Goal: Task Accomplishment & Management: Manage account settings

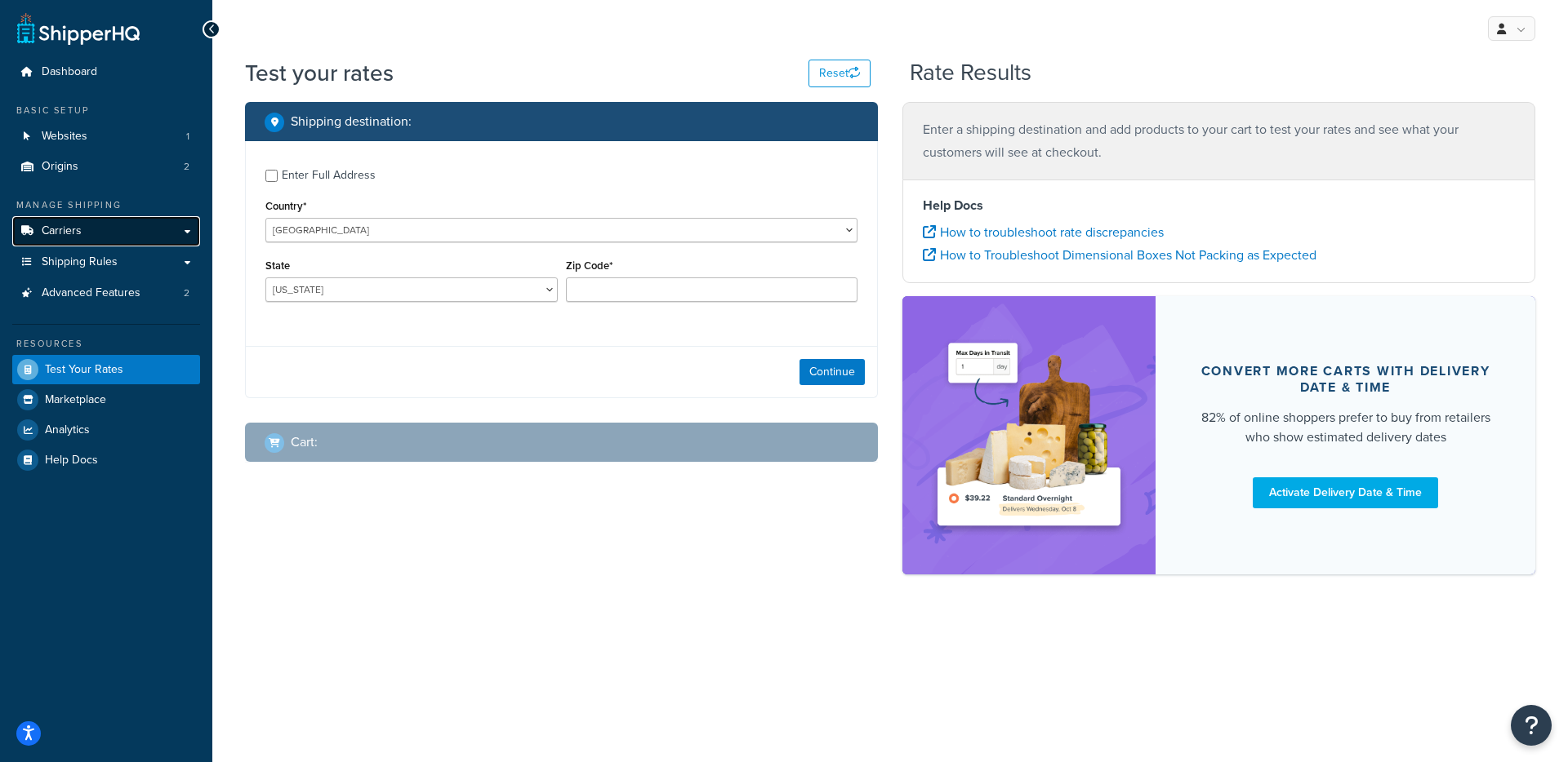
click at [122, 241] on link "Carriers" at bounding box center [106, 231] width 188 height 30
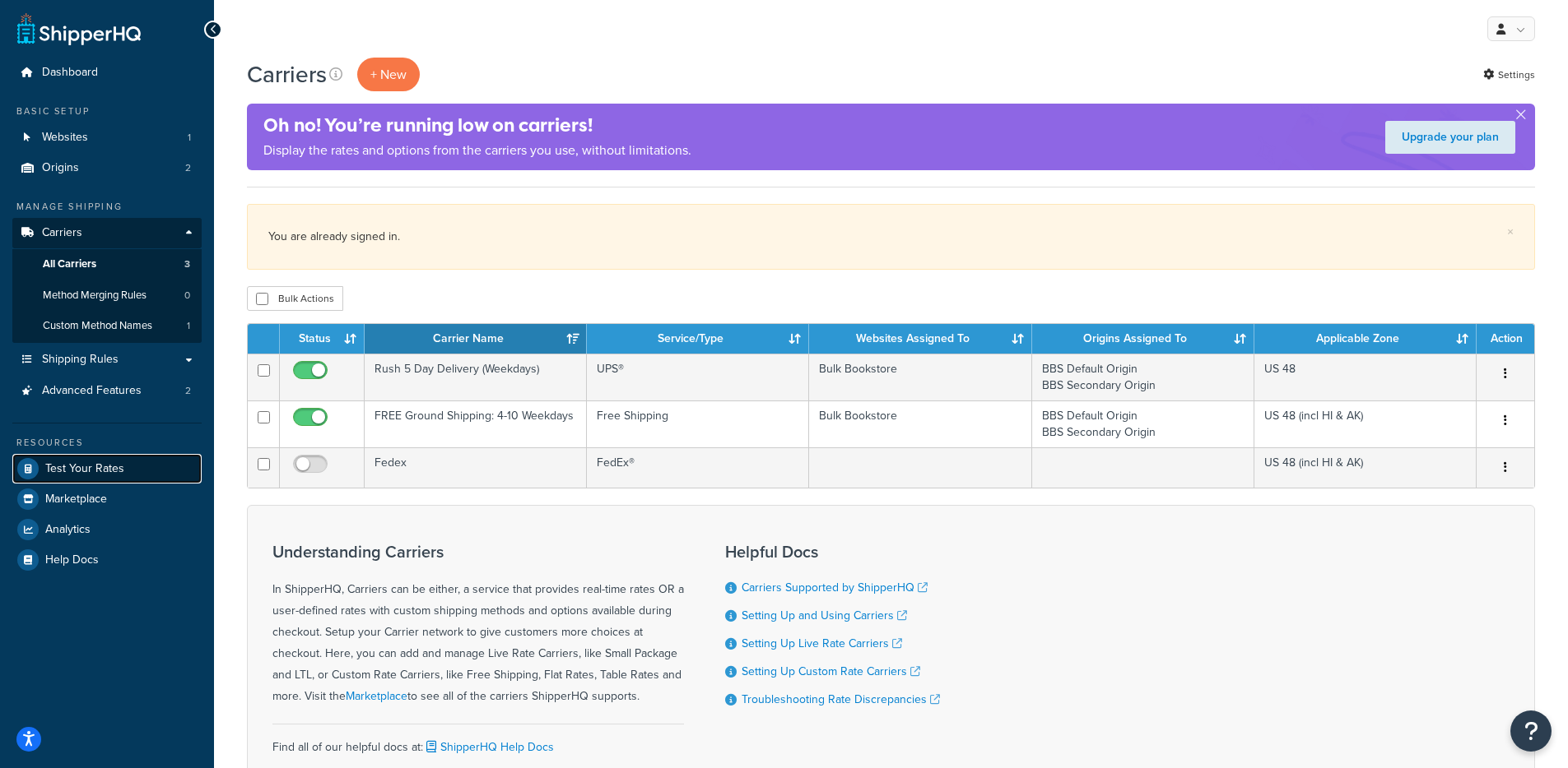
click at [145, 462] on link "Test Your Rates" at bounding box center [107, 469] width 189 height 30
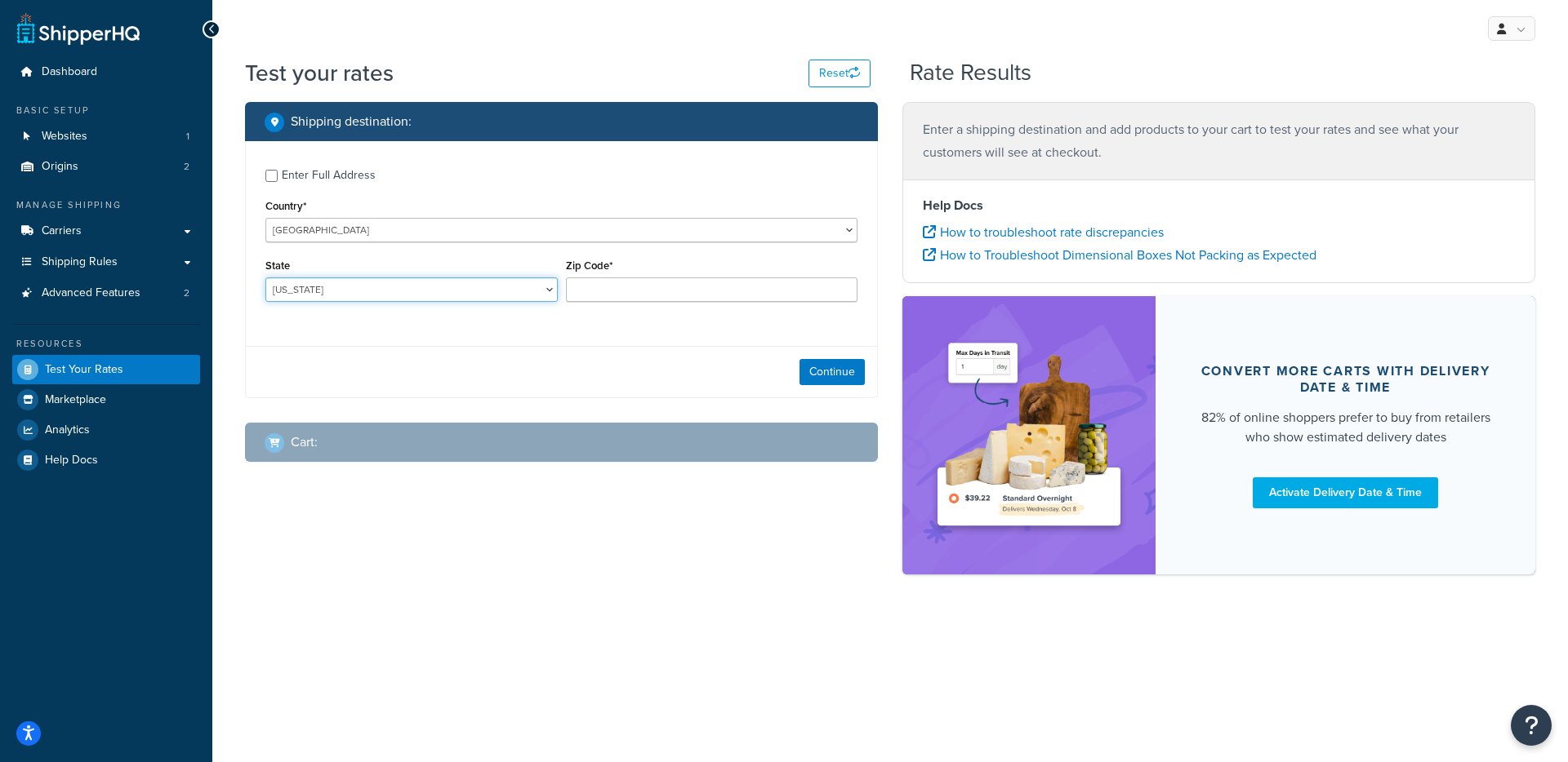
click at [412, 301] on select "Alabama Alaska American Samoa Arizona Arkansas Armed Forces Americas Armed Forc…" at bounding box center [411, 290] width 293 height 25
select select "TX"
click at [673, 300] on input "Zip Code*" at bounding box center [712, 290] width 293 height 25
type input "78759"
click at [858, 380] on button "Continue" at bounding box center [831, 372] width 65 height 26
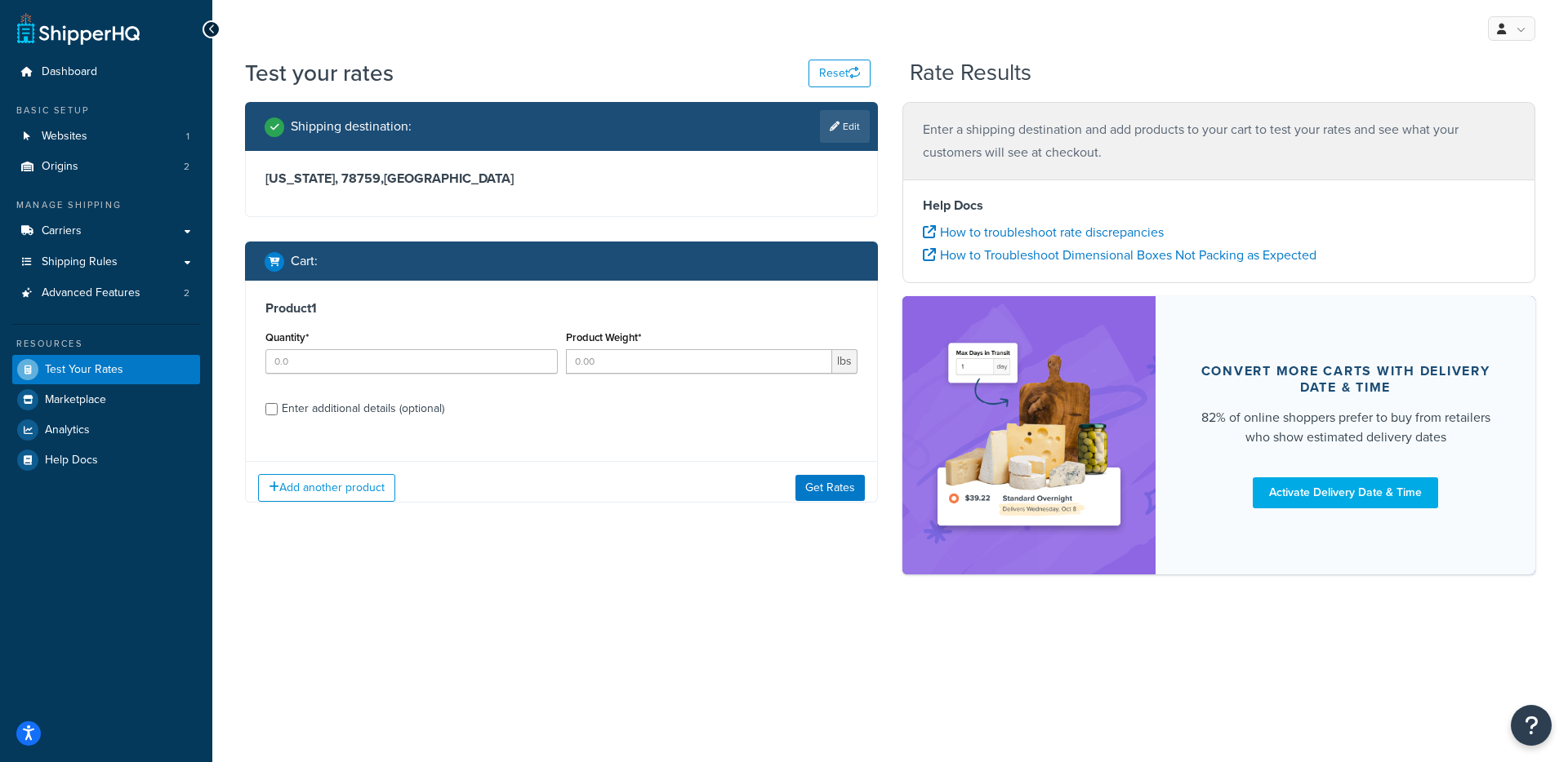
click at [368, 404] on div "Enter additional details (optional)" at bounding box center [363, 409] width 162 height 23
click at [278, 404] on input "Enter additional details (optional)" at bounding box center [271, 409] width 12 height 12
checkbox input "true"
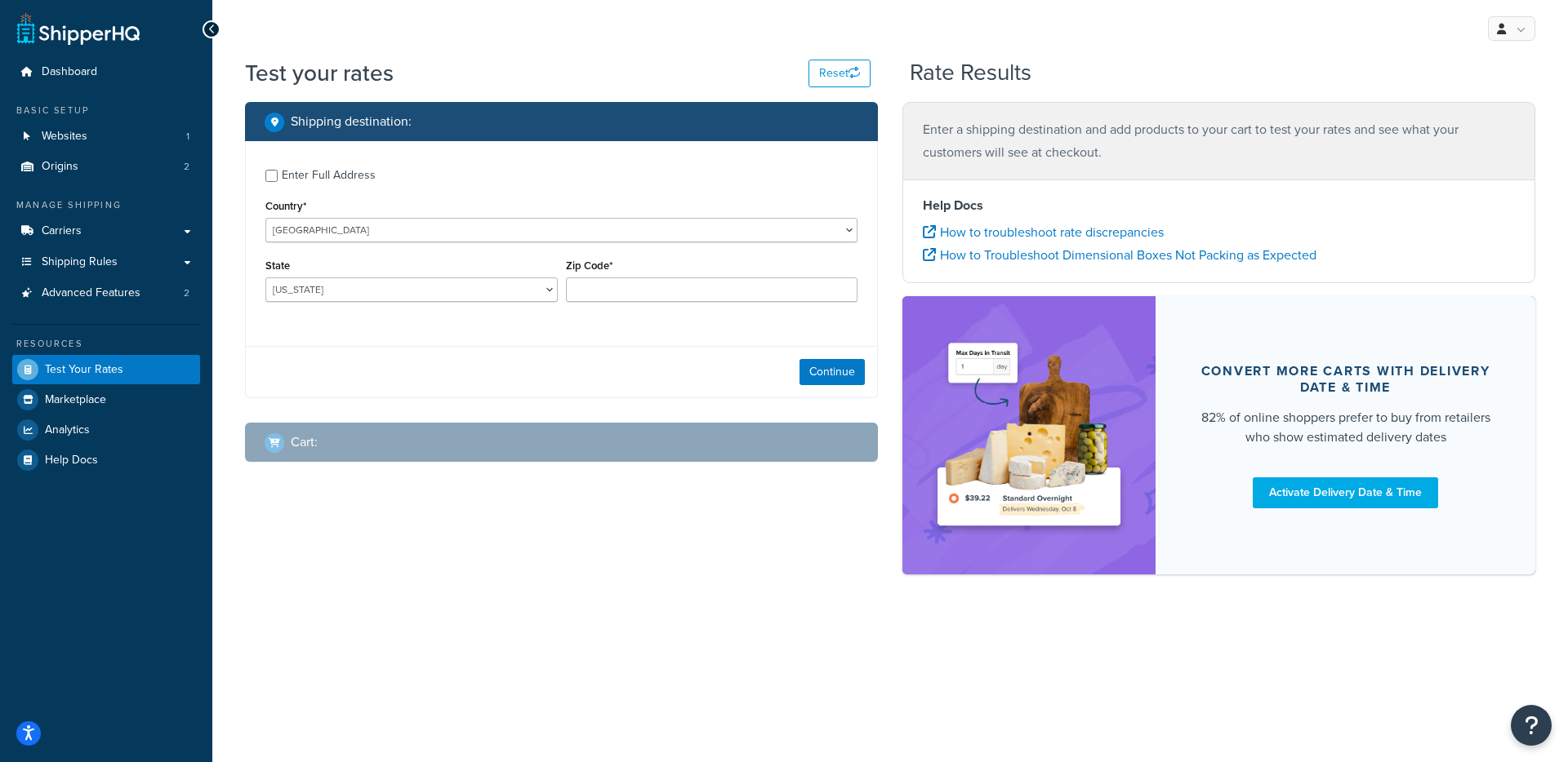
click at [1179, 642] on div "My Profile Billing Global Settings Contact Us Logout Test your rates Reset Rate…" at bounding box center [890, 381] width 1355 height 762
drag, startPoint x: 1200, startPoint y: 152, endPoint x: 1217, endPoint y: 170, distance: 24.8
click at [1200, 156] on p "Enter a shipping destination and add products to your cart to test your rates a…" at bounding box center [1219, 141] width 592 height 45
click at [1463, 137] on link "Global Settings" at bounding box center [1462, 128] width 145 height 33
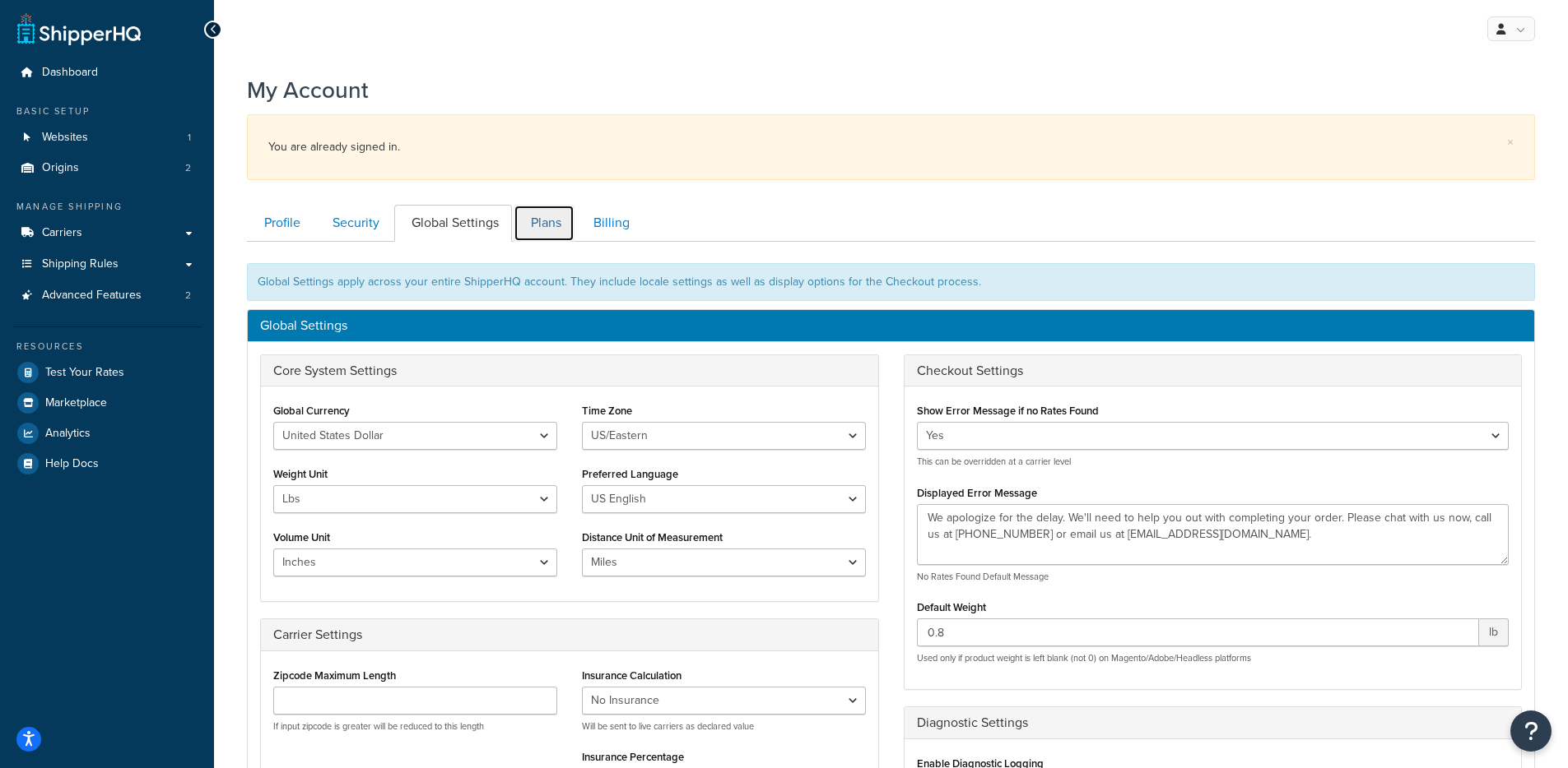
drag, startPoint x: 539, startPoint y: 228, endPoint x: 542, endPoint y: 255, distance: 27.2
click at [539, 228] on link "Plans" at bounding box center [543, 223] width 61 height 37
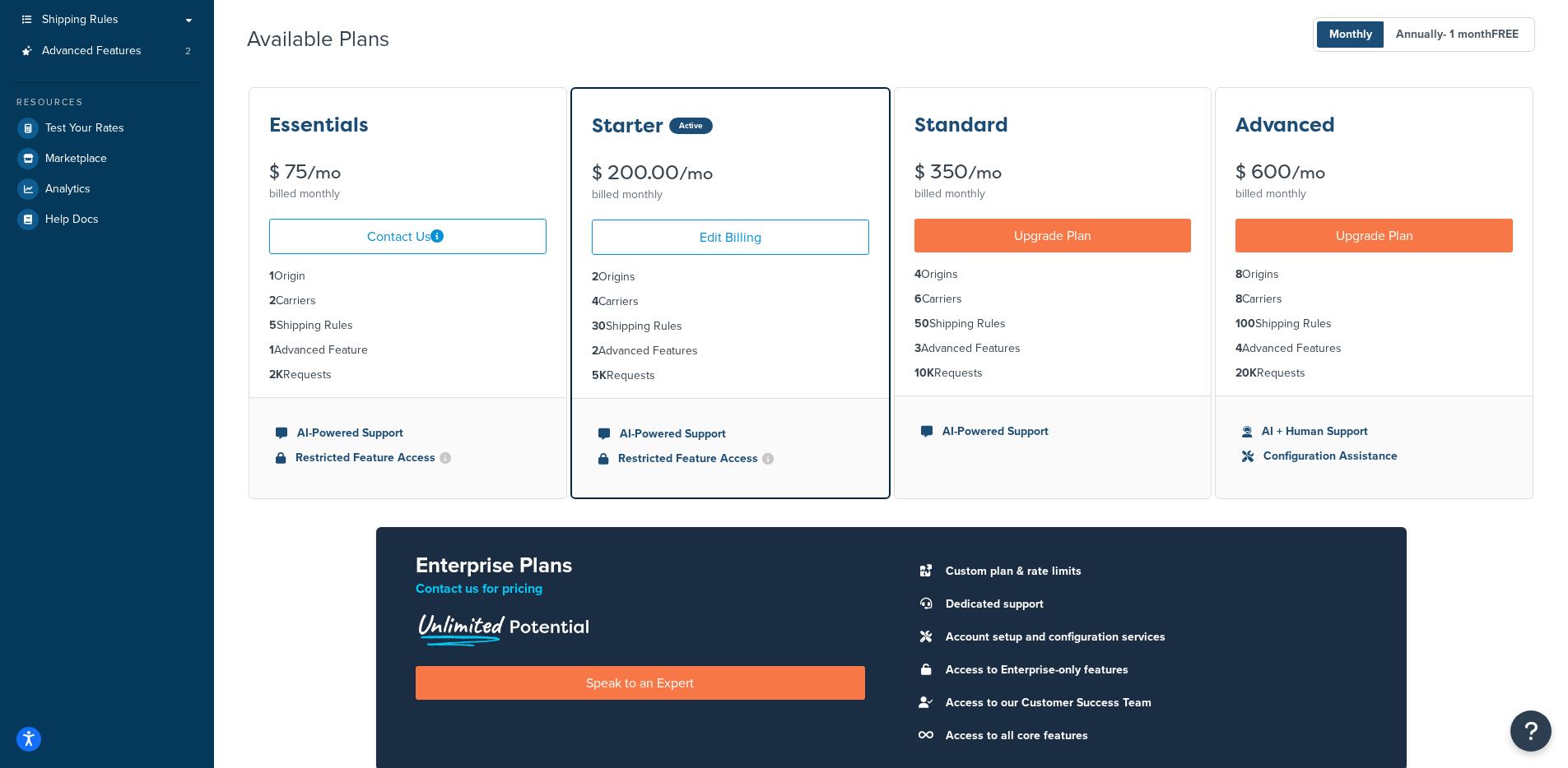
scroll to position [245, 0]
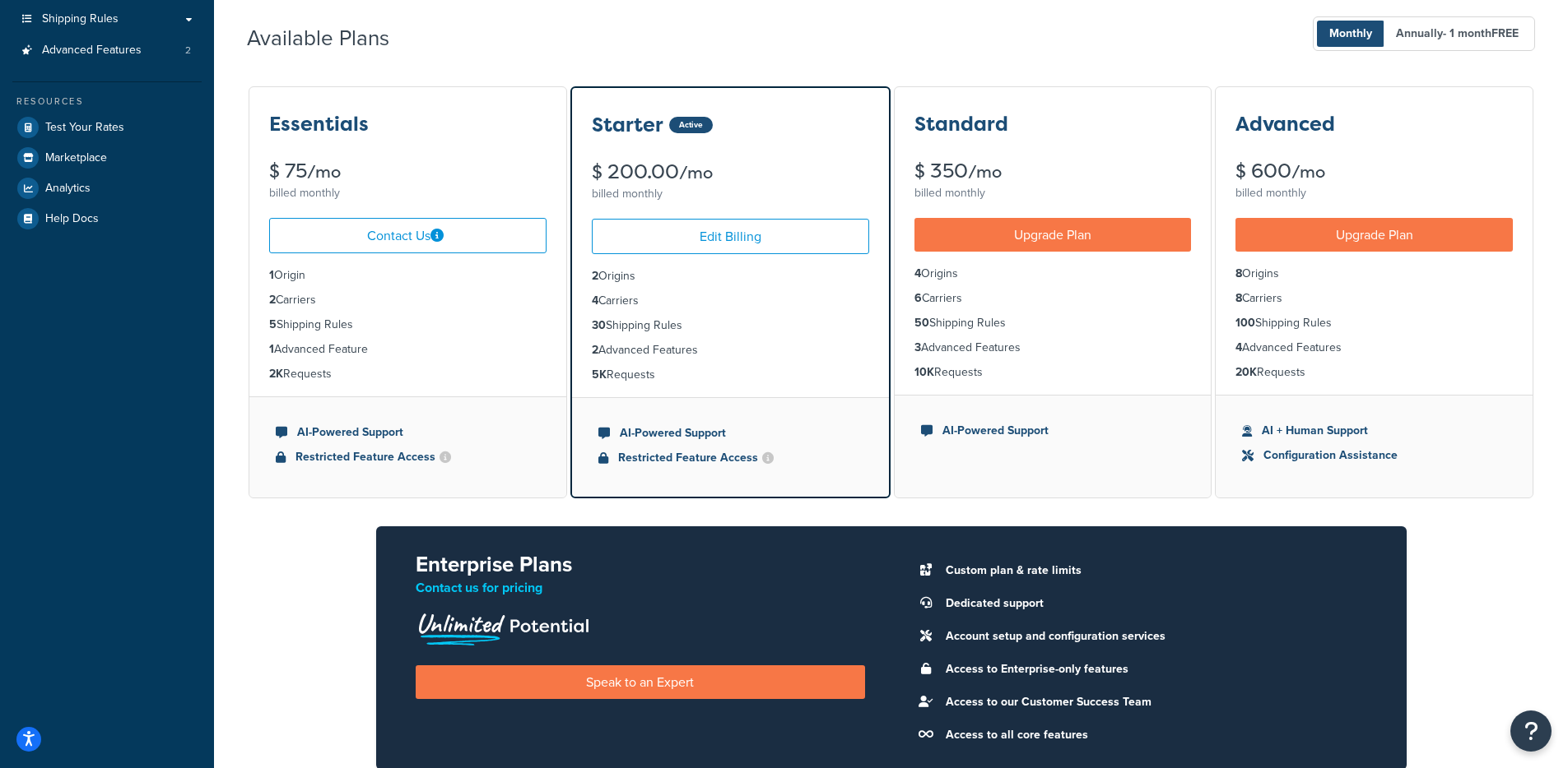
drag, startPoint x: 323, startPoint y: 279, endPoint x: 309, endPoint y: 316, distance: 39.6
click at [297, 284] on li "1 Origin" at bounding box center [408, 276] width 277 height 18
drag, startPoint x: 304, startPoint y: 302, endPoint x: 272, endPoint y: 301, distance: 32.0
click at [272, 301] on li "2 Carriers" at bounding box center [408, 301] width 277 height 18
click at [631, 304] on li "4 Carriers" at bounding box center [730, 301] width 277 height 18
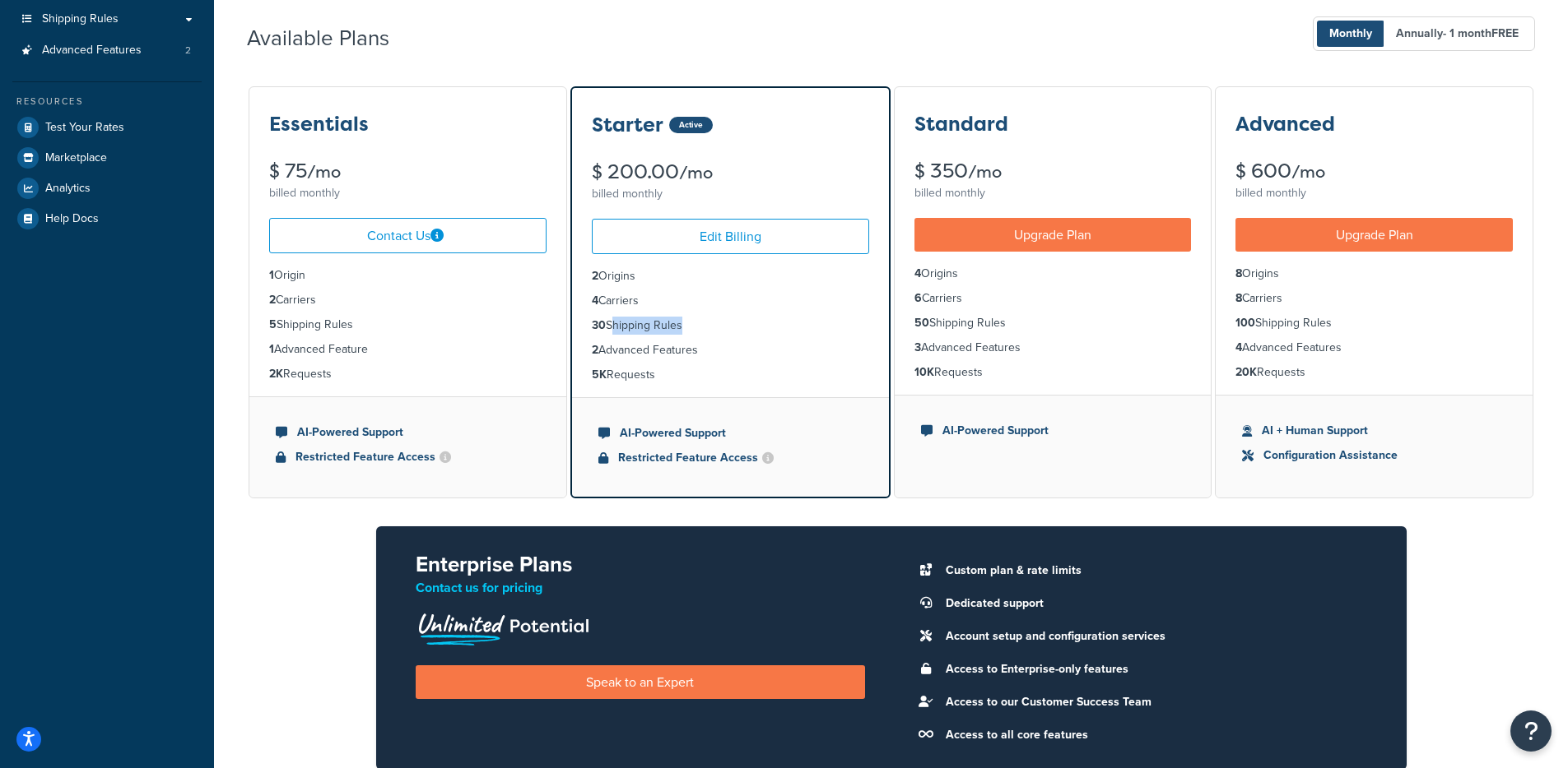
drag, startPoint x: 607, startPoint y: 324, endPoint x: 688, endPoint y: 339, distance: 82.4
click at [687, 339] on ul "2 Origins 4 Carriers 30 Shipping Rules 2 Advanced Features 5K Requests" at bounding box center [730, 325] width 316 height 143
click at [695, 327] on li "30 Shipping Rules" at bounding box center [730, 325] width 277 height 18
drag, startPoint x: 645, startPoint y: 327, endPoint x: 612, endPoint y: 327, distance: 33.0
click at [612, 327] on li "30 Shipping Rules" at bounding box center [730, 325] width 277 height 18
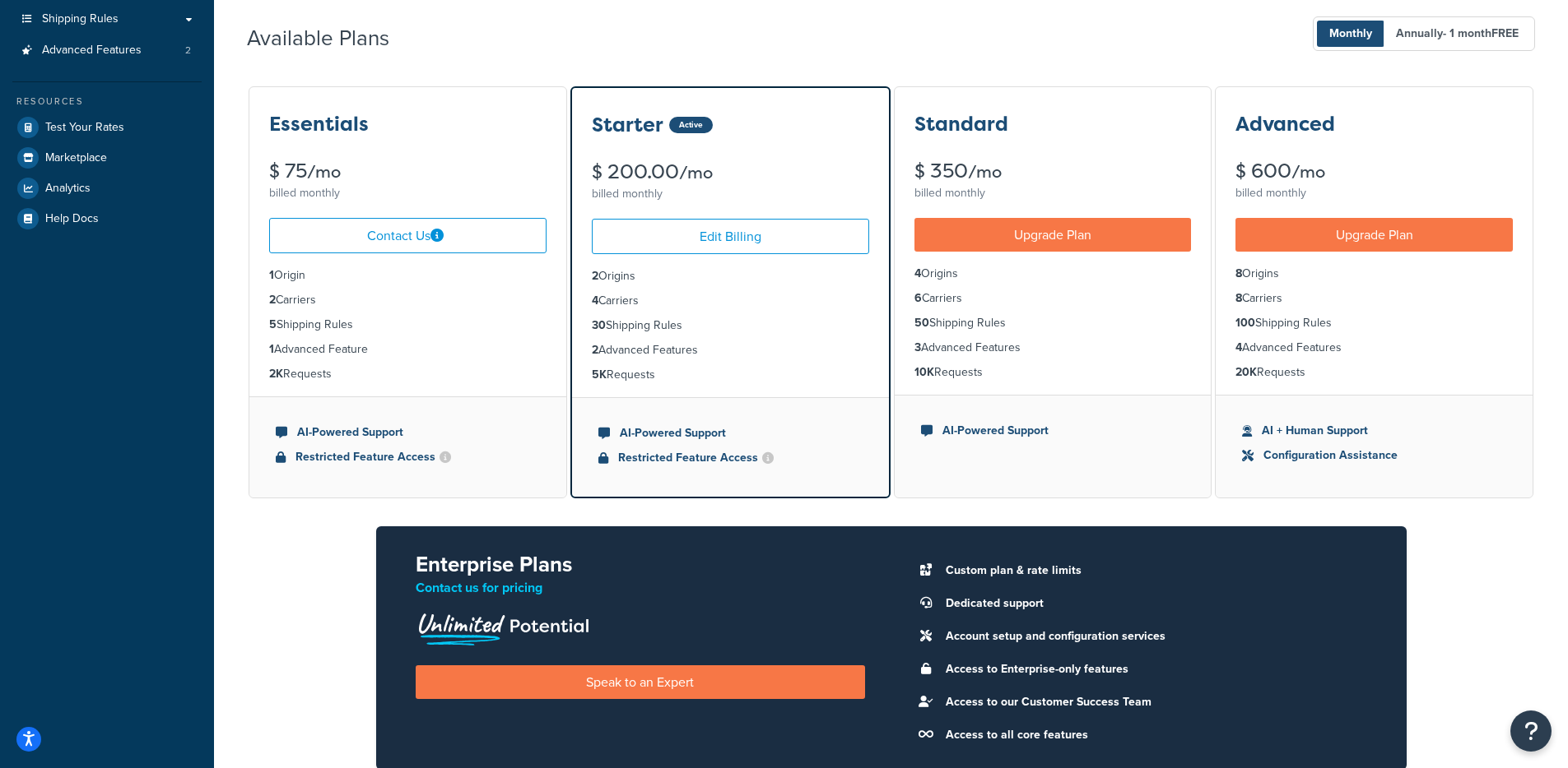
drag, startPoint x: 731, startPoint y: 352, endPoint x: 625, endPoint y: 307, distance: 115.2
click at [625, 307] on ul "2 Origins 4 Carriers 30 Shipping Rules 2 Advanced Features 5K Requests" at bounding box center [730, 325] width 316 height 143
click at [661, 372] on li "5K Requests" at bounding box center [730, 375] width 277 height 18
drag, startPoint x: 664, startPoint y: 367, endPoint x: 620, endPoint y: 308, distance: 73.6
click at [615, 292] on ul "2 Origins 4 Carriers 30 Shipping Rules 2 Advanced Features 5K Requests" at bounding box center [730, 325] width 316 height 143
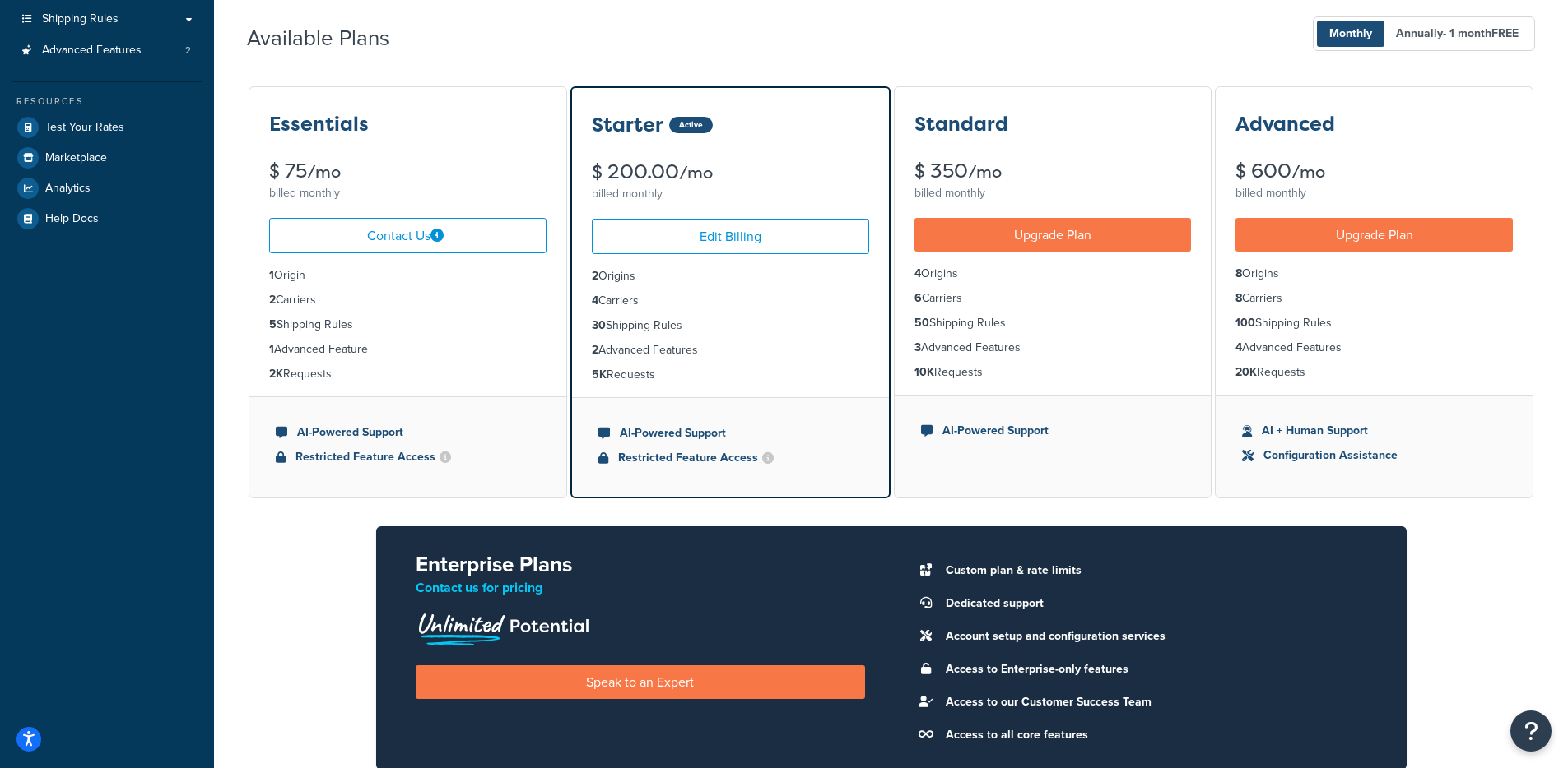
click at [644, 342] on li "2 Advanced Features" at bounding box center [730, 350] width 277 height 18
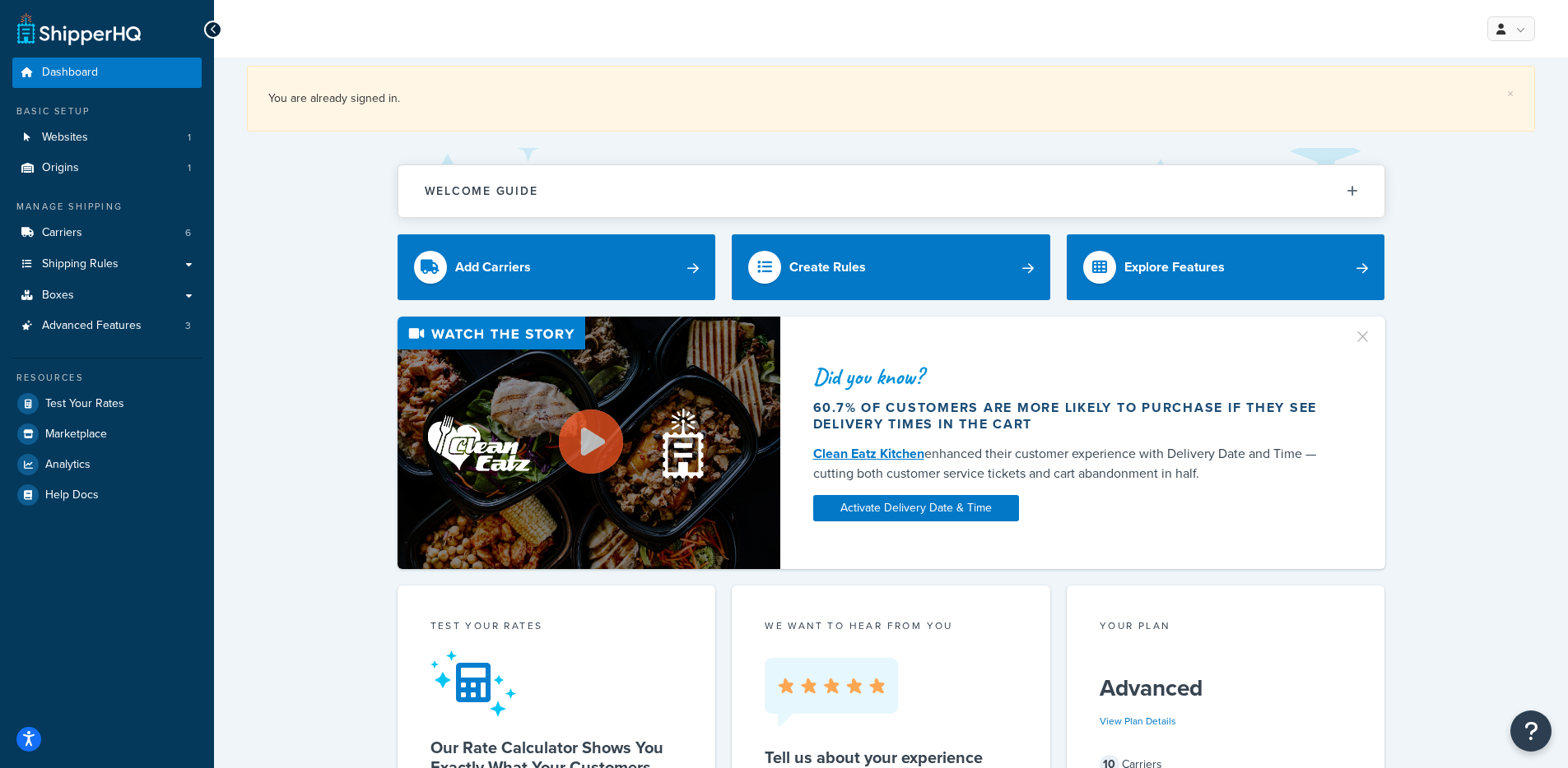
click at [115, 133] on link "Websites 1" at bounding box center [107, 138] width 189 height 31
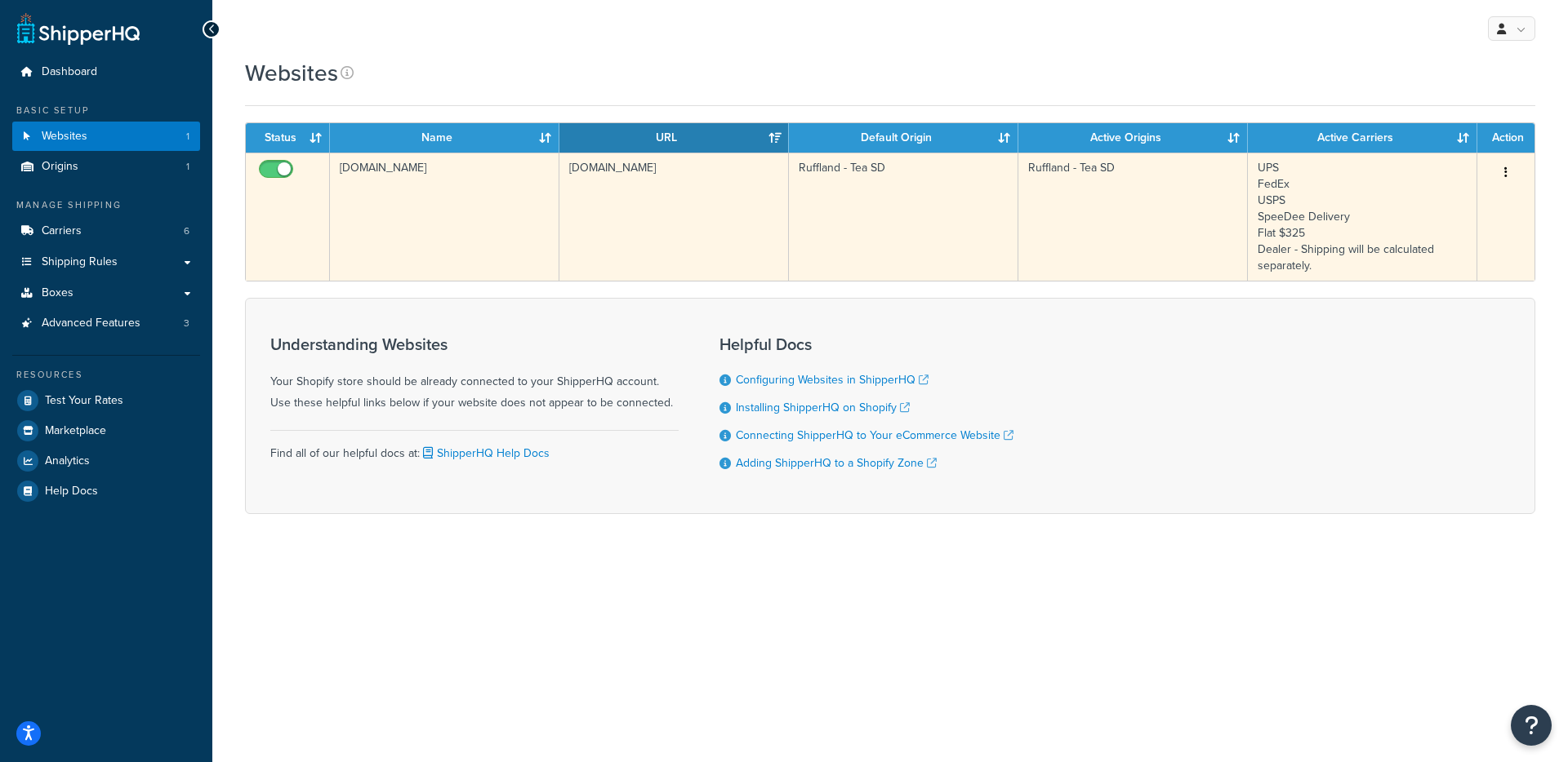
click at [704, 216] on td "[DOMAIN_NAME]" at bounding box center [674, 217] width 229 height 129
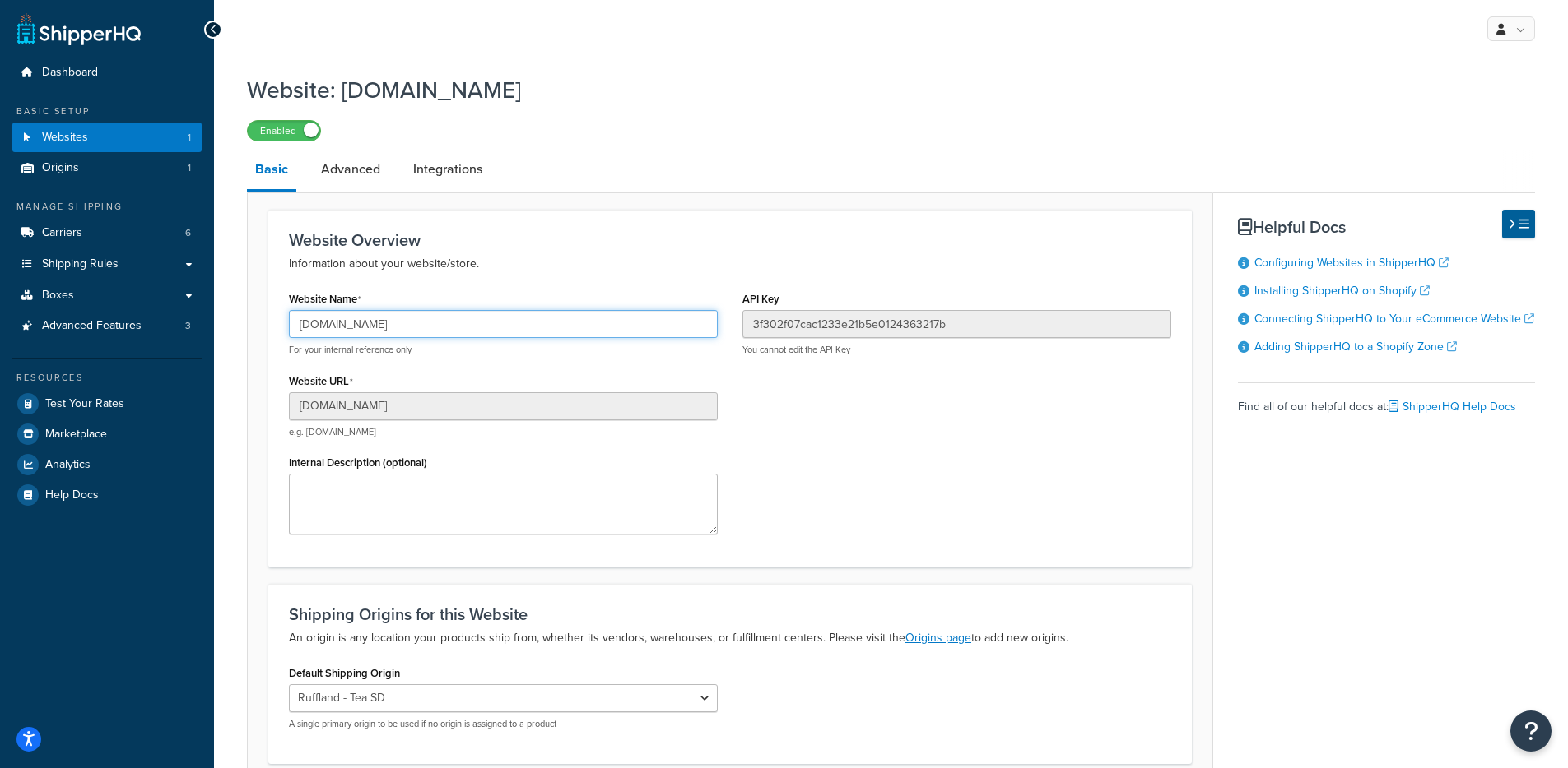
drag, startPoint x: 474, startPoint y: 325, endPoint x: 281, endPoint y: 323, distance: 193.0
click at [281, 323] on div "Website Name [DOMAIN_NAME] For your internal reference only Website URL [DOMAIN…" at bounding box center [503, 417] width 453 height 260
click at [155, 262] on link "Shipping Rules" at bounding box center [107, 264] width 189 height 31
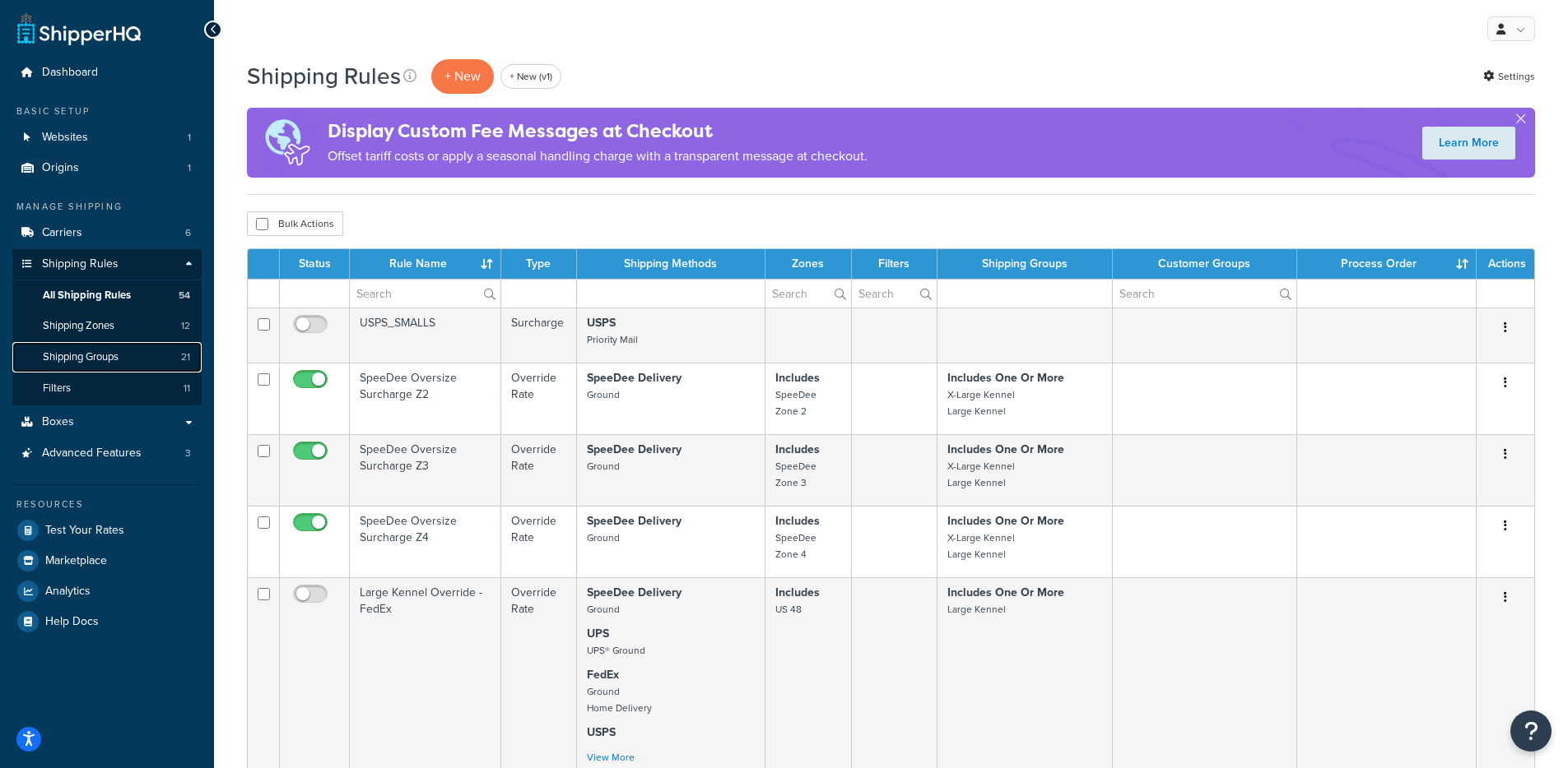
drag, startPoint x: 102, startPoint y: 359, endPoint x: 1149, endPoint y: 82, distance: 1083.0
click at [102, 359] on span "Shipping Groups" at bounding box center [81, 357] width 76 height 14
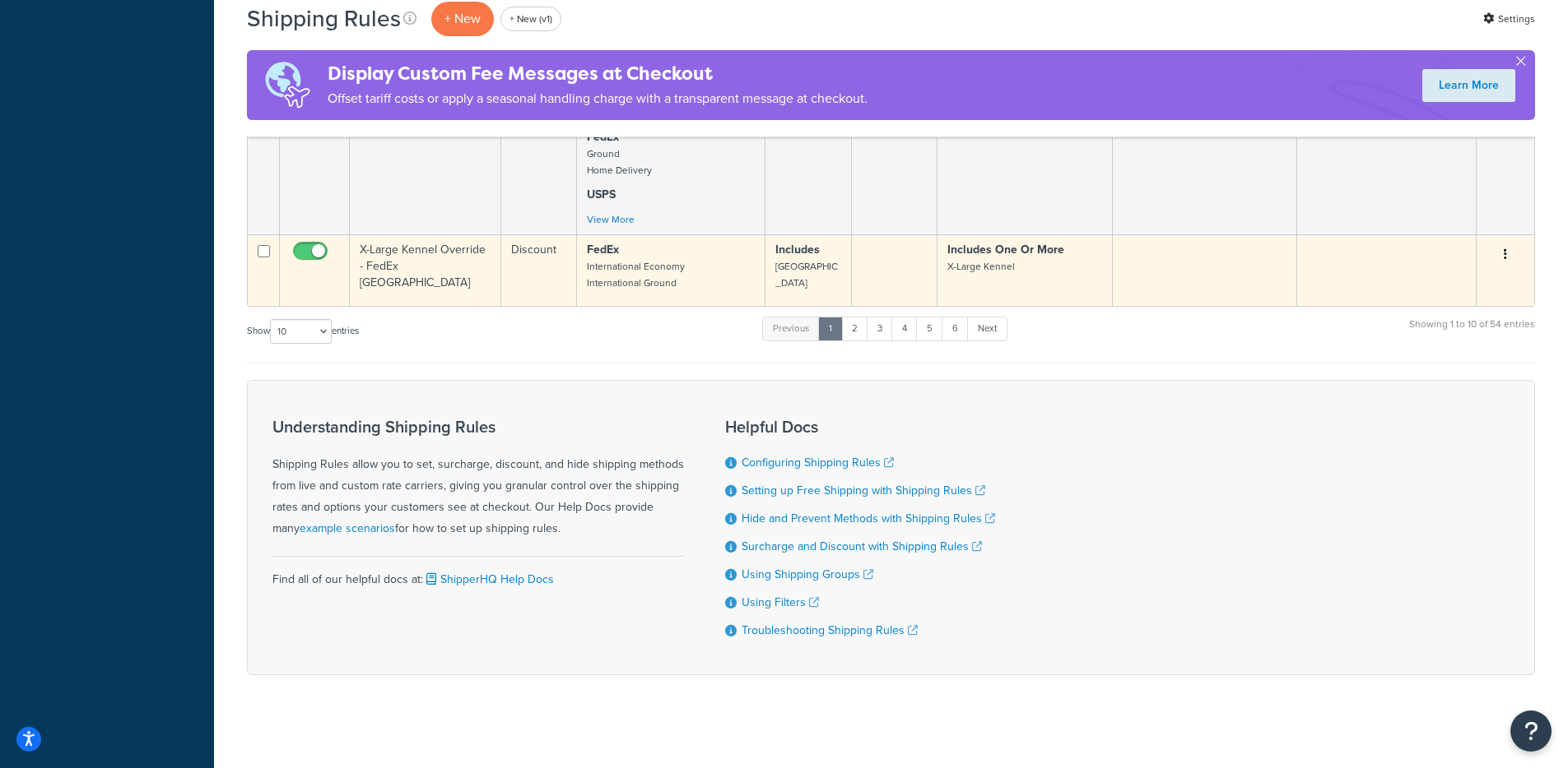
scroll to position [1083, 0]
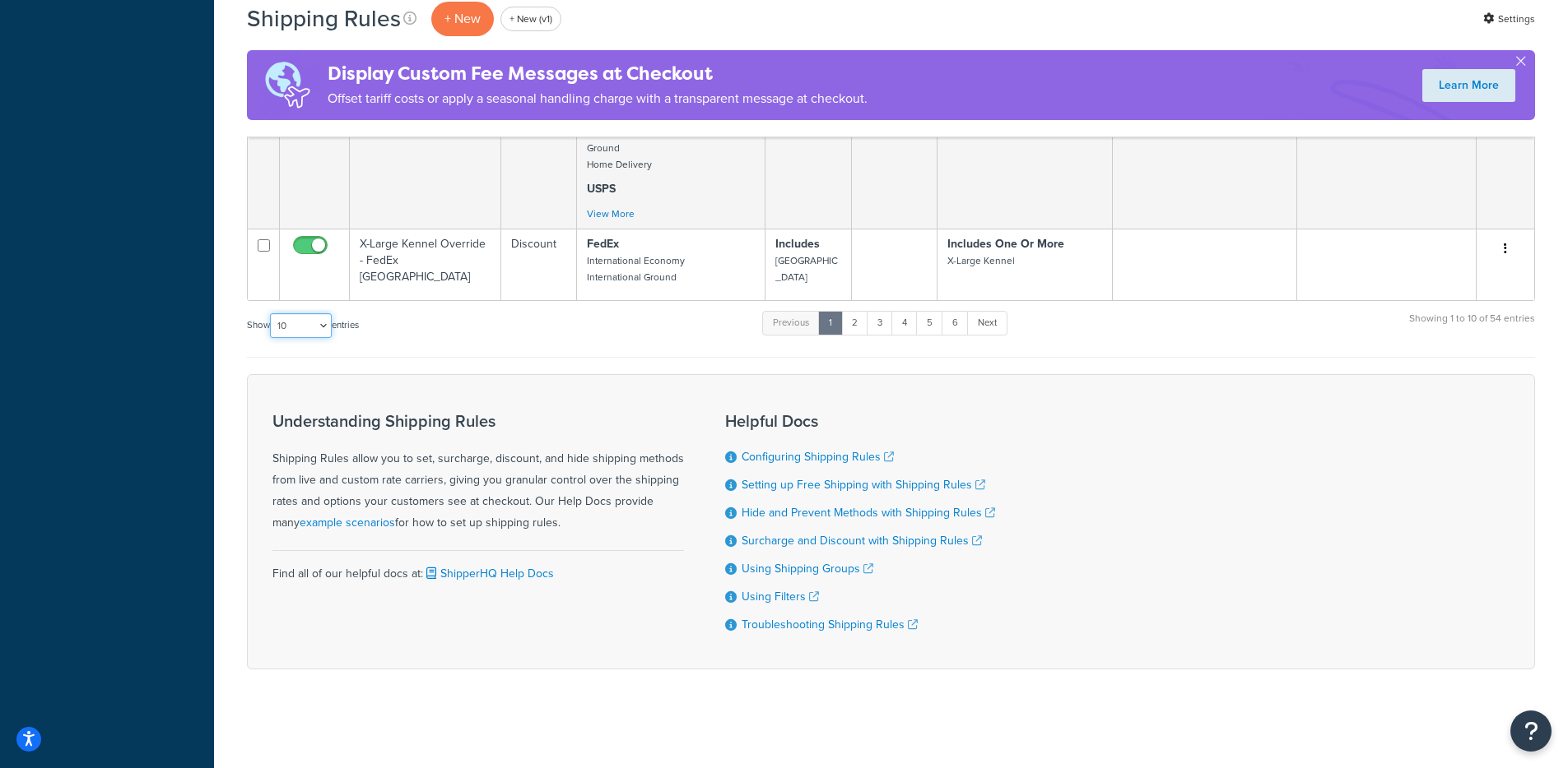
click at [304, 325] on select "10 15 25 50 100 1000" at bounding box center [301, 326] width 61 height 25
select select "1000"
click at [272, 314] on select "10 15 25 50 100 1000" at bounding box center [301, 326] width 61 height 25
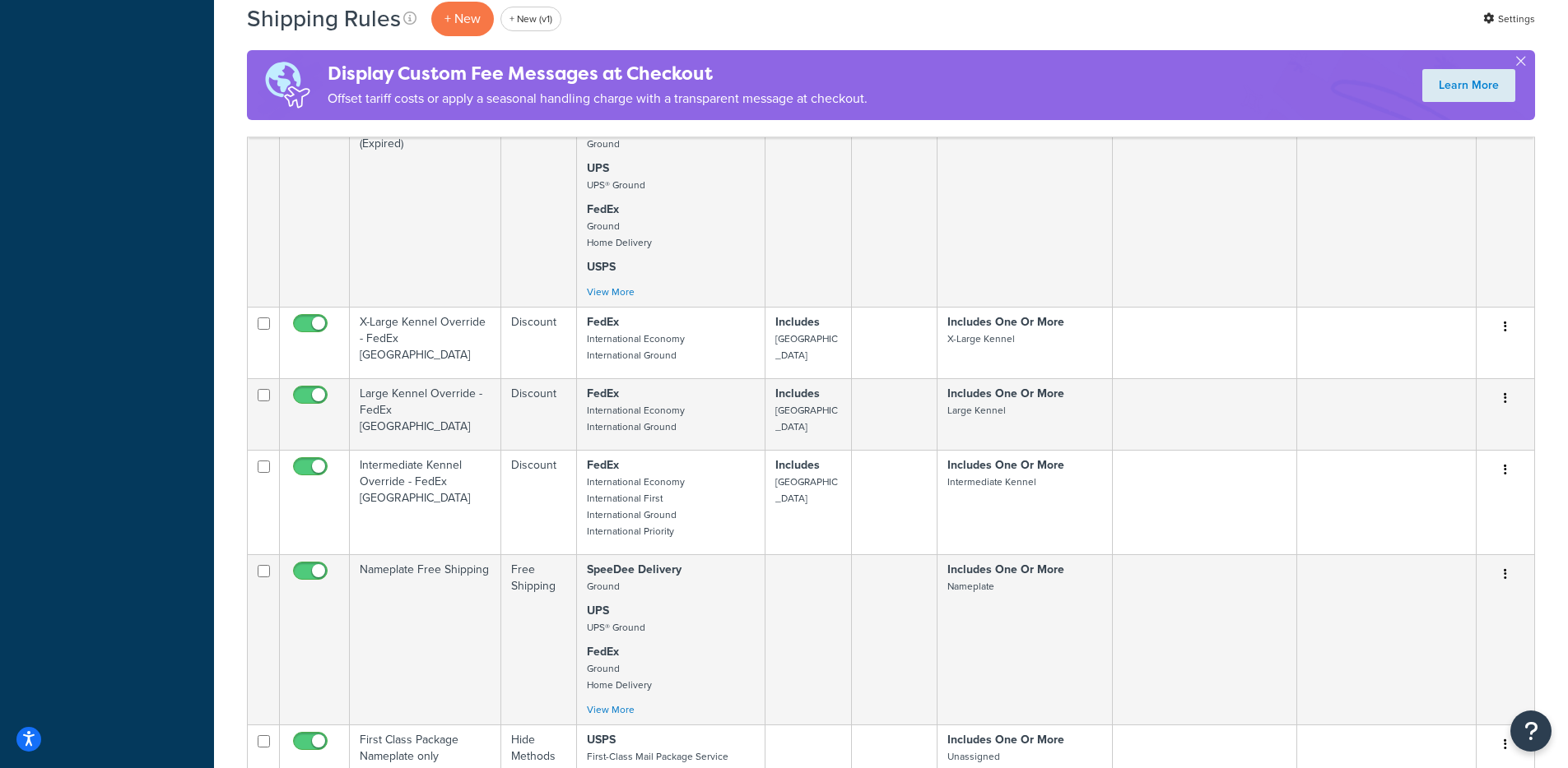
scroll to position [0, 0]
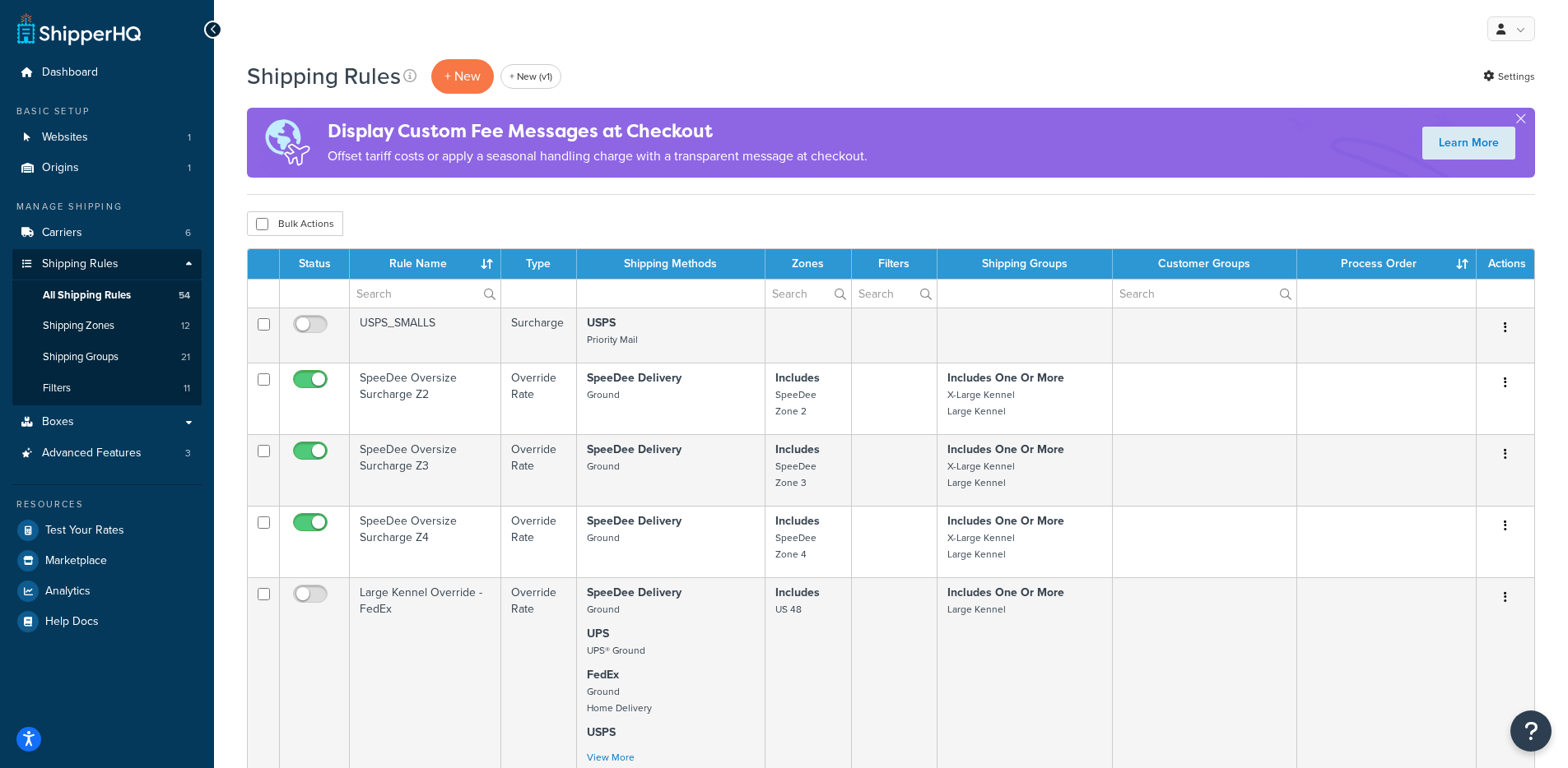
click at [551, 262] on th "Type" at bounding box center [538, 264] width 76 height 30
drag, startPoint x: 552, startPoint y: 268, endPoint x: 531, endPoint y: 267, distance: 21.0
click at [531, 267] on th "Type" at bounding box center [538, 264] width 76 height 30
click at [574, 225] on div "Bulk Actions Duplicate Delete" at bounding box center [890, 224] width 1288 height 25
click at [566, 256] on th "Type" at bounding box center [538, 264] width 76 height 30
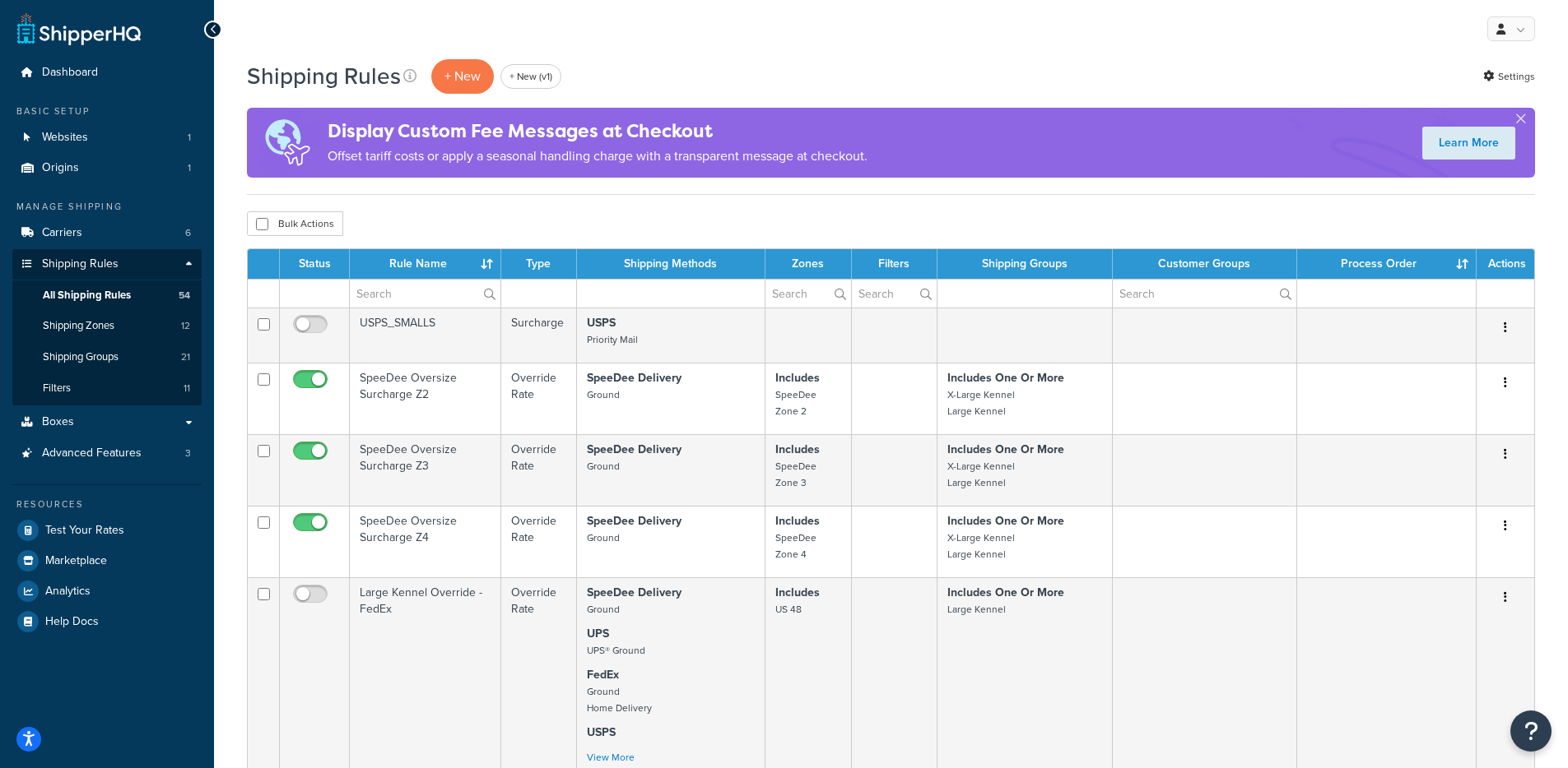
click at [561, 262] on th "Type" at bounding box center [538, 264] width 76 height 30
drag, startPoint x: 559, startPoint y: 280, endPoint x: 532, endPoint y: 267, distance: 30.0
click at [574, 270] on th "Type" at bounding box center [538, 264] width 76 height 30
click at [562, 269] on th "Type" at bounding box center [538, 264] width 76 height 30
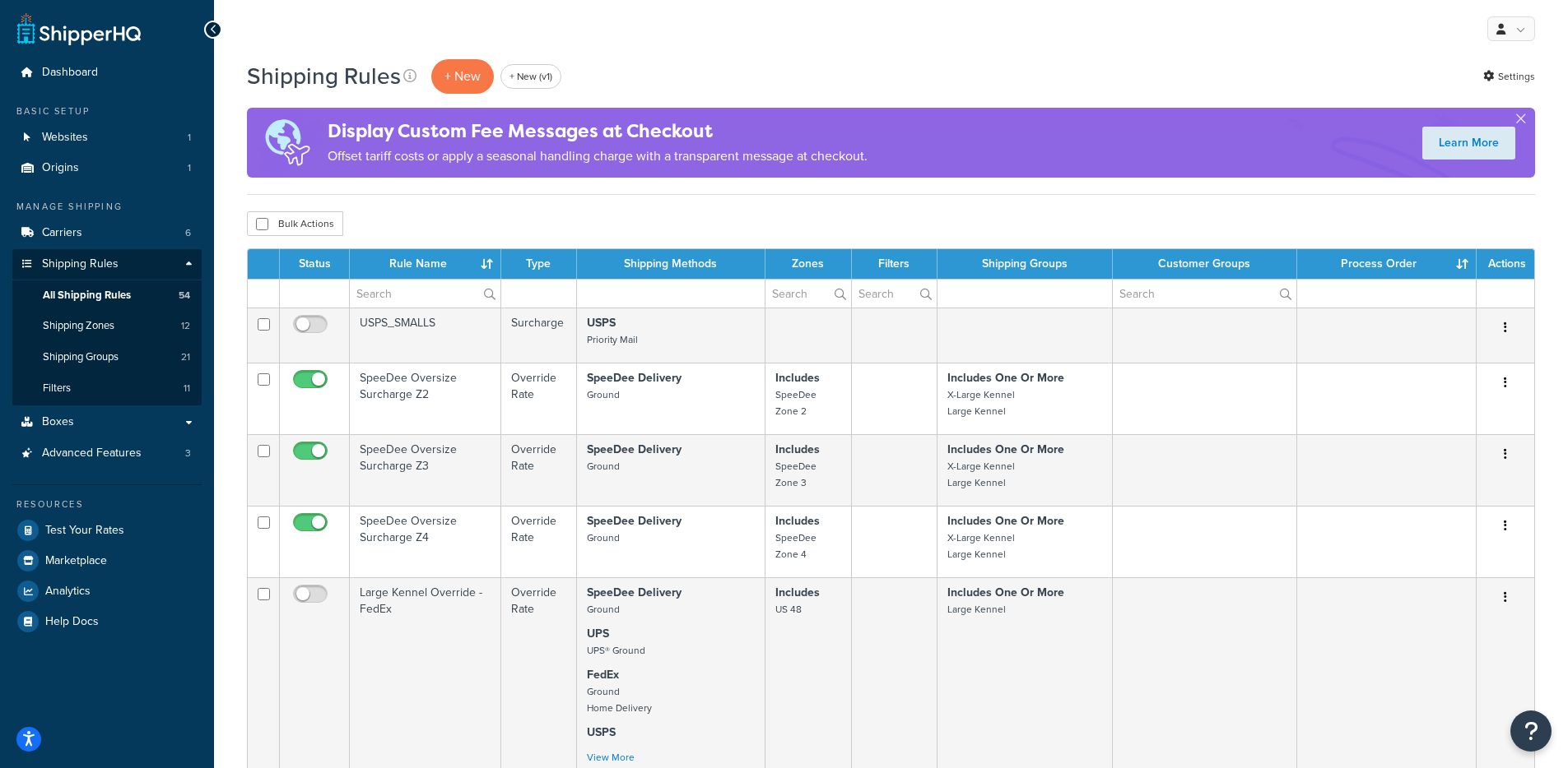
click at [562, 269] on th "Type" at bounding box center [538, 264] width 76 height 30
click at [74, 238] on span "Carriers" at bounding box center [62, 232] width 41 height 14
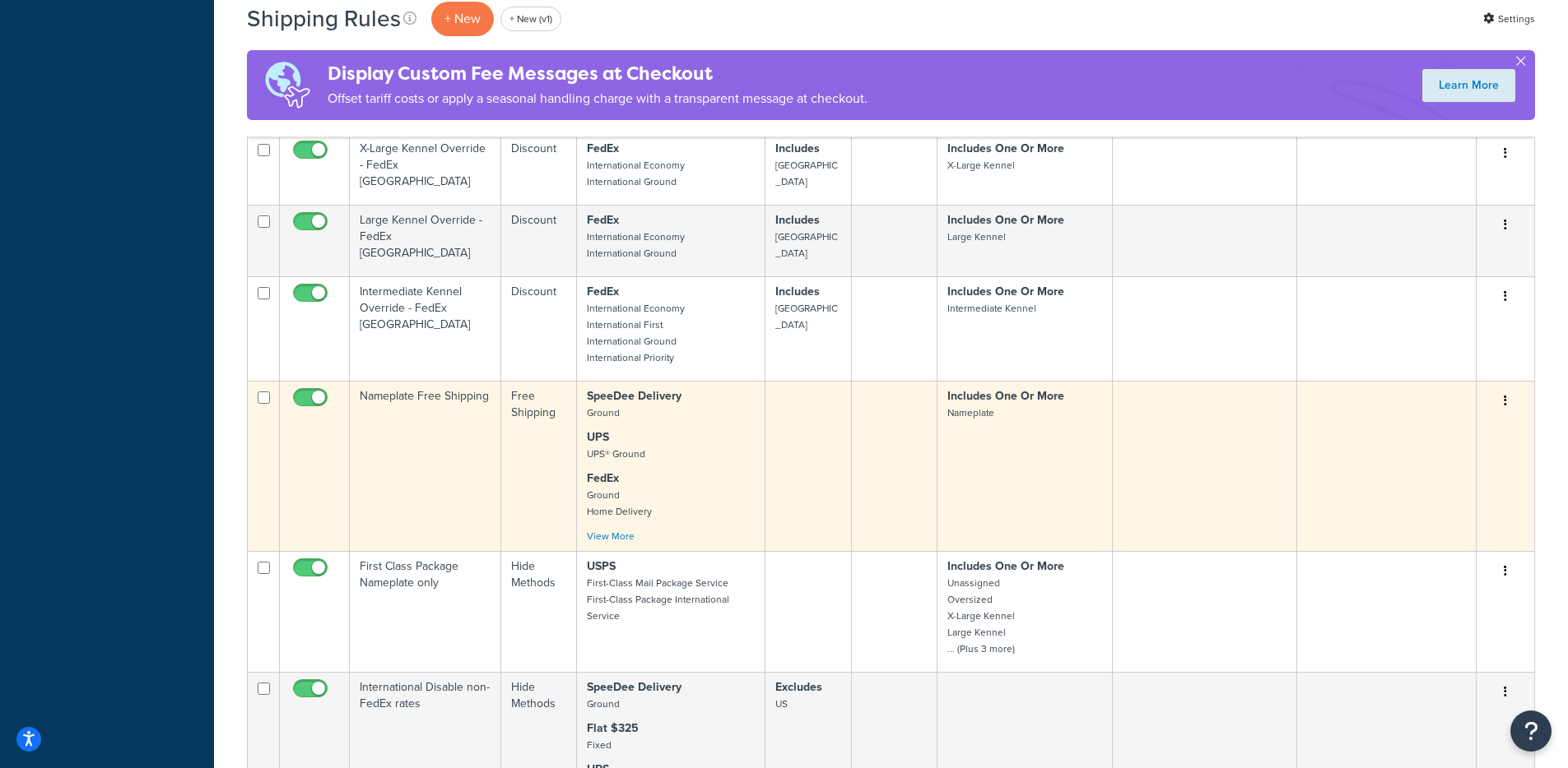
scroll to position [1178, 0]
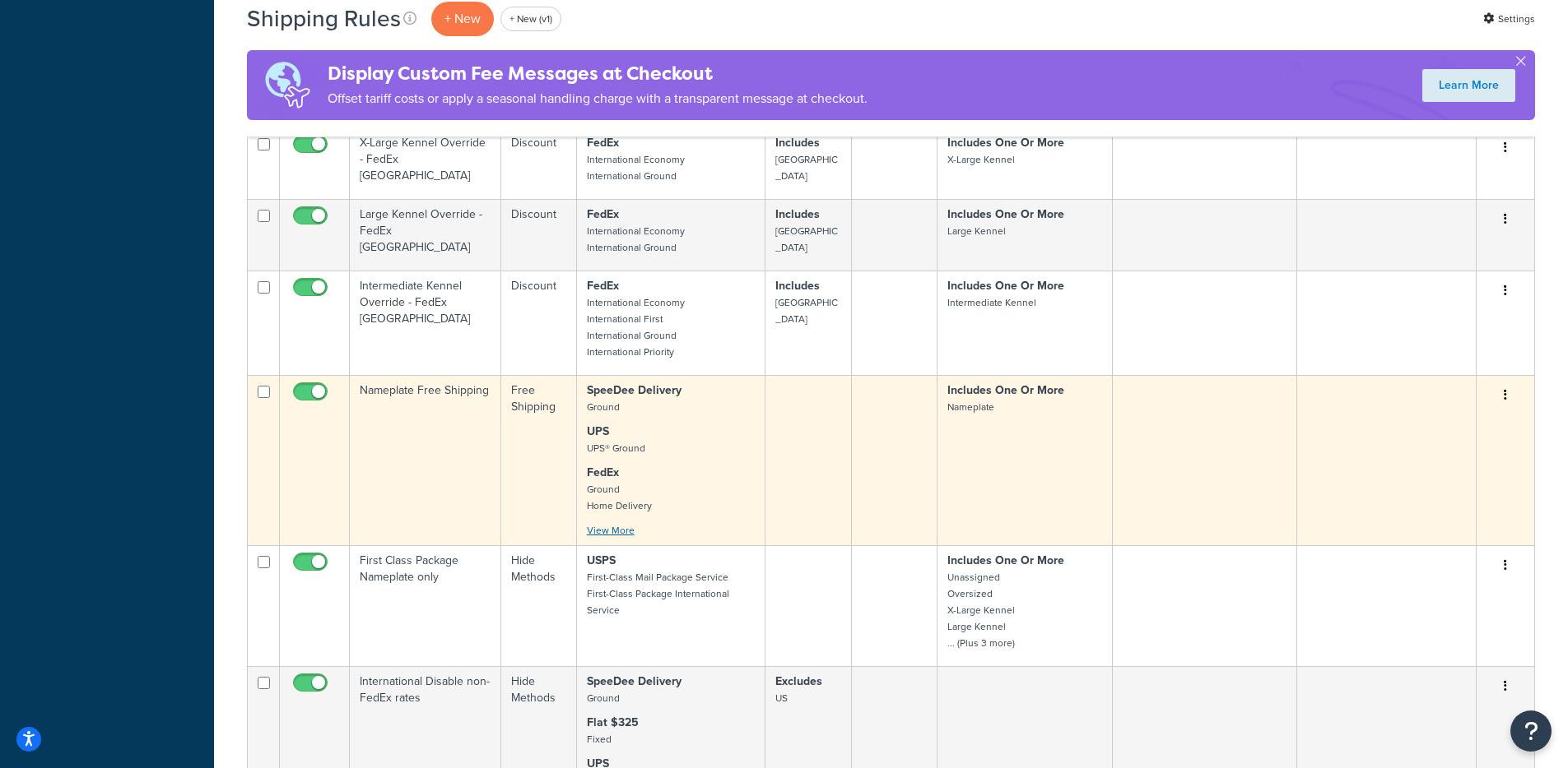
drag, startPoint x: 596, startPoint y: 539, endPoint x: 619, endPoint y: 533, distance: 23.8
click at [596, 539] on div "SpeeDee Delivery Ground UPS UPS® Ground FedEx Ground Home Delivery Internationa…" at bounding box center [671, 461] width 168 height 156
click at [625, 531] on link "View More" at bounding box center [610, 531] width 47 height 15
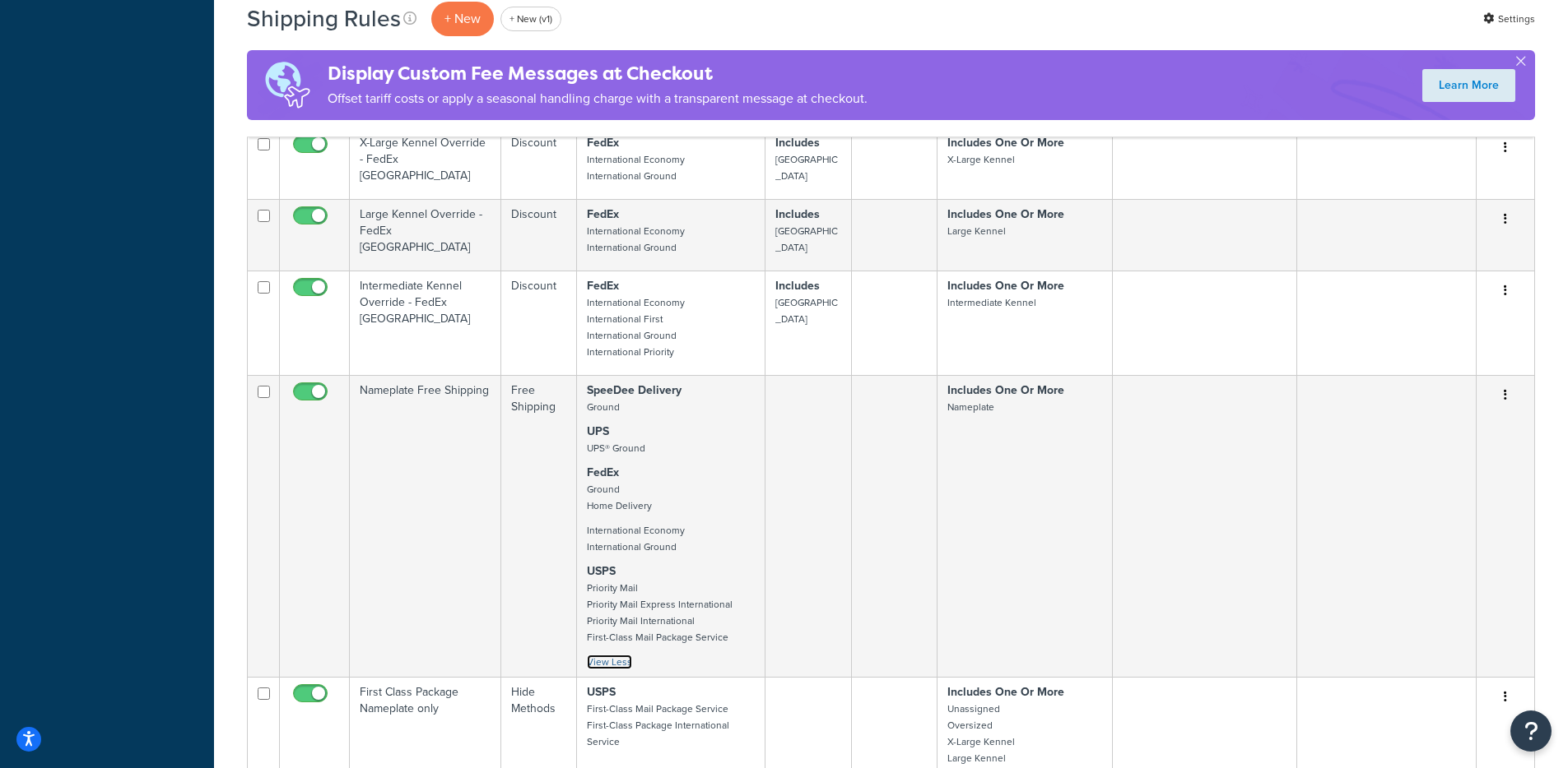
scroll to position [1181, 0]
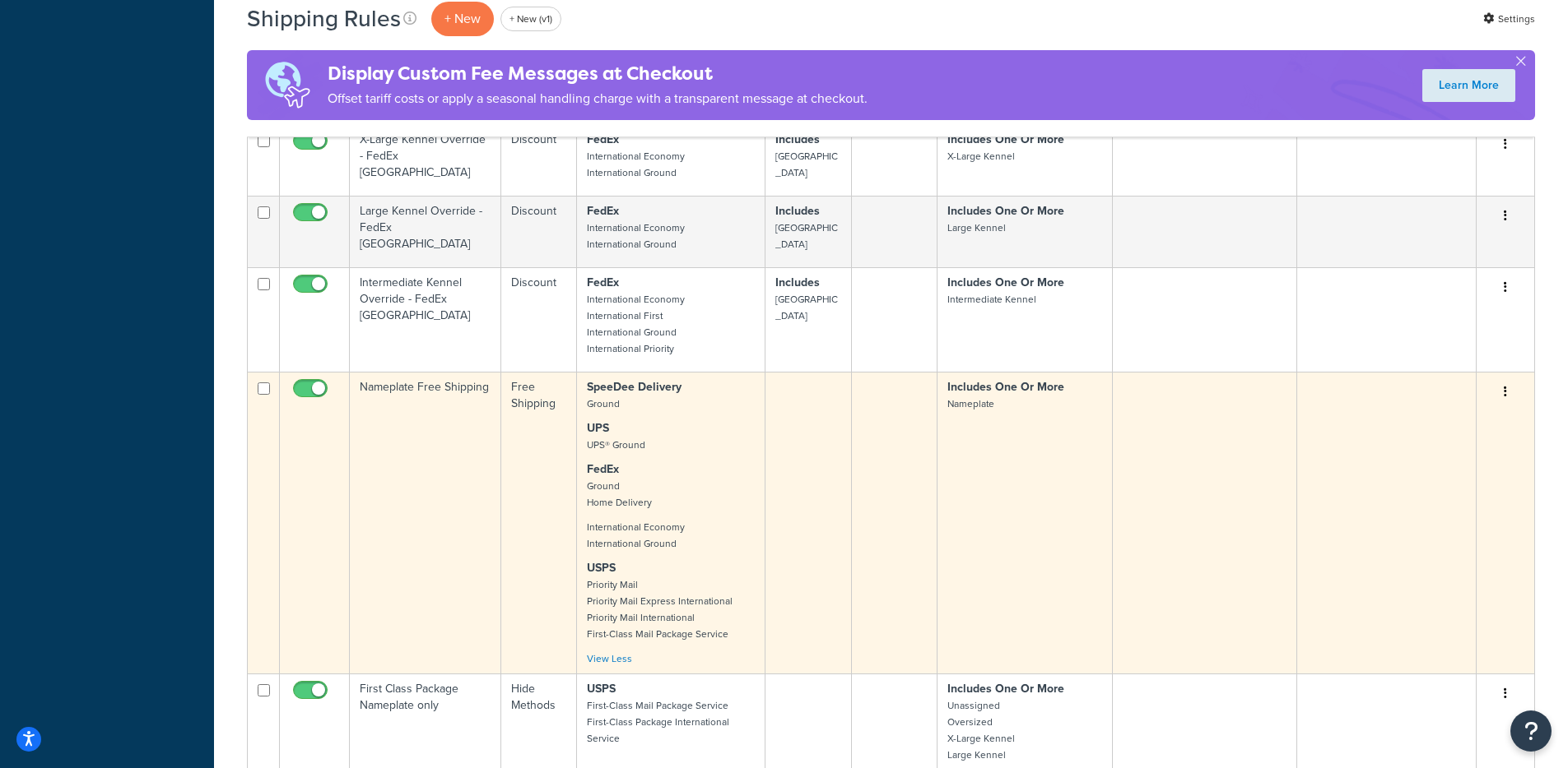
click at [777, 455] on td at bounding box center [809, 523] width 86 height 302
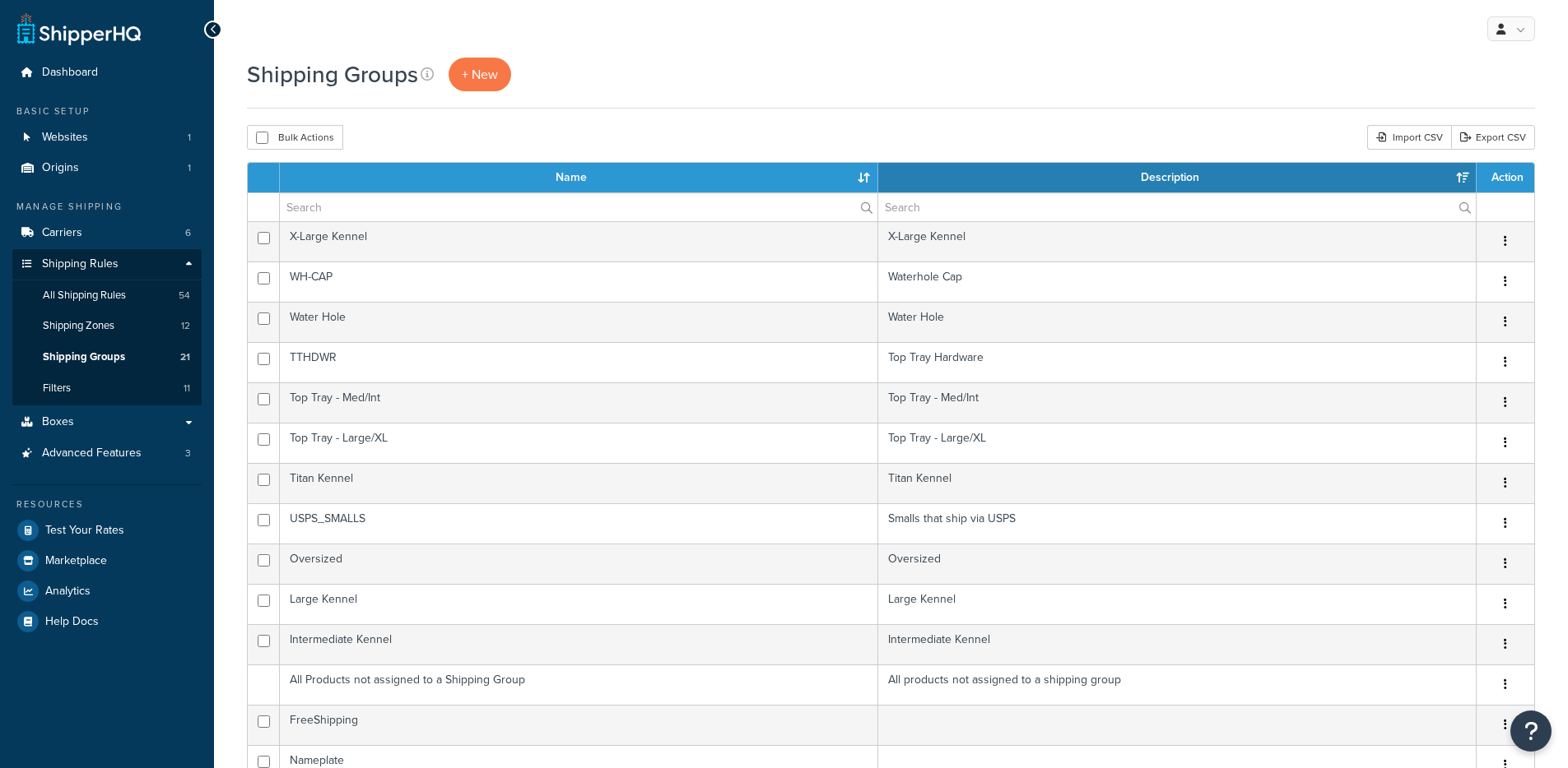
select select "15"
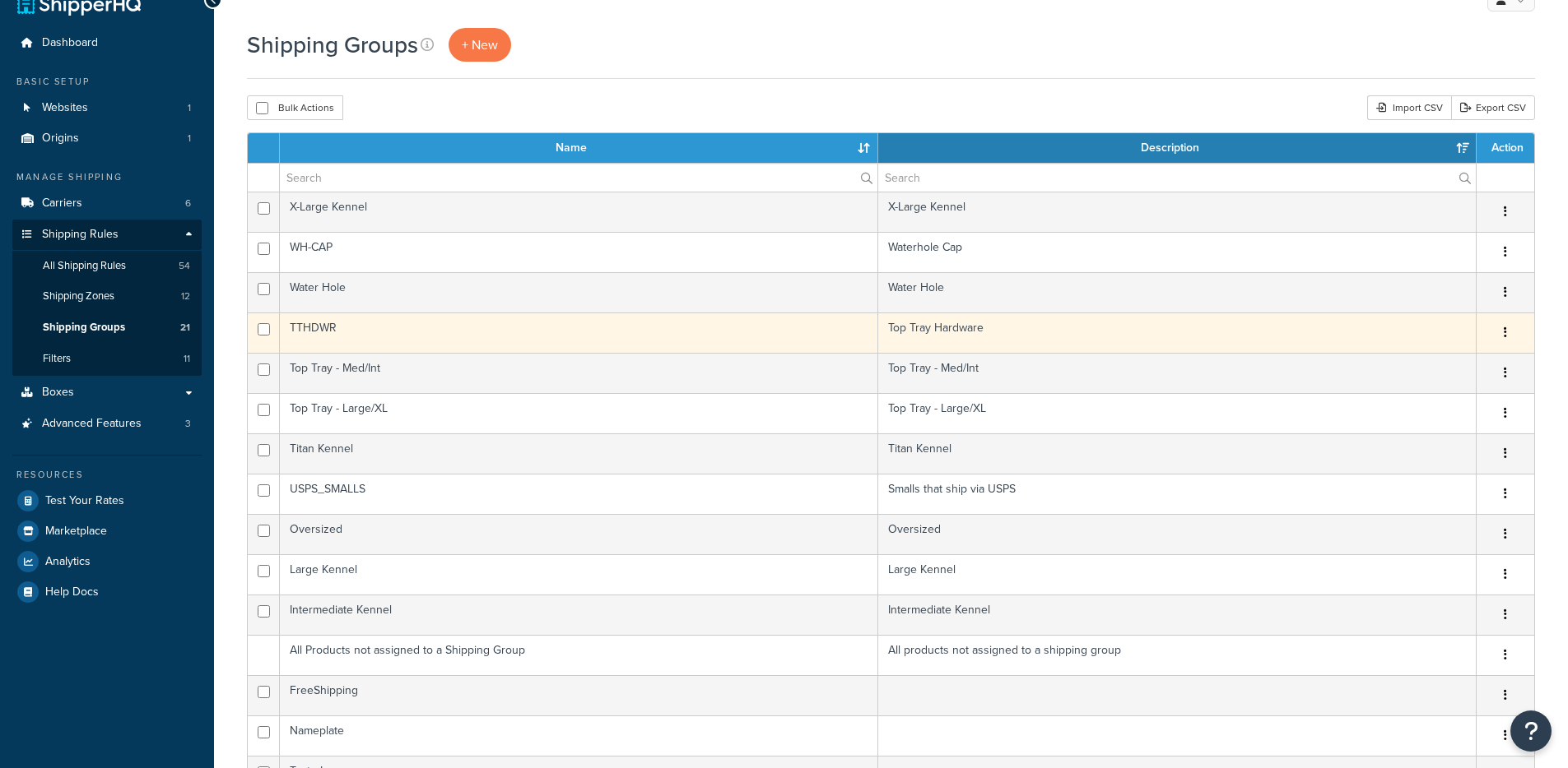
scroll to position [54, 0]
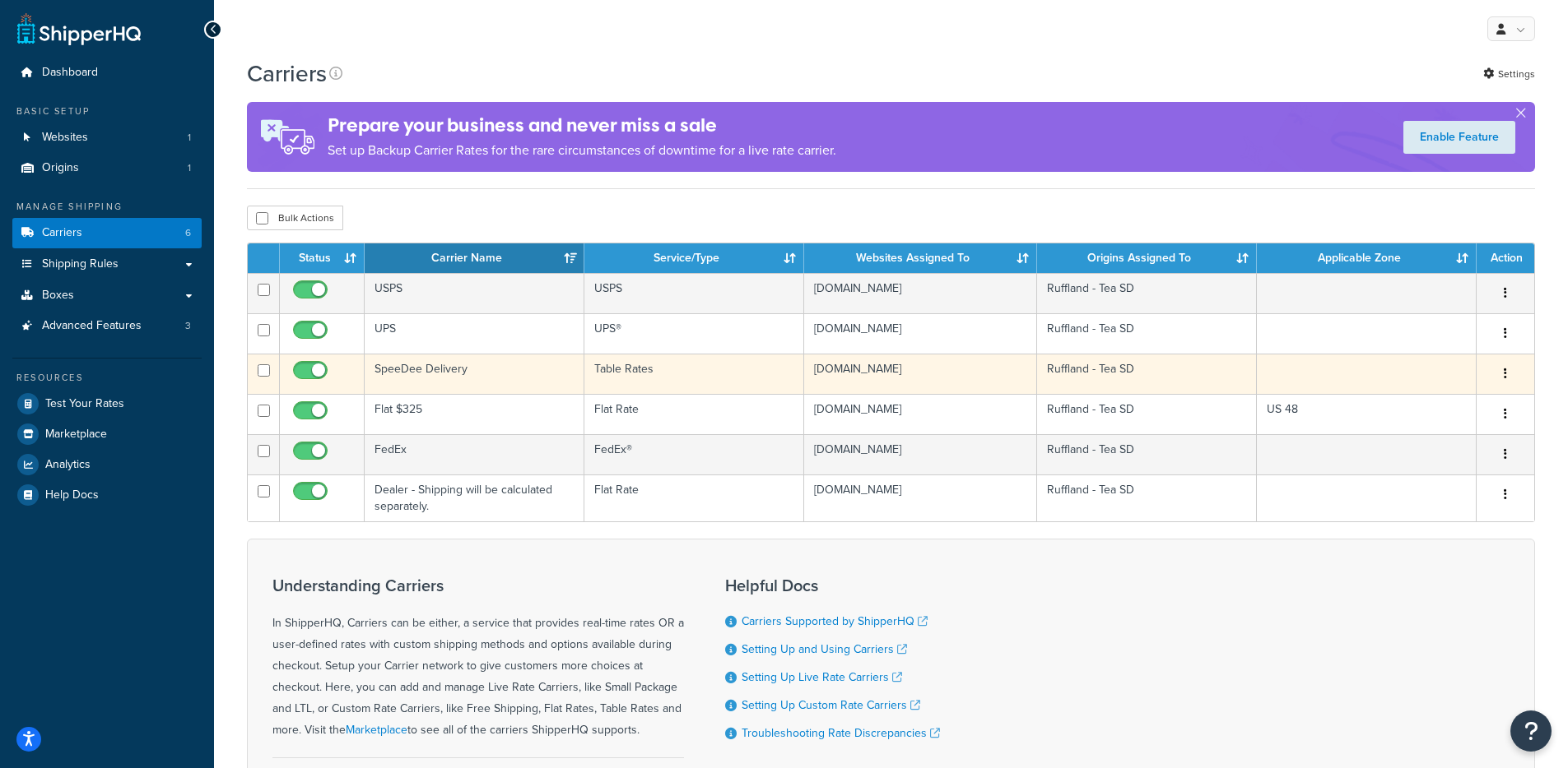
click at [723, 392] on td "Table Rates" at bounding box center [694, 374] width 220 height 41
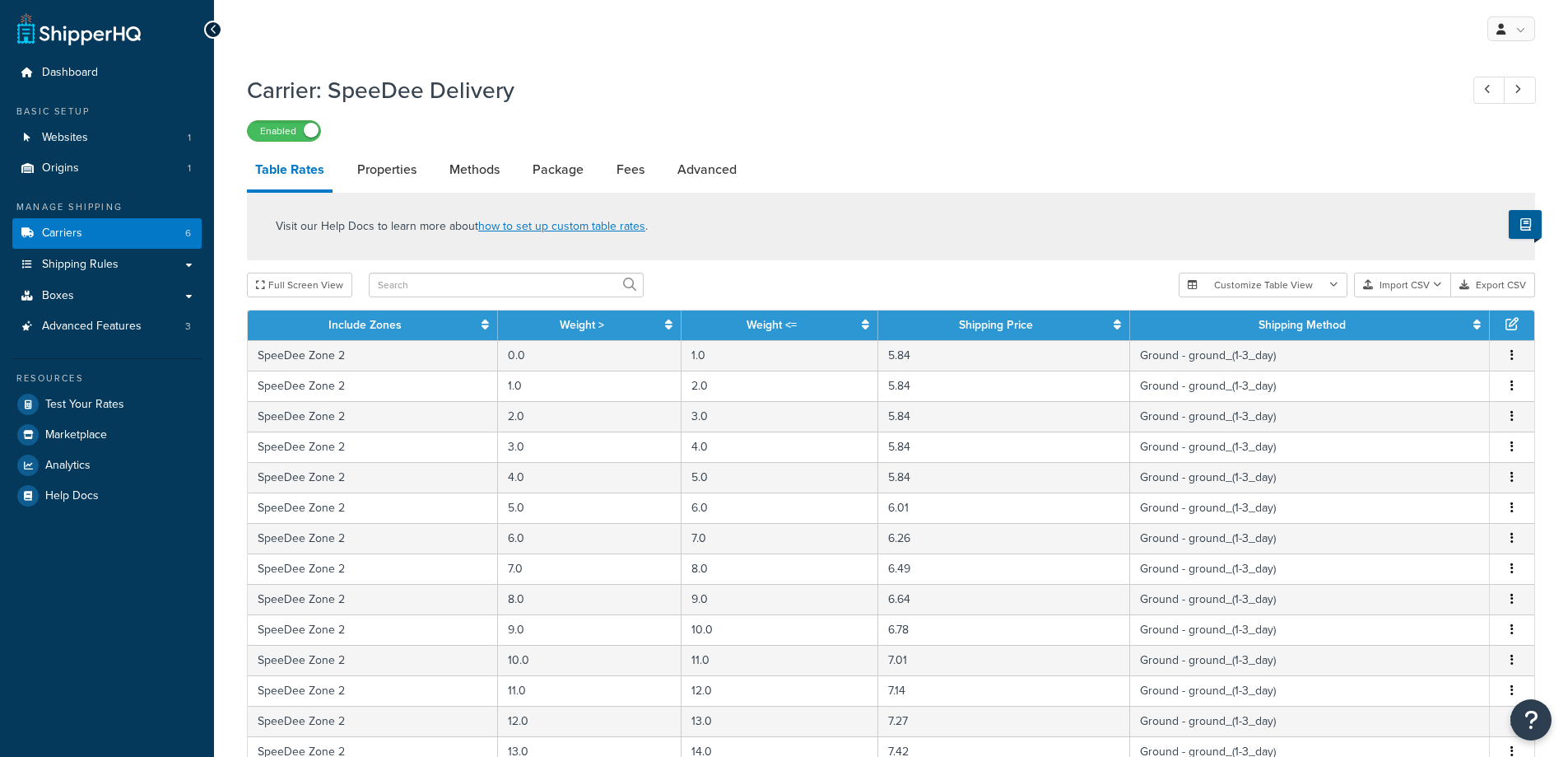
select select "25"
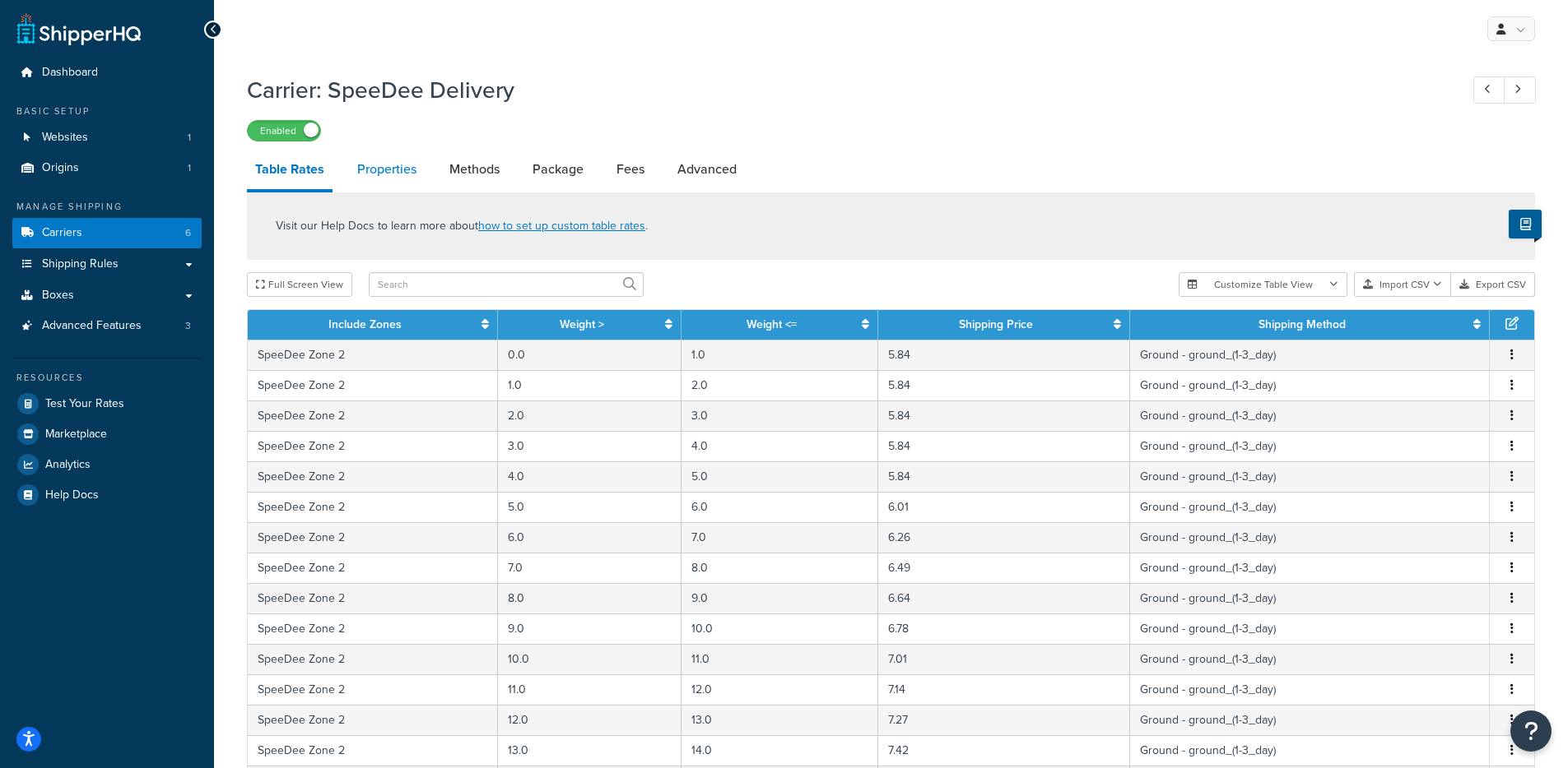
click at [374, 183] on link "Properties" at bounding box center [386, 169] width 76 height 40
select select "PERITEM"
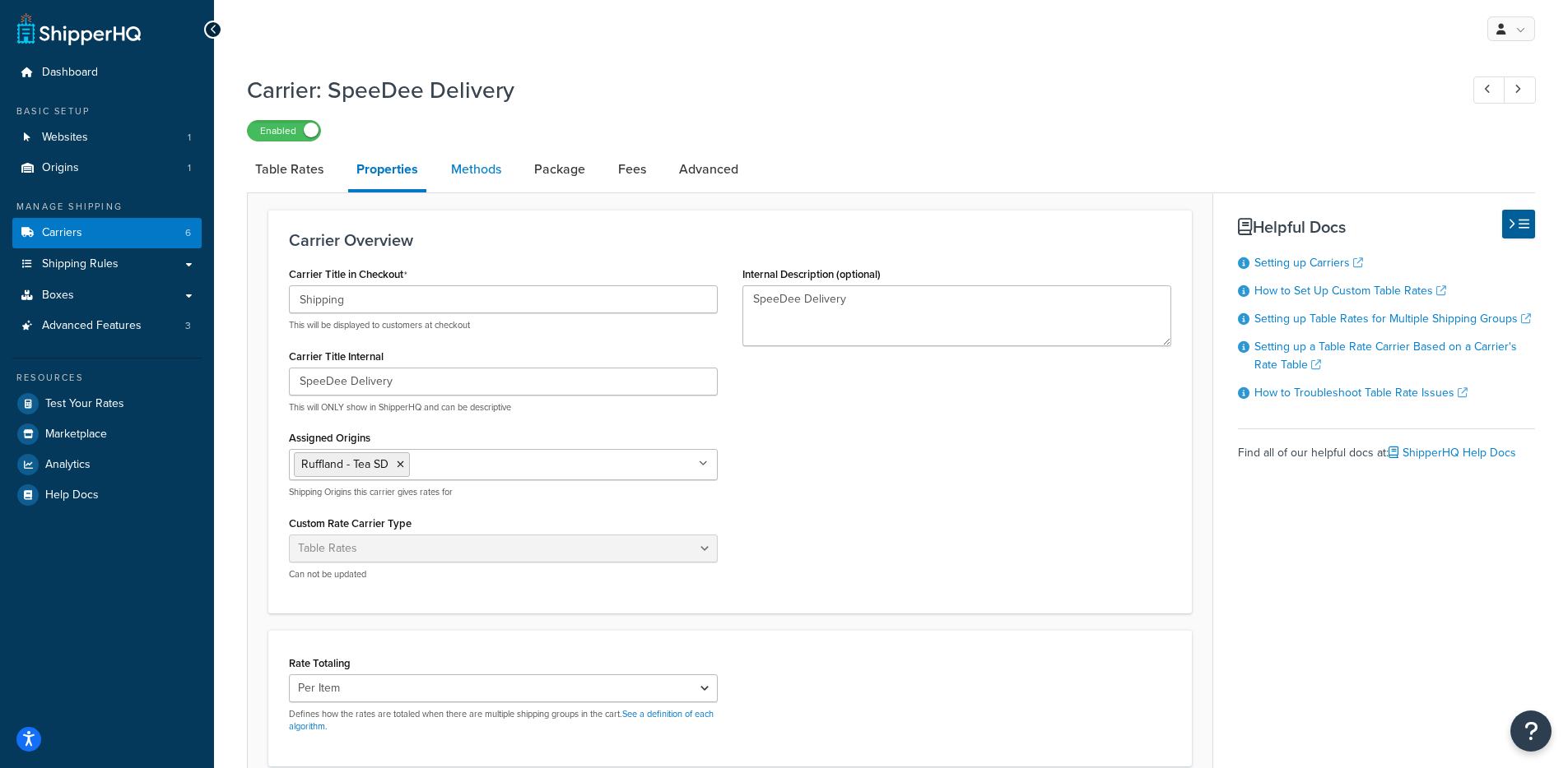
click at [457, 174] on link "Methods" at bounding box center [476, 169] width 66 height 40
select select "25"
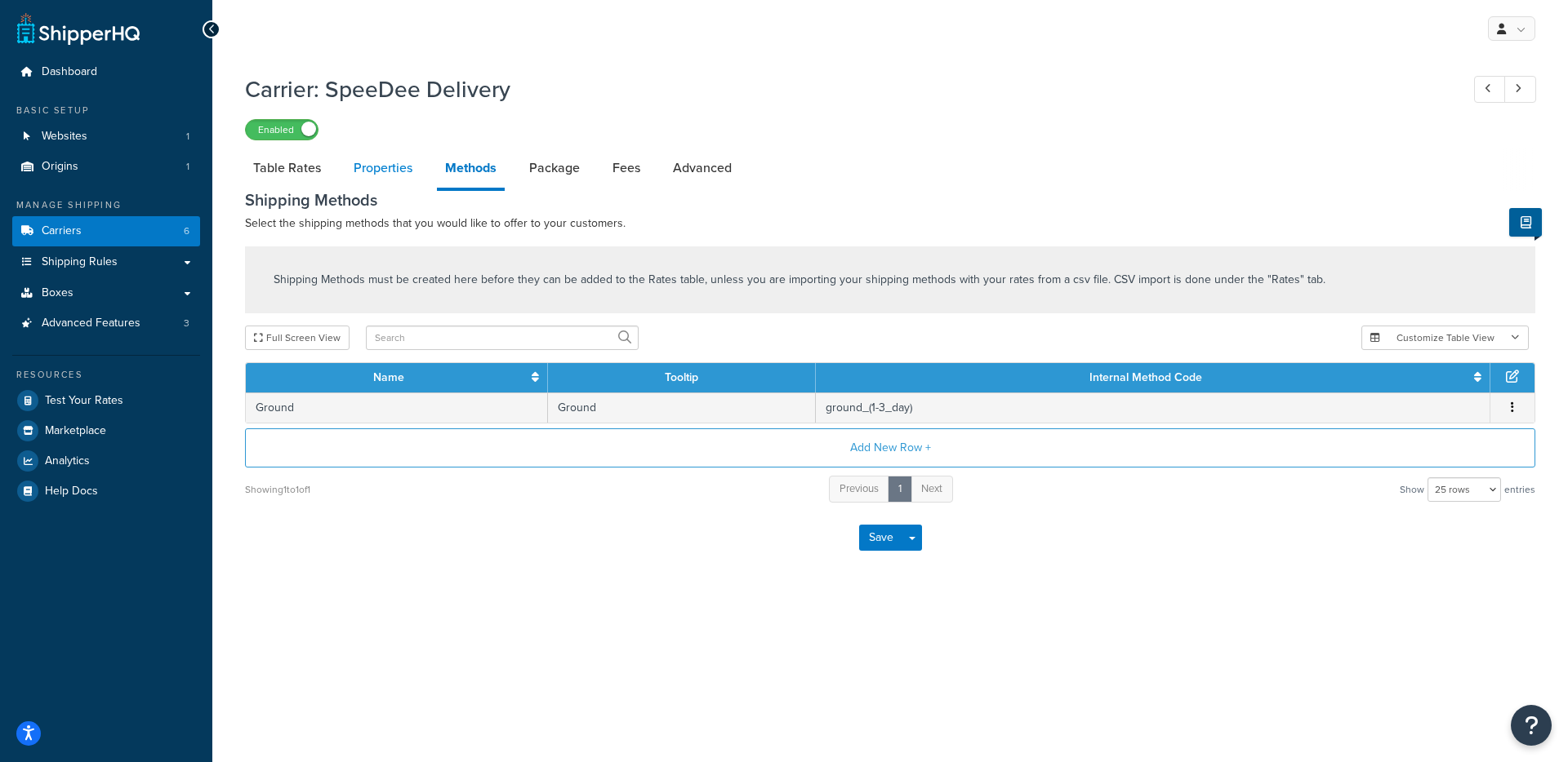
click at [346, 169] on link "Properties" at bounding box center [382, 168] width 75 height 40
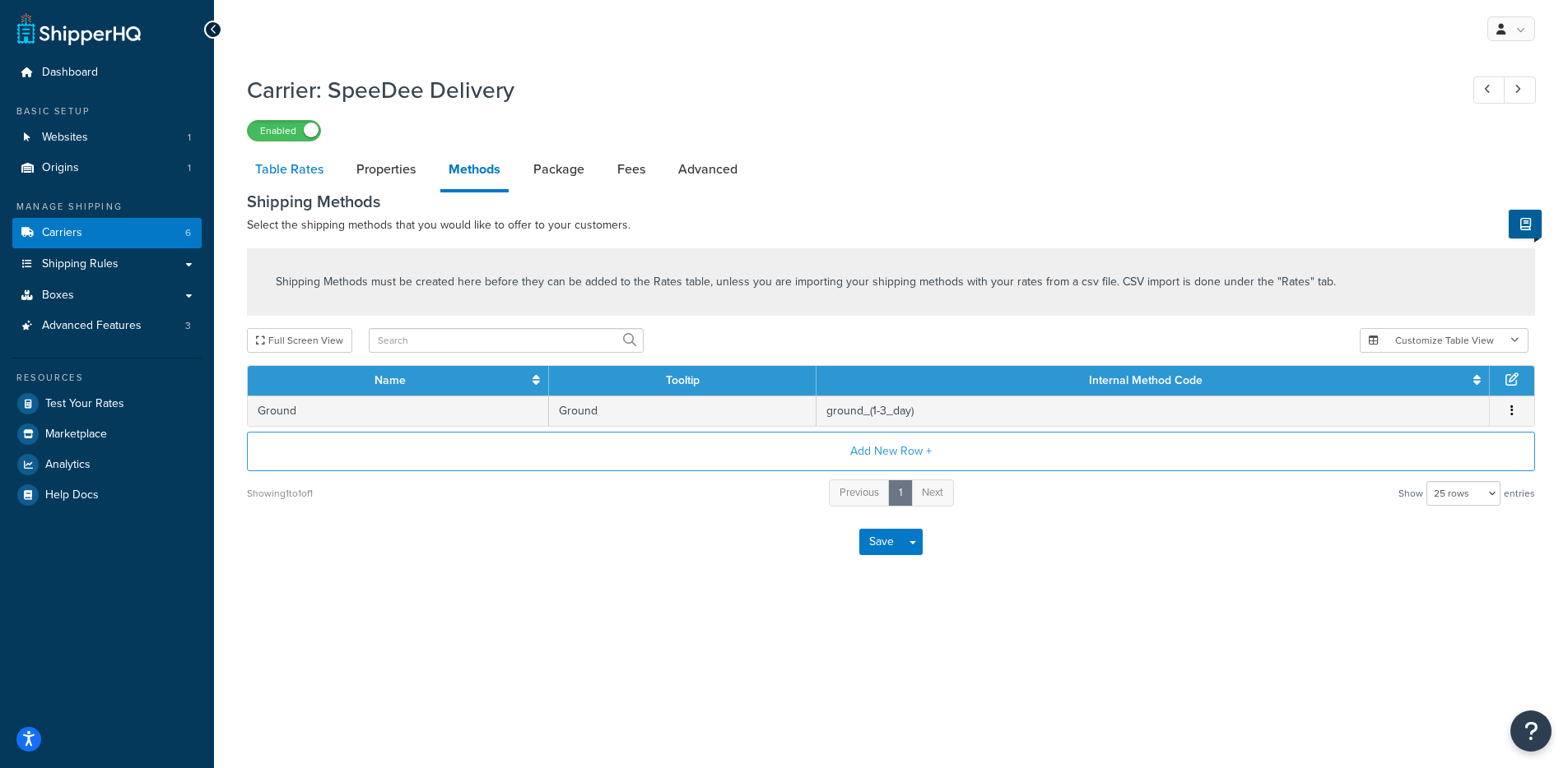
select select "PERITEM"
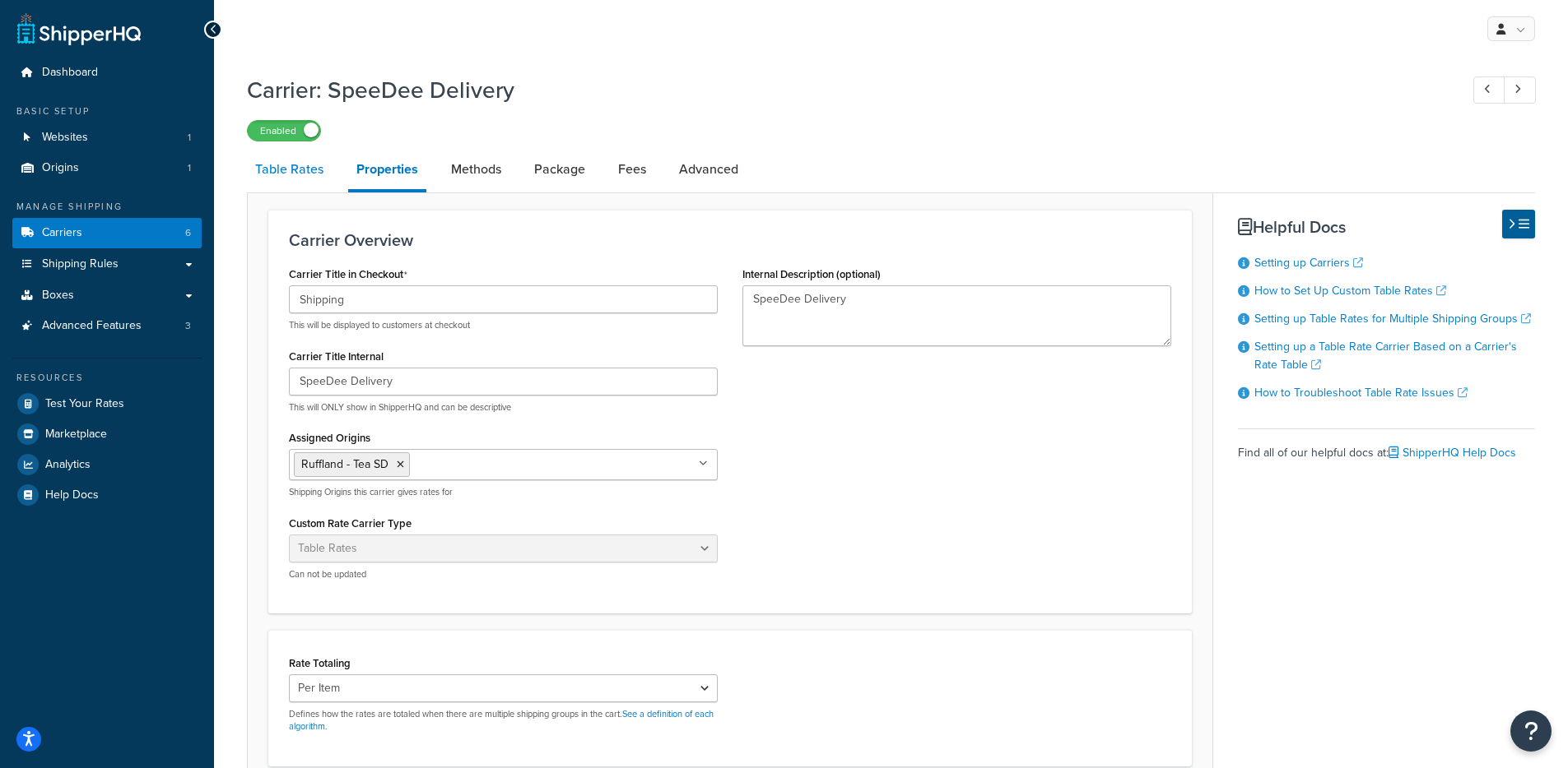
click at [314, 173] on link "Table Rates" at bounding box center [289, 169] width 85 height 40
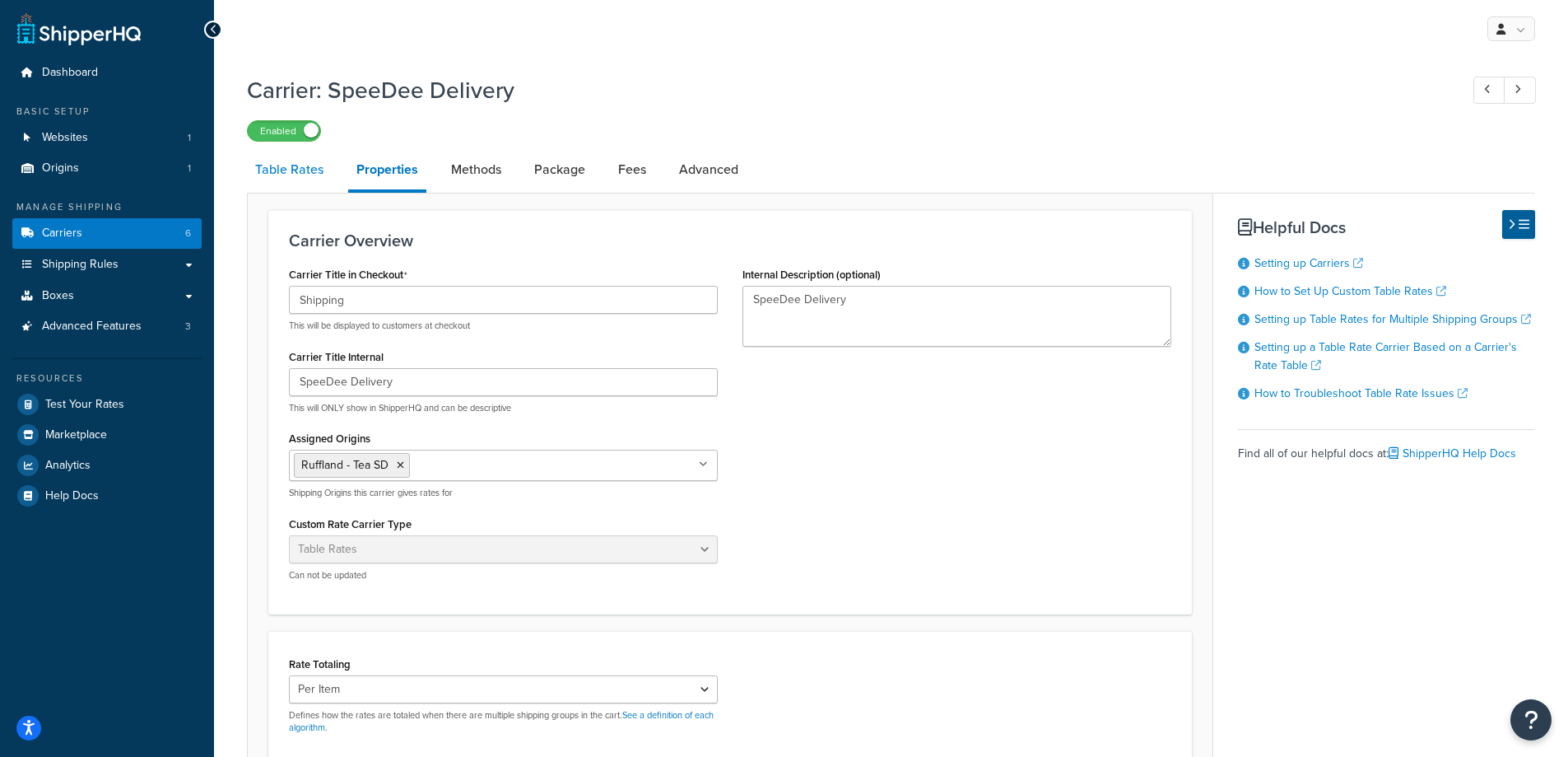
select select "25"
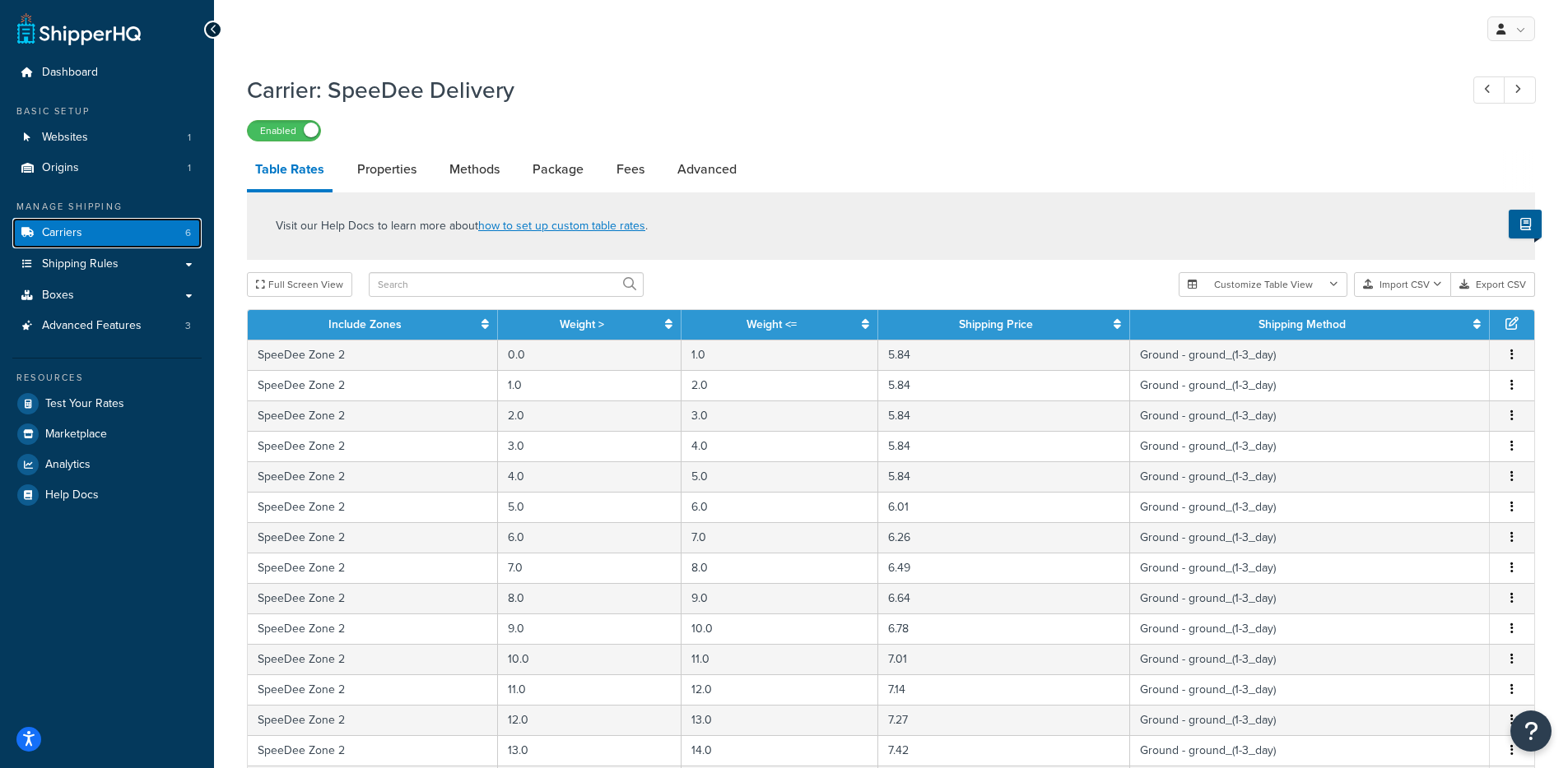
click at [136, 232] on link "Carriers 6" at bounding box center [107, 233] width 189 height 31
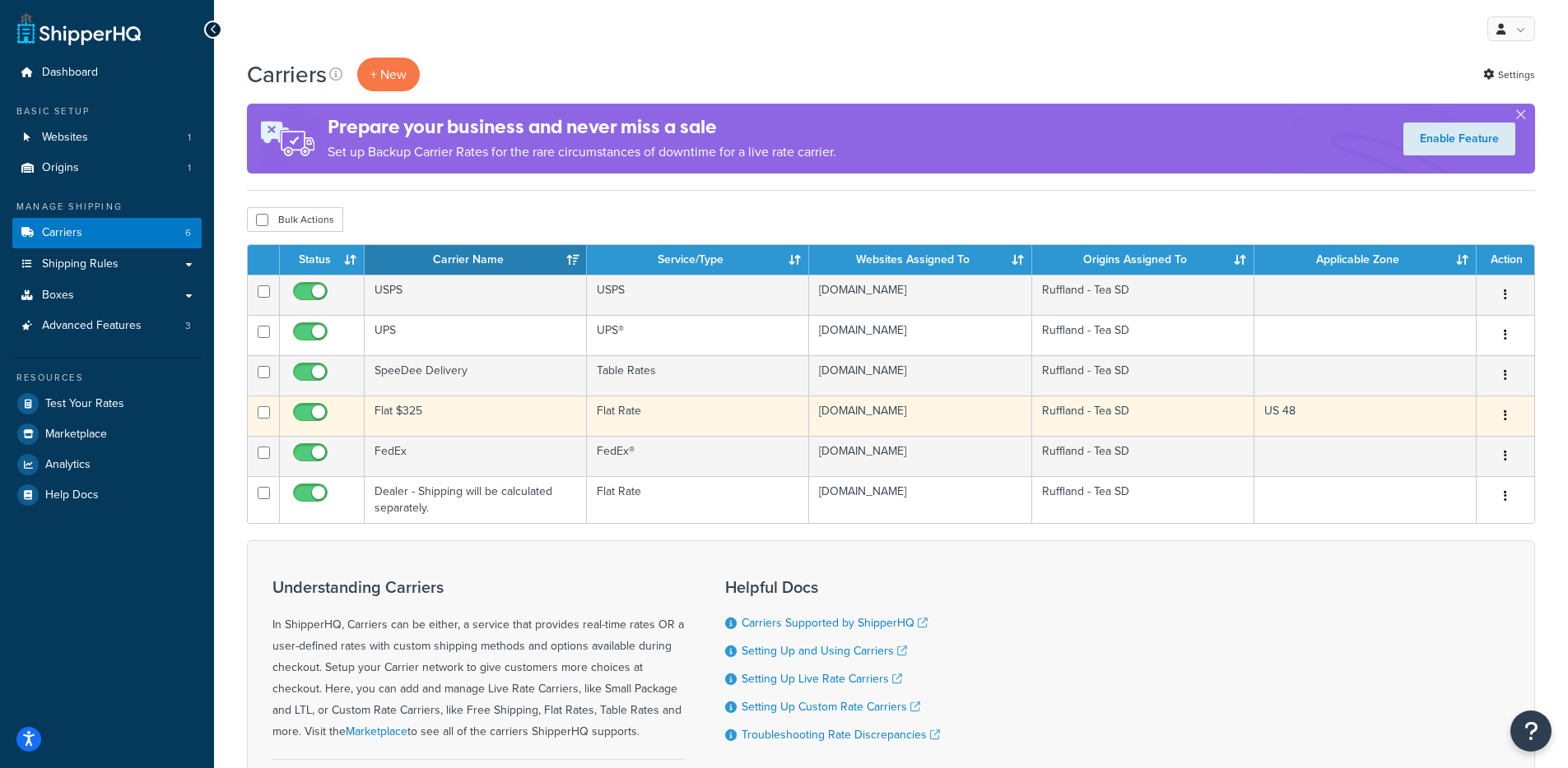
click at [484, 436] on td "Flat $325" at bounding box center [476, 416] width 223 height 41
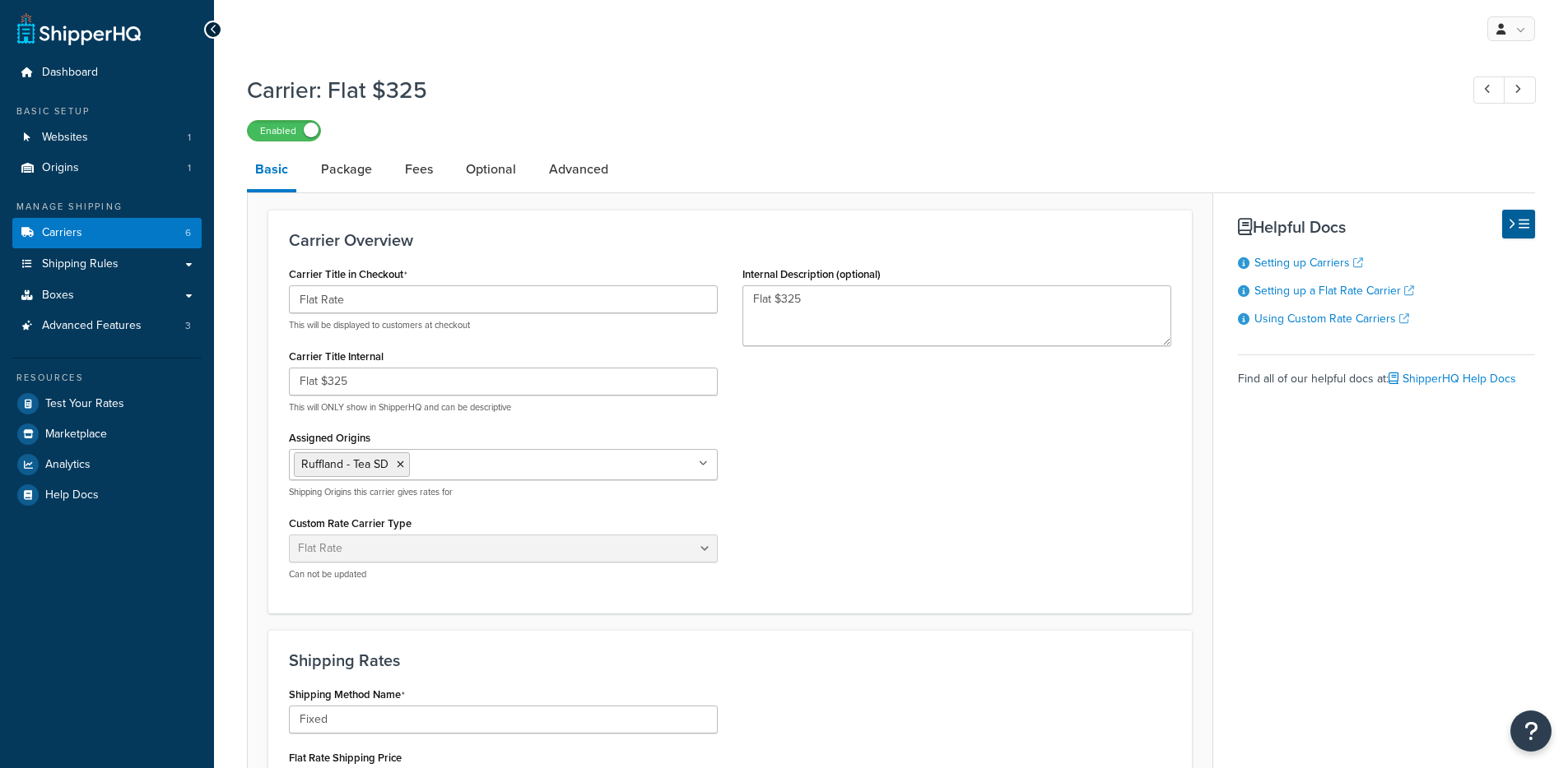
select select "flat"
select select "package"
click at [336, 165] on link "Package" at bounding box center [346, 169] width 67 height 40
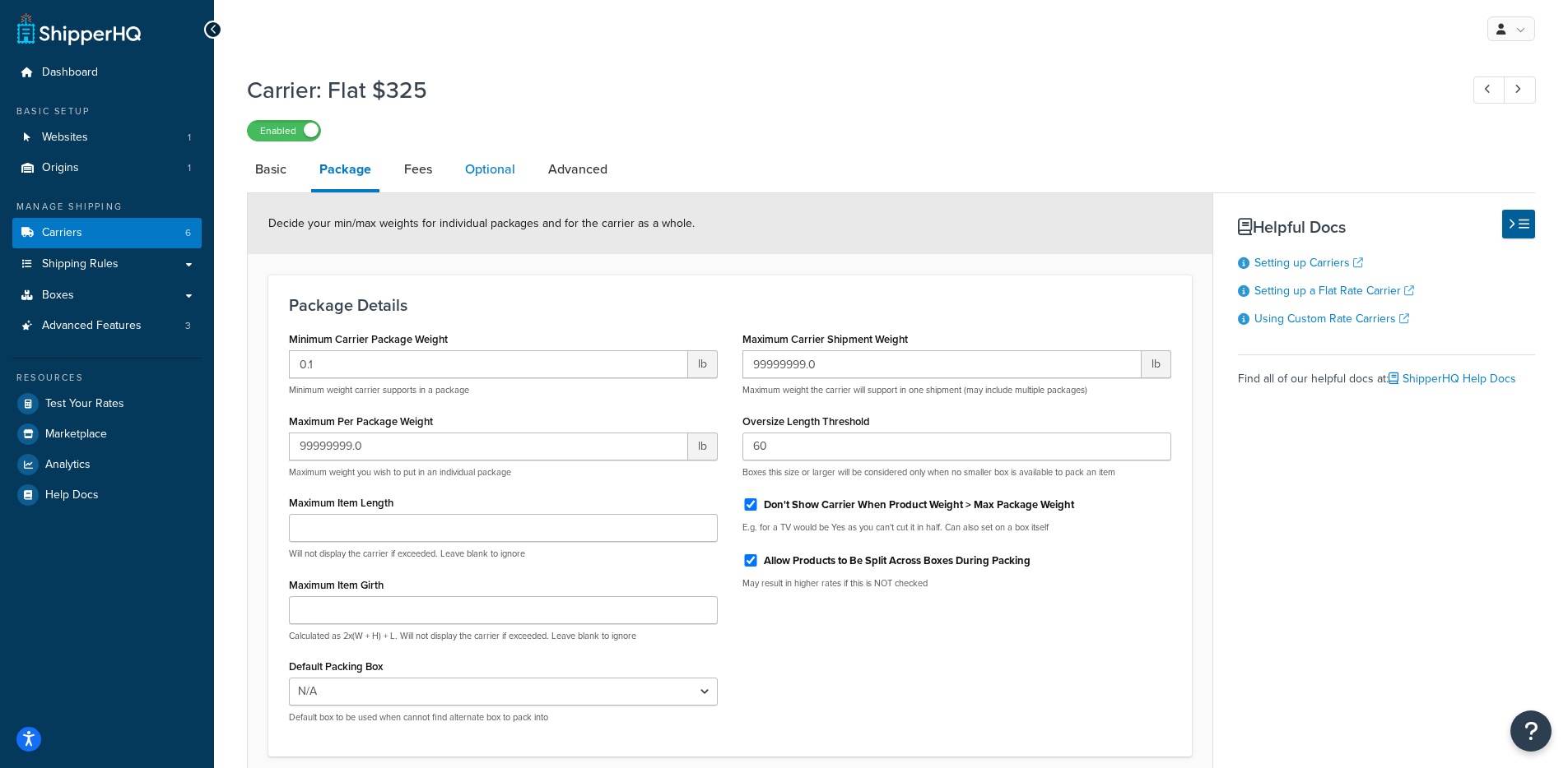
click at [499, 164] on link "Optional" at bounding box center [490, 169] width 66 height 40
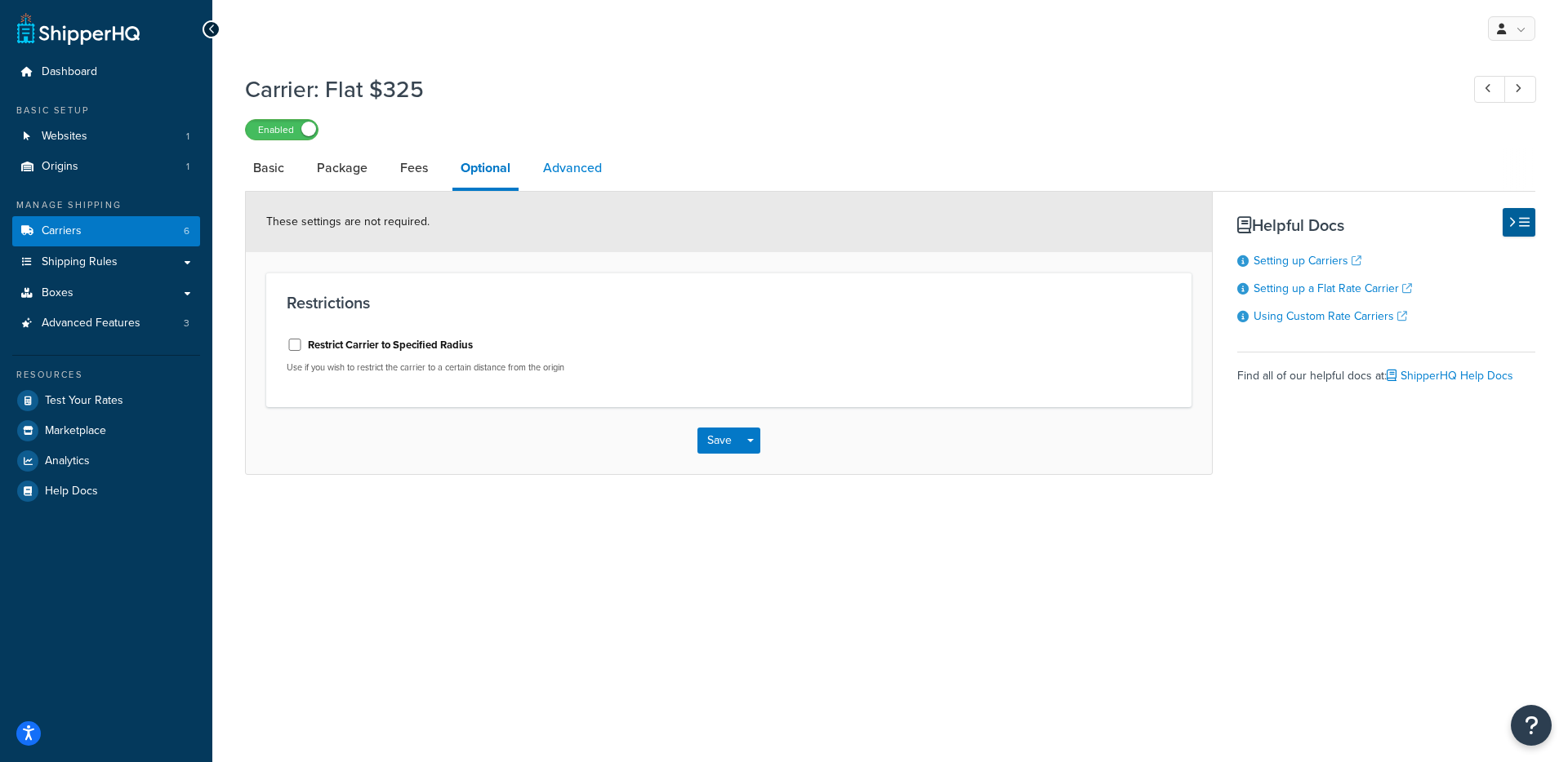
click at [551, 171] on link "Advanced" at bounding box center [572, 168] width 75 height 40
select select "false"
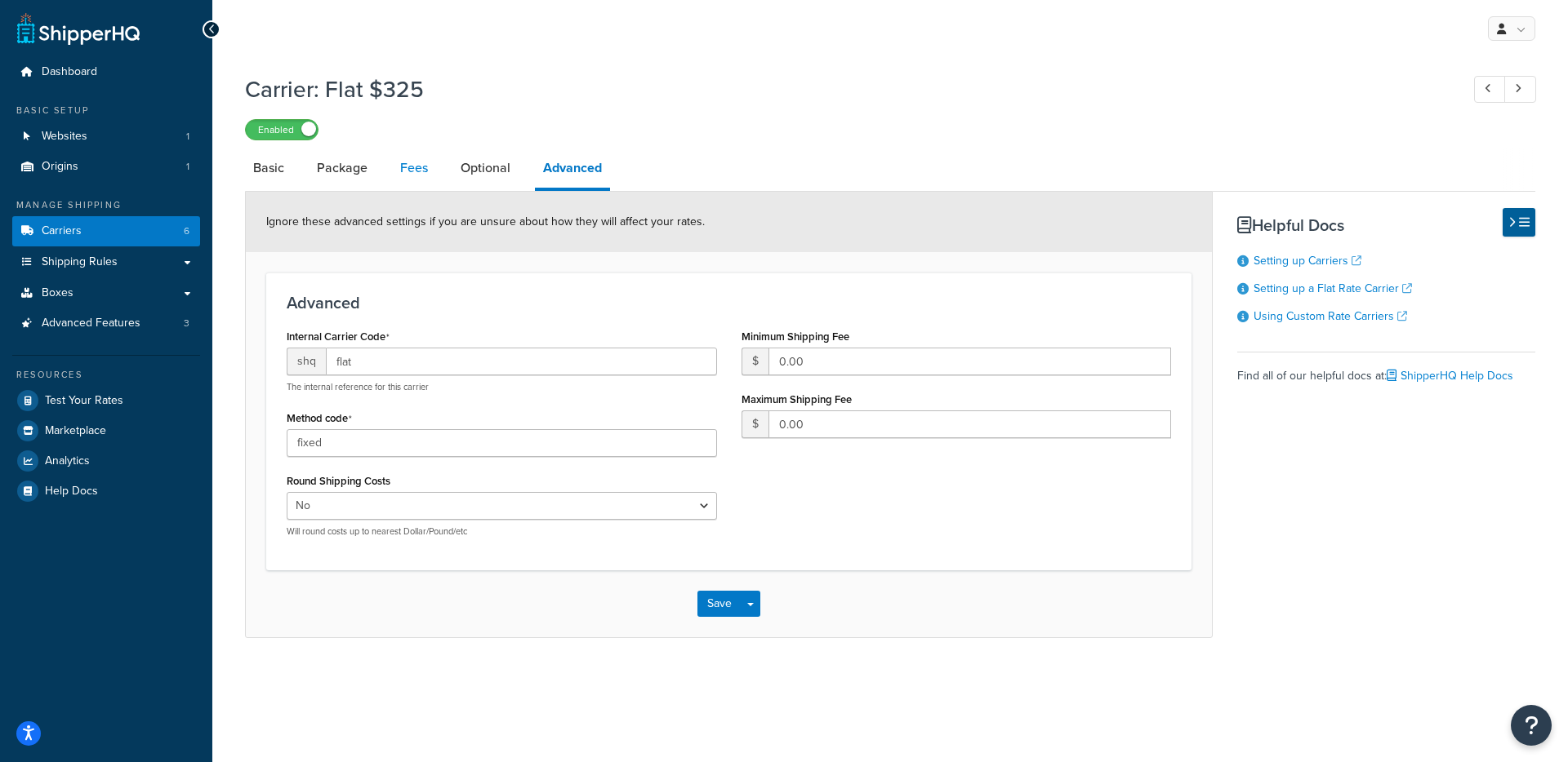
click at [411, 175] on link "Fees" at bounding box center [414, 168] width 44 height 40
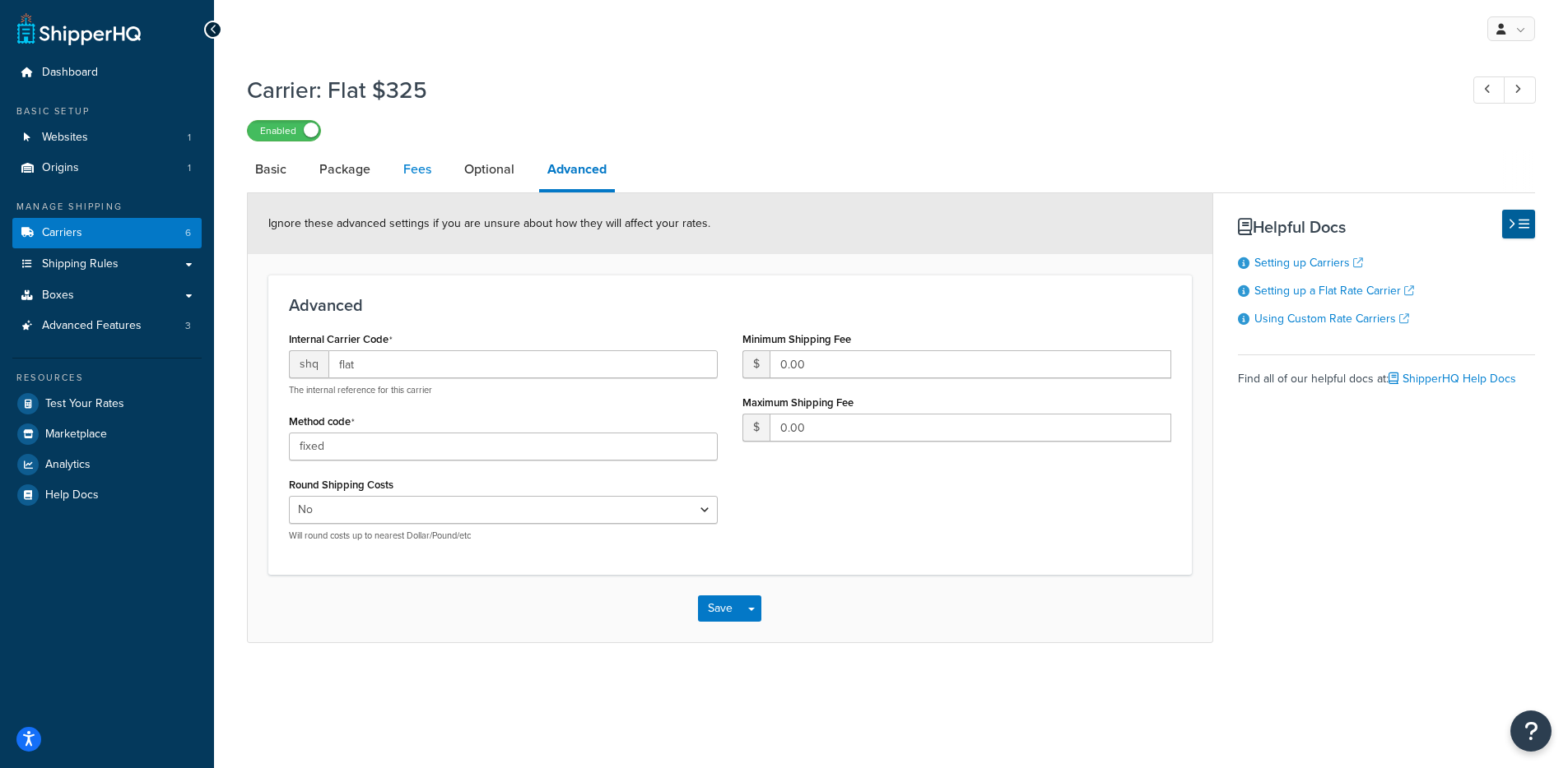
select select "AFTER"
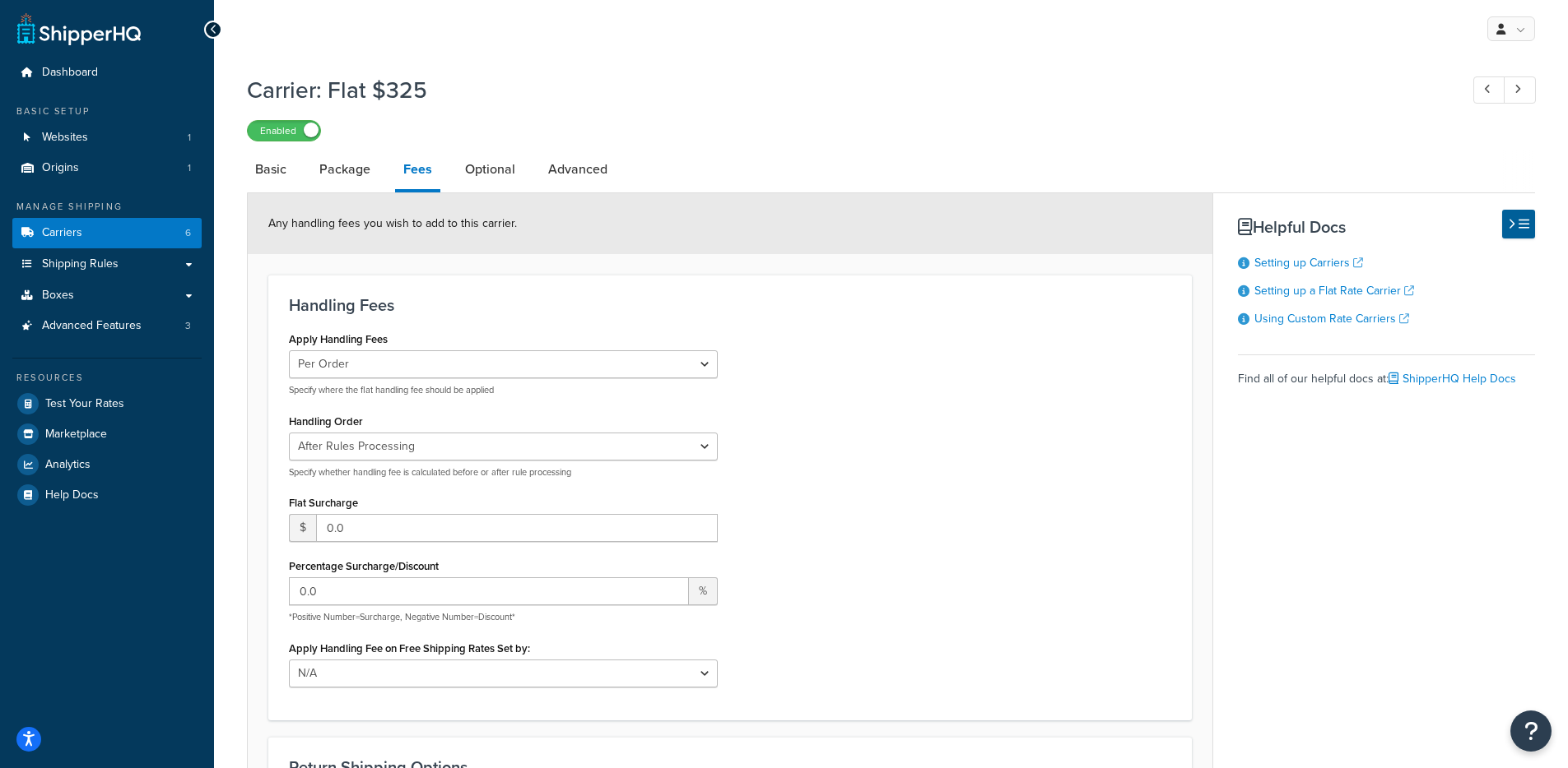
drag, startPoint x: 458, startPoint y: 174, endPoint x: 439, endPoint y: 177, distance: 19.2
click at [458, 174] on link "Optional" at bounding box center [490, 169] width 66 height 40
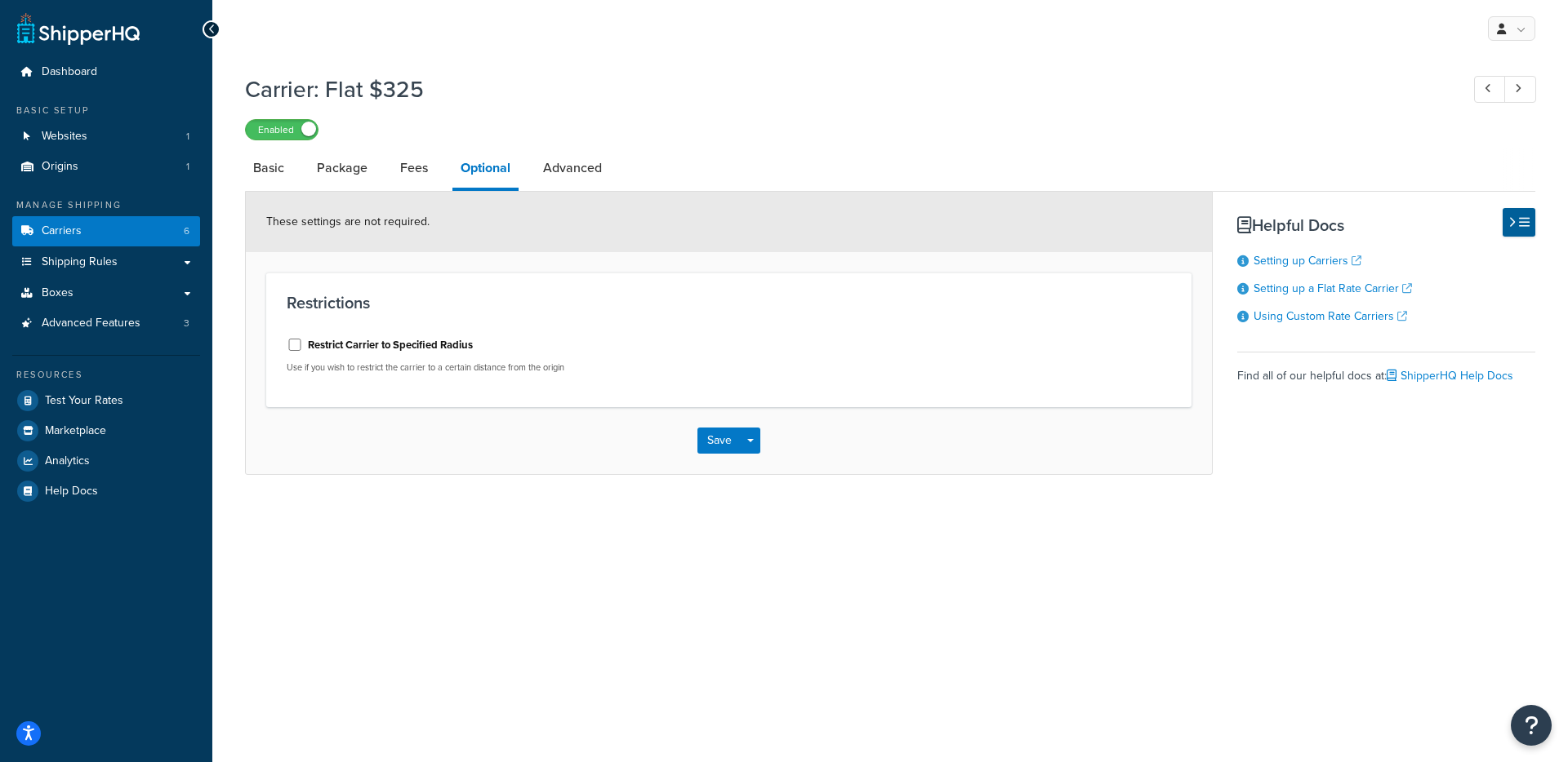
click at [385, 175] on li "Package" at bounding box center [350, 168] width 83 height 40
click at [258, 176] on link "Basic" at bounding box center [268, 168] width 47 height 40
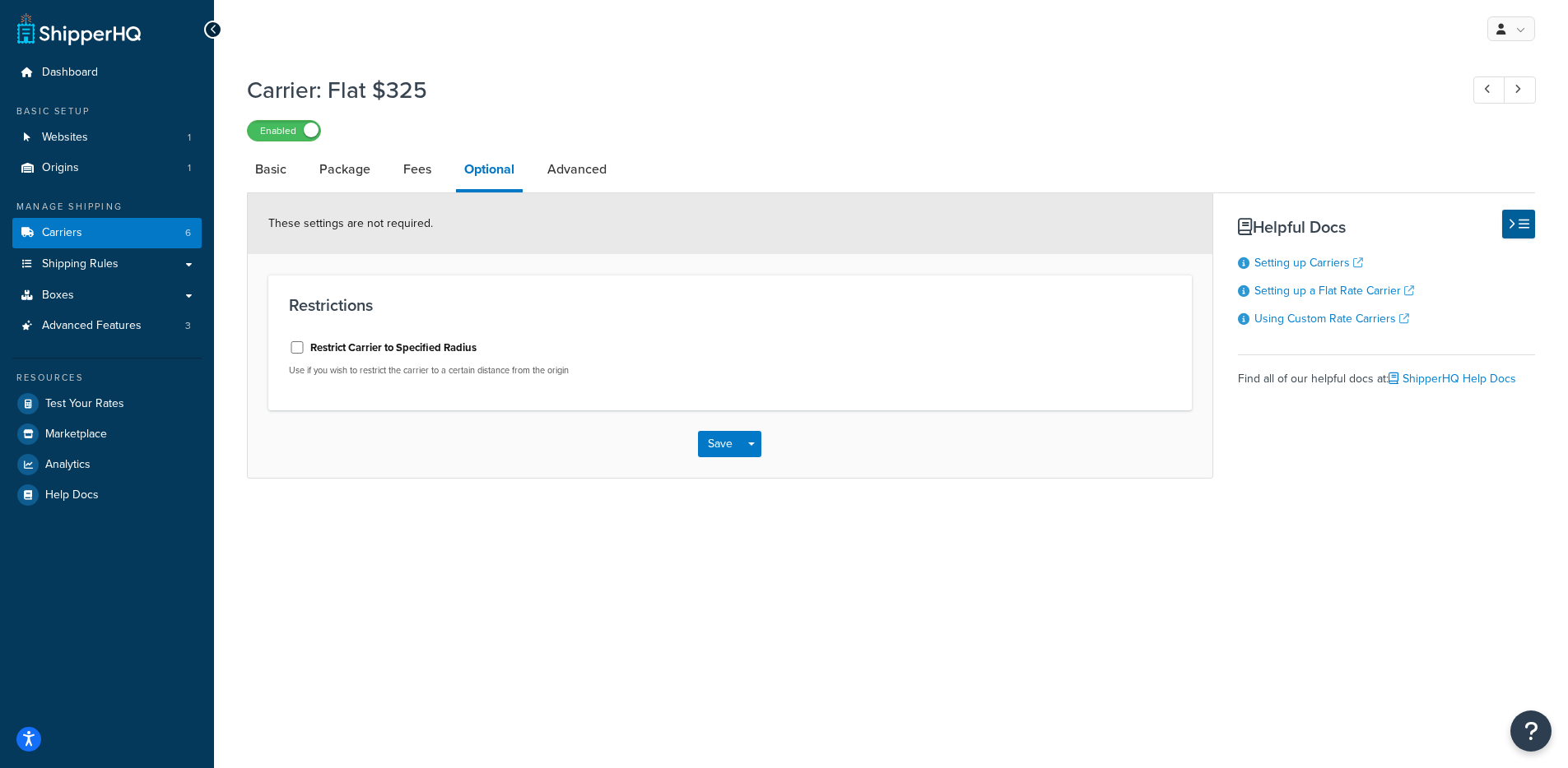
select select "flat"
select select "package"
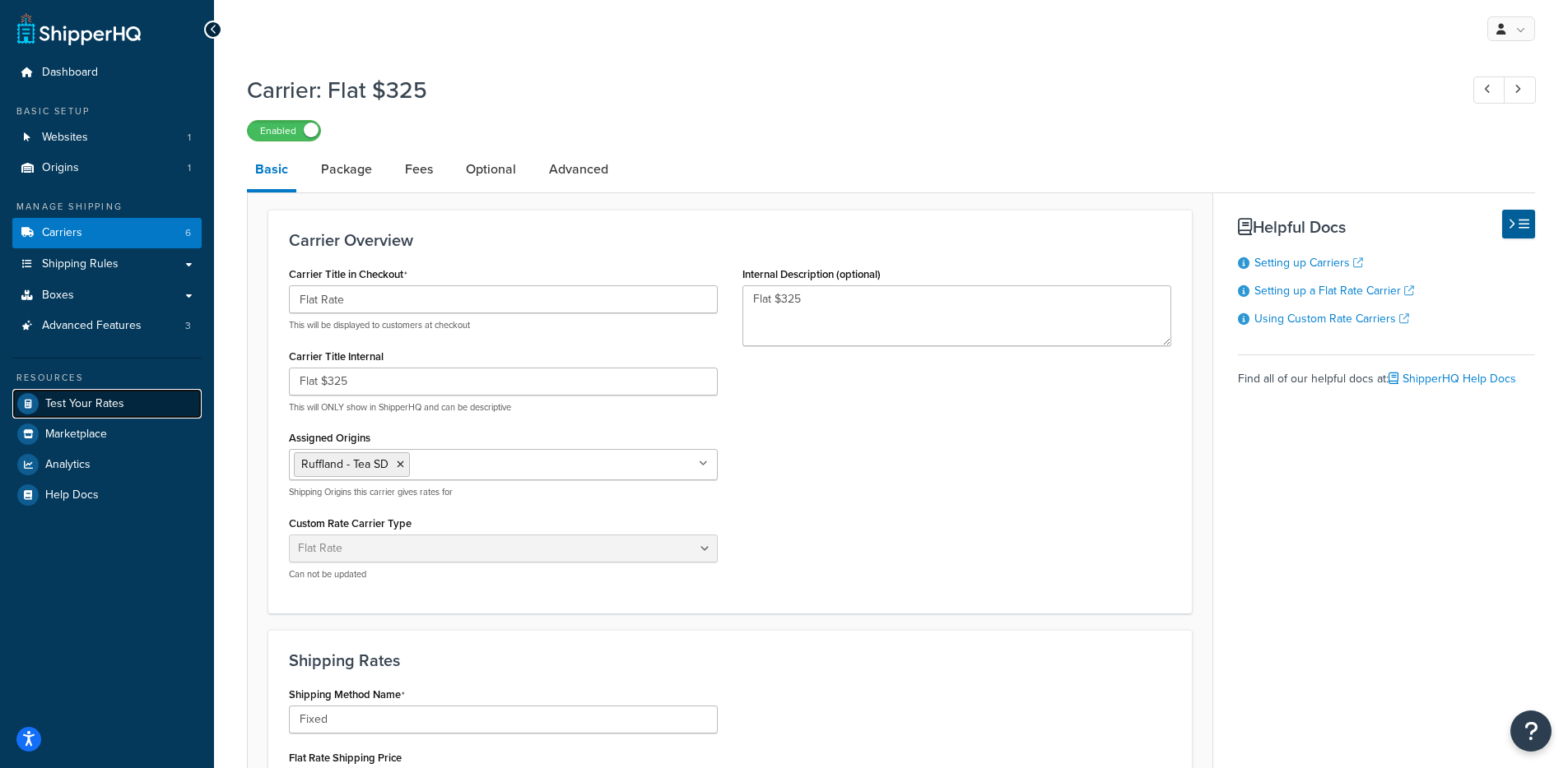
click at [153, 394] on link "Test Your Rates" at bounding box center [107, 404] width 189 height 30
drag, startPoint x: 404, startPoint y: 389, endPoint x: 224, endPoint y: 384, distance: 180.1
click at [222, 385] on div "Carrier: Flat $325 Enabled Basic Package Fees Optional Advanced Carrier Overvie…" at bounding box center [891, 637] width 1354 height 1142
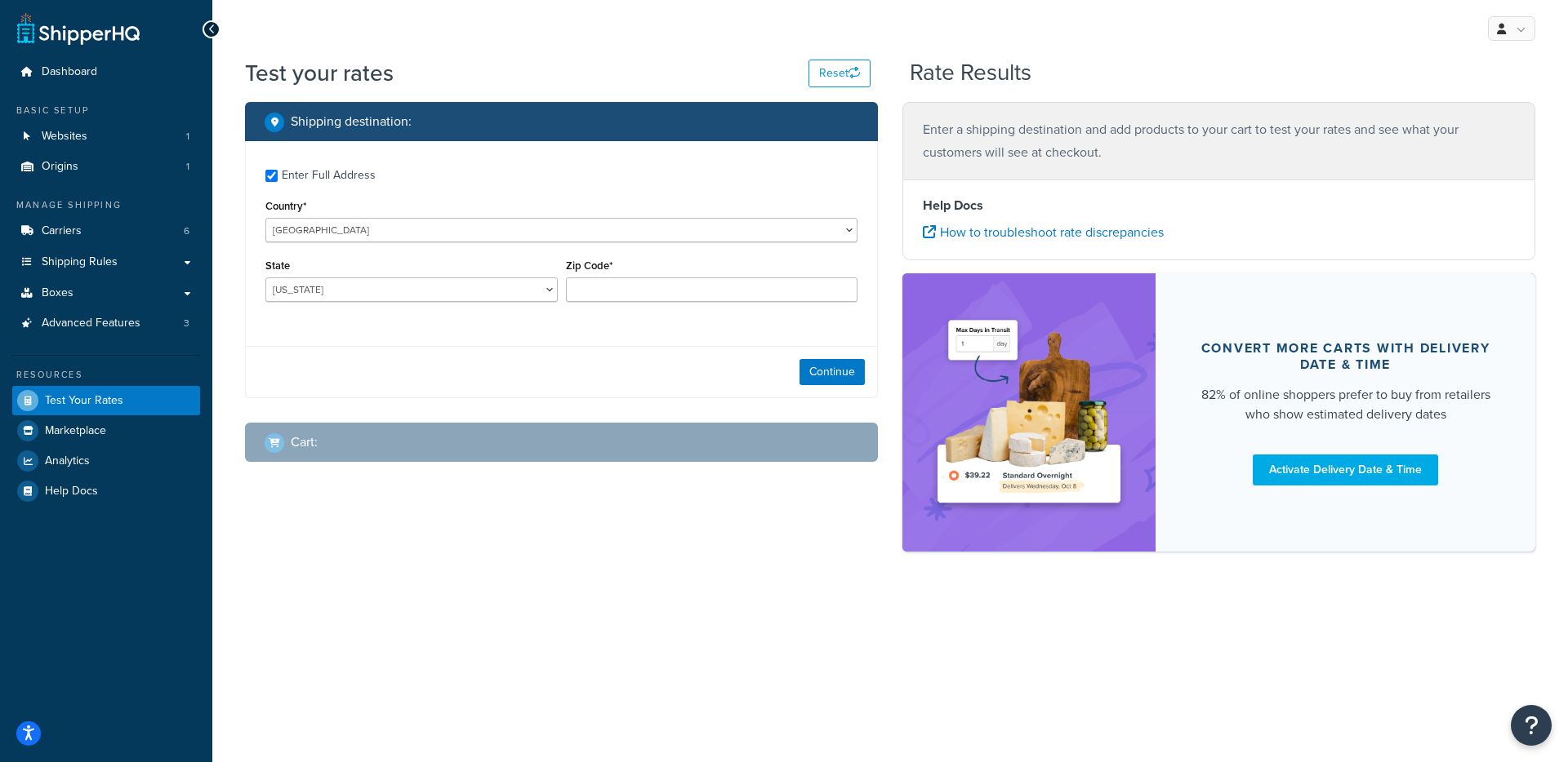
checkbox input "true"
type input "91042"
select select "CA"
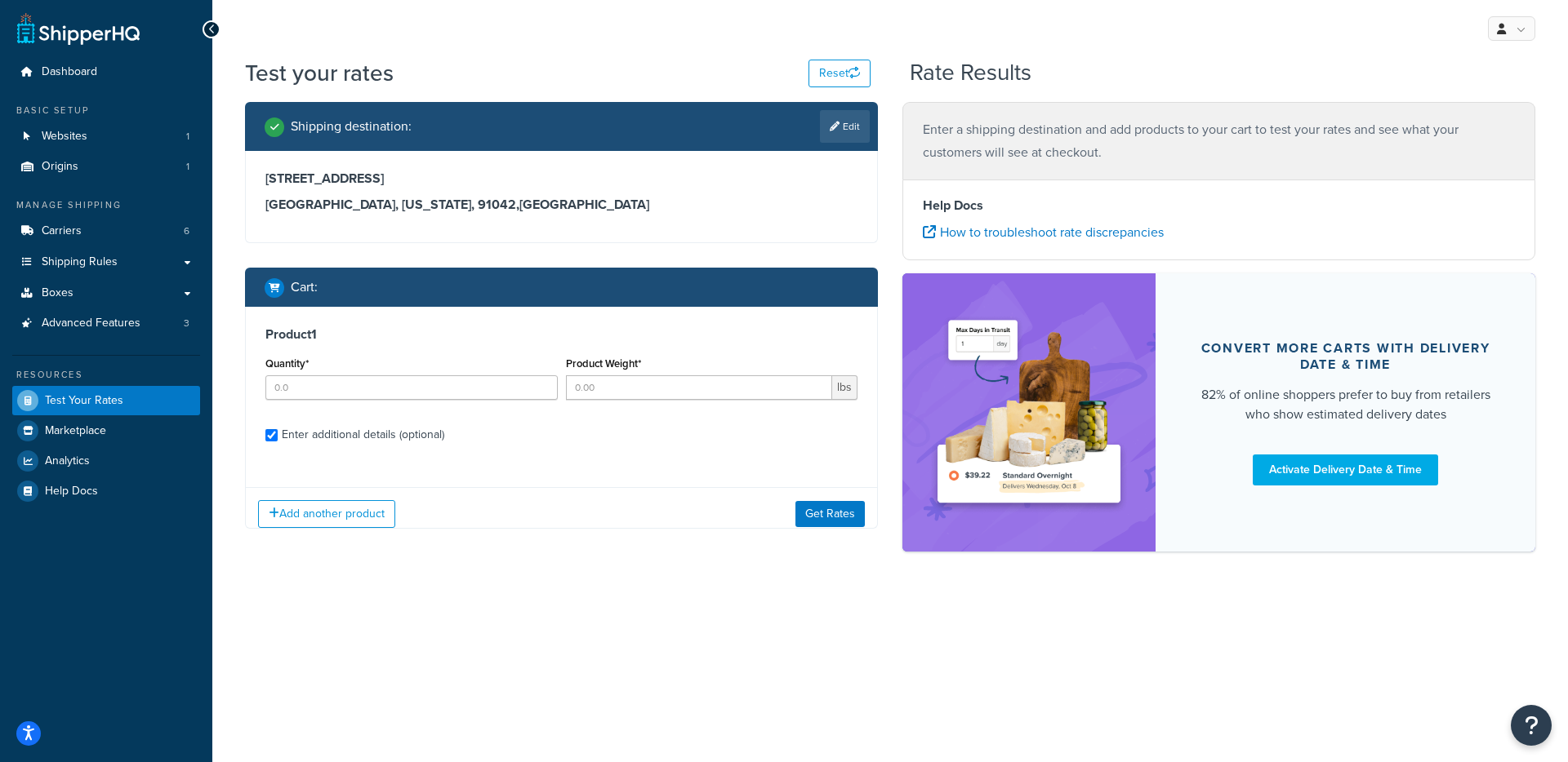
checkbox input "true"
type input "2"
type input "8.0006"
select select "79569"
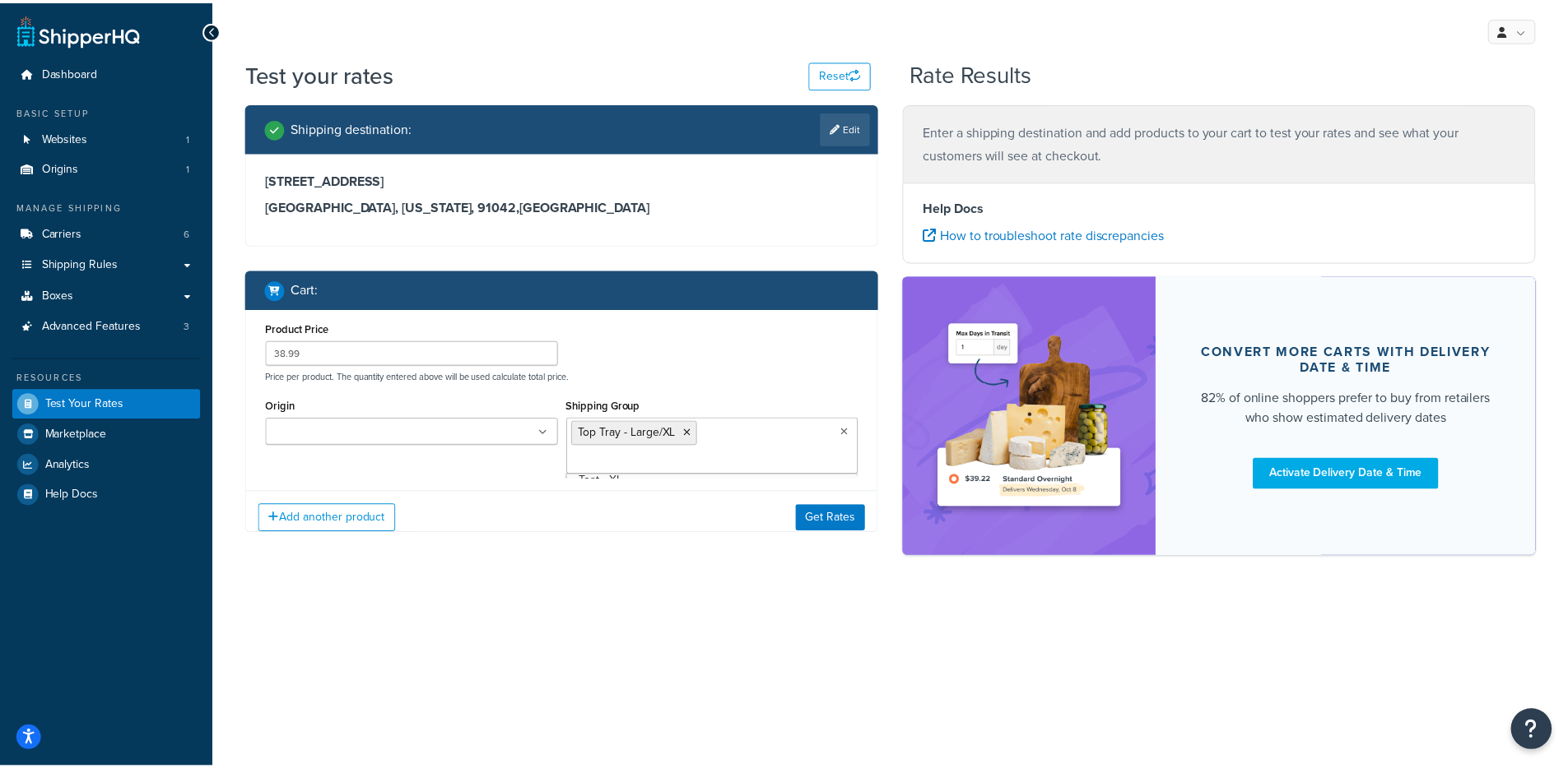
scroll to position [138, 0]
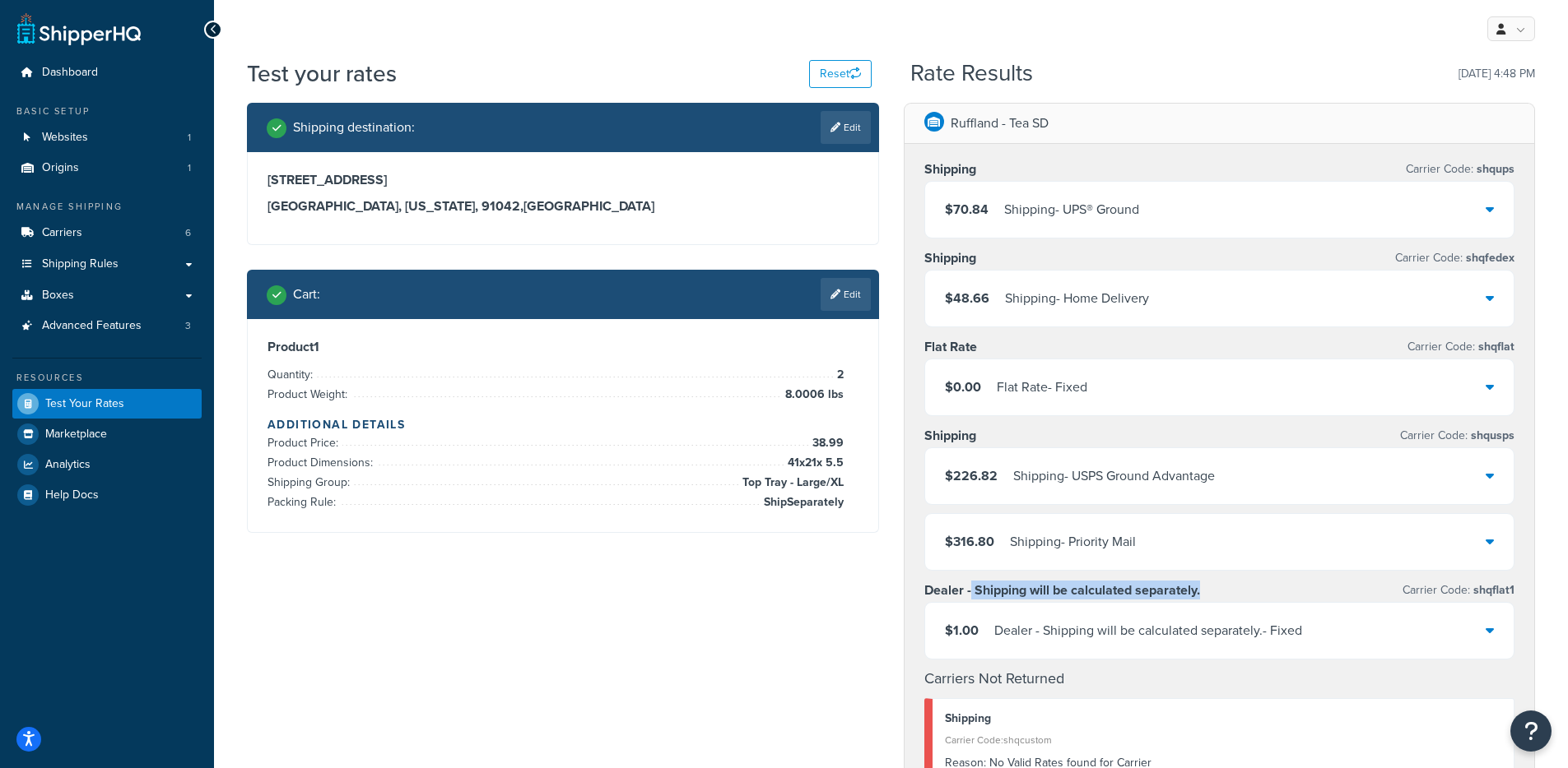
drag, startPoint x: 969, startPoint y: 596, endPoint x: 1221, endPoint y: 586, distance: 252.2
click at [1221, 586] on div "Dealer - Shipping will be calculated separately. Carrier Code: shqflat1" at bounding box center [1219, 591] width 590 height 23
click at [1110, 392] on div "$0.00 Flat Rate - Fixed" at bounding box center [1219, 387] width 589 height 56
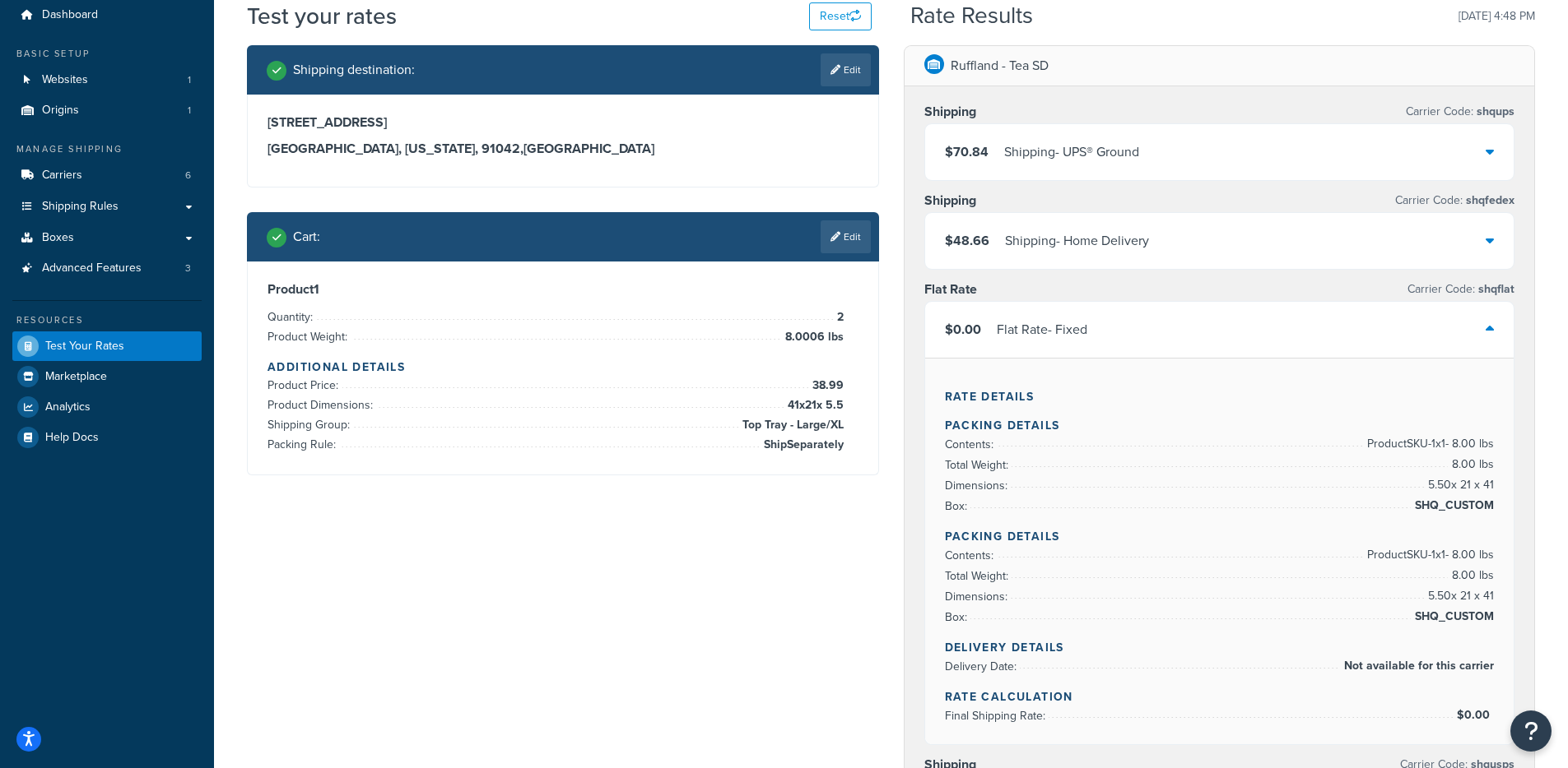
scroll to position [42, 0]
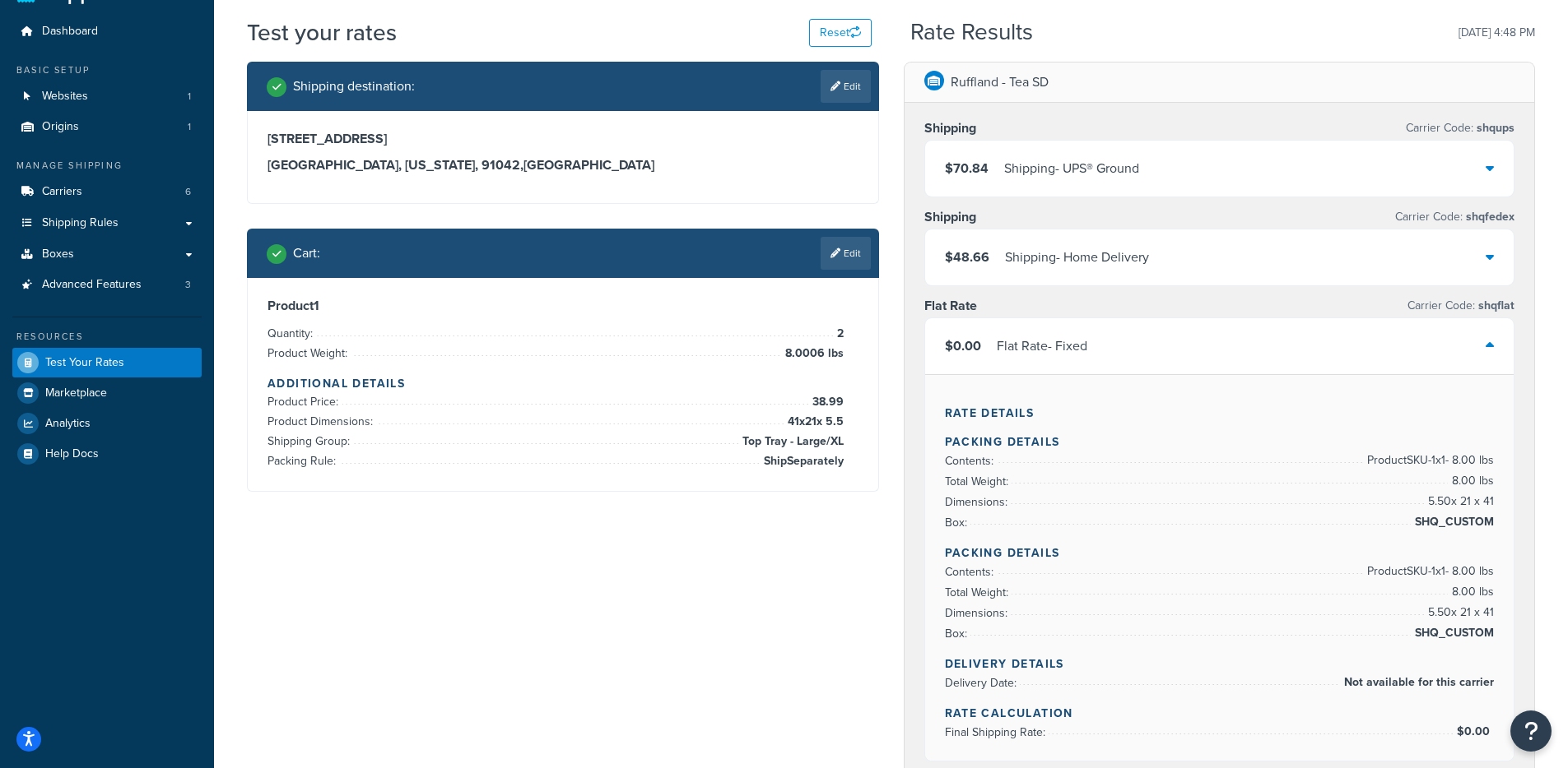
click at [1229, 343] on div "$0.00 Flat Rate - Fixed" at bounding box center [1219, 345] width 589 height 56
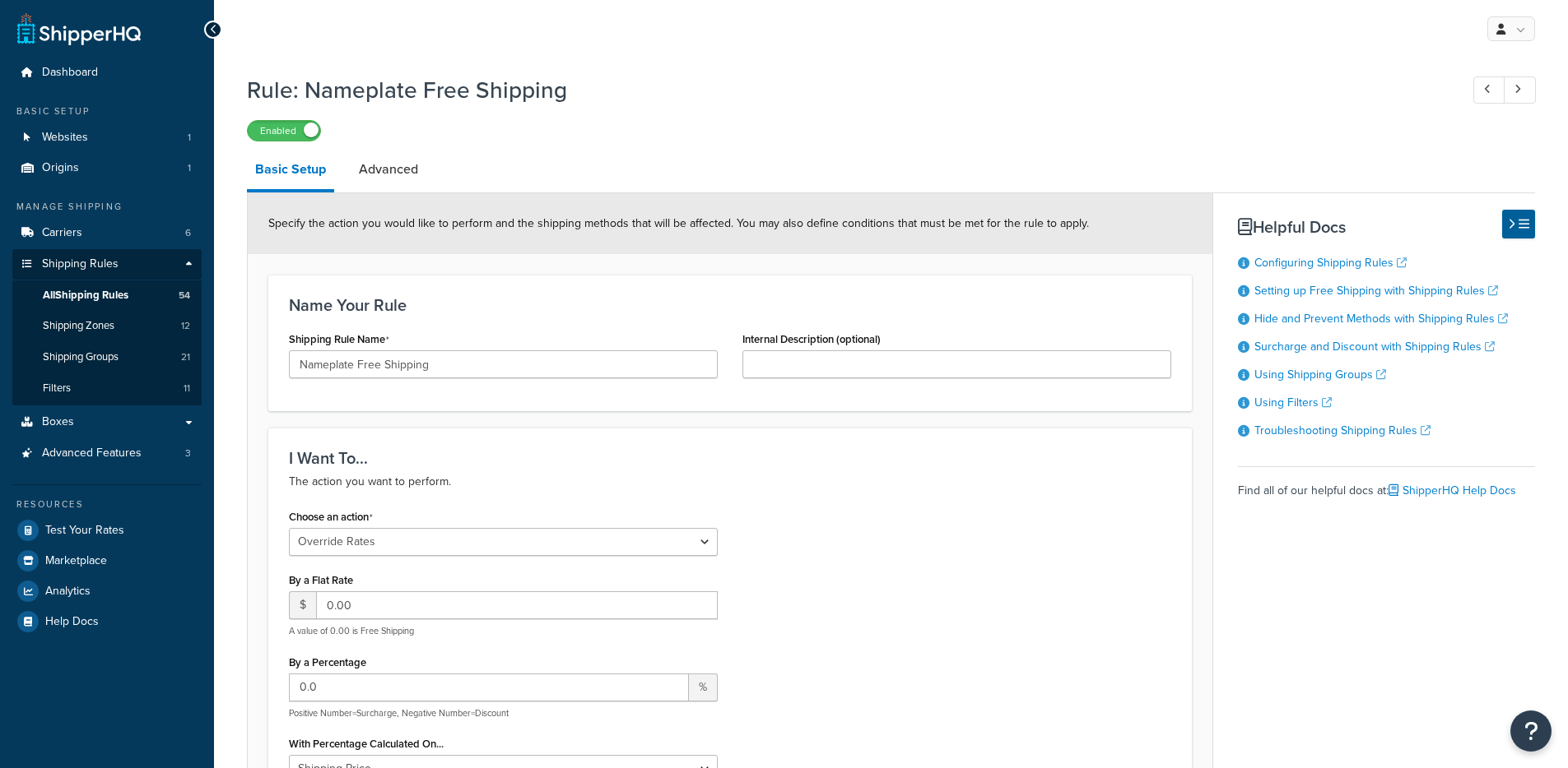
select select "OVERRIDE"
select select "BOX"
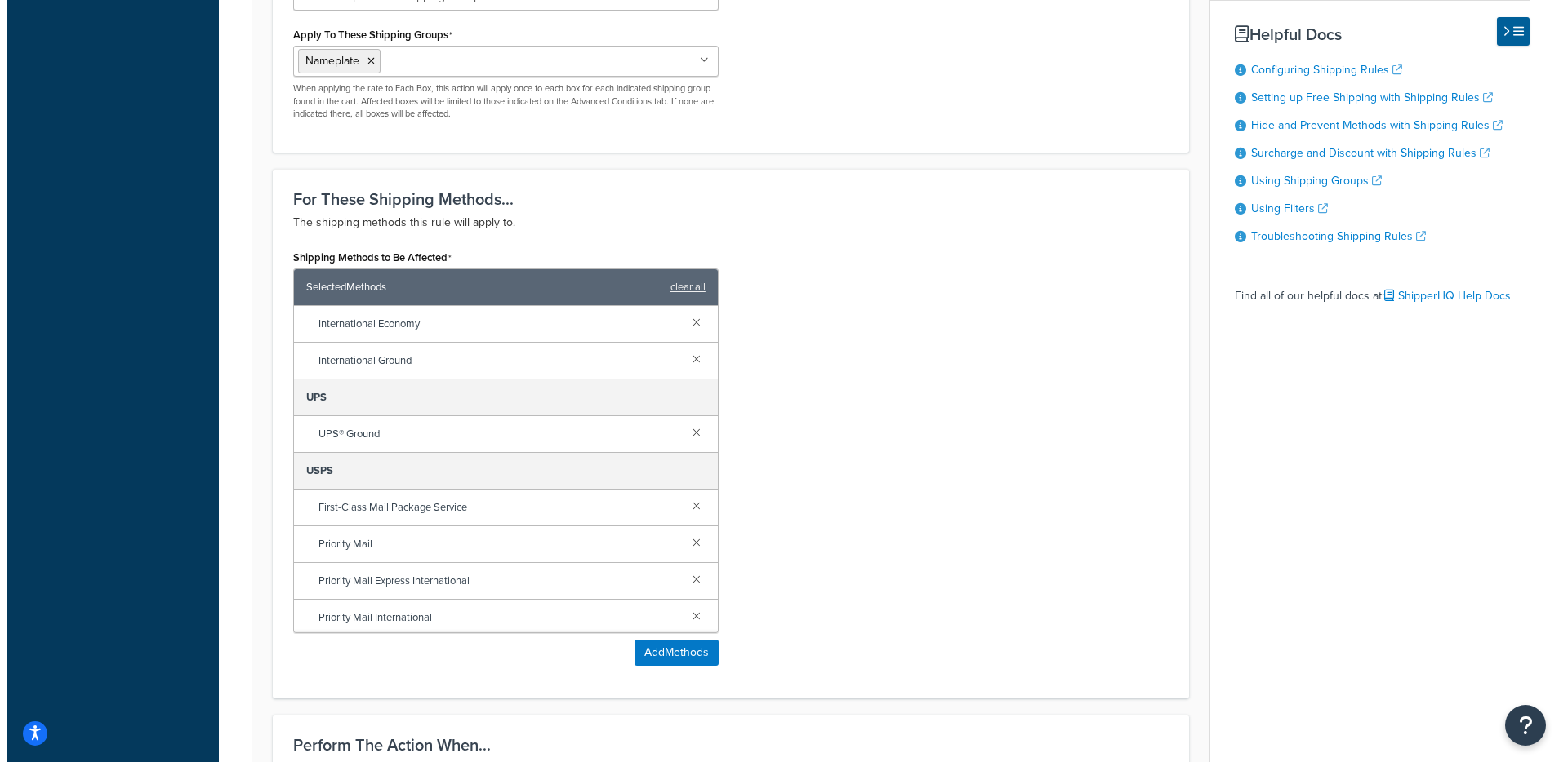
scroll to position [187, 0]
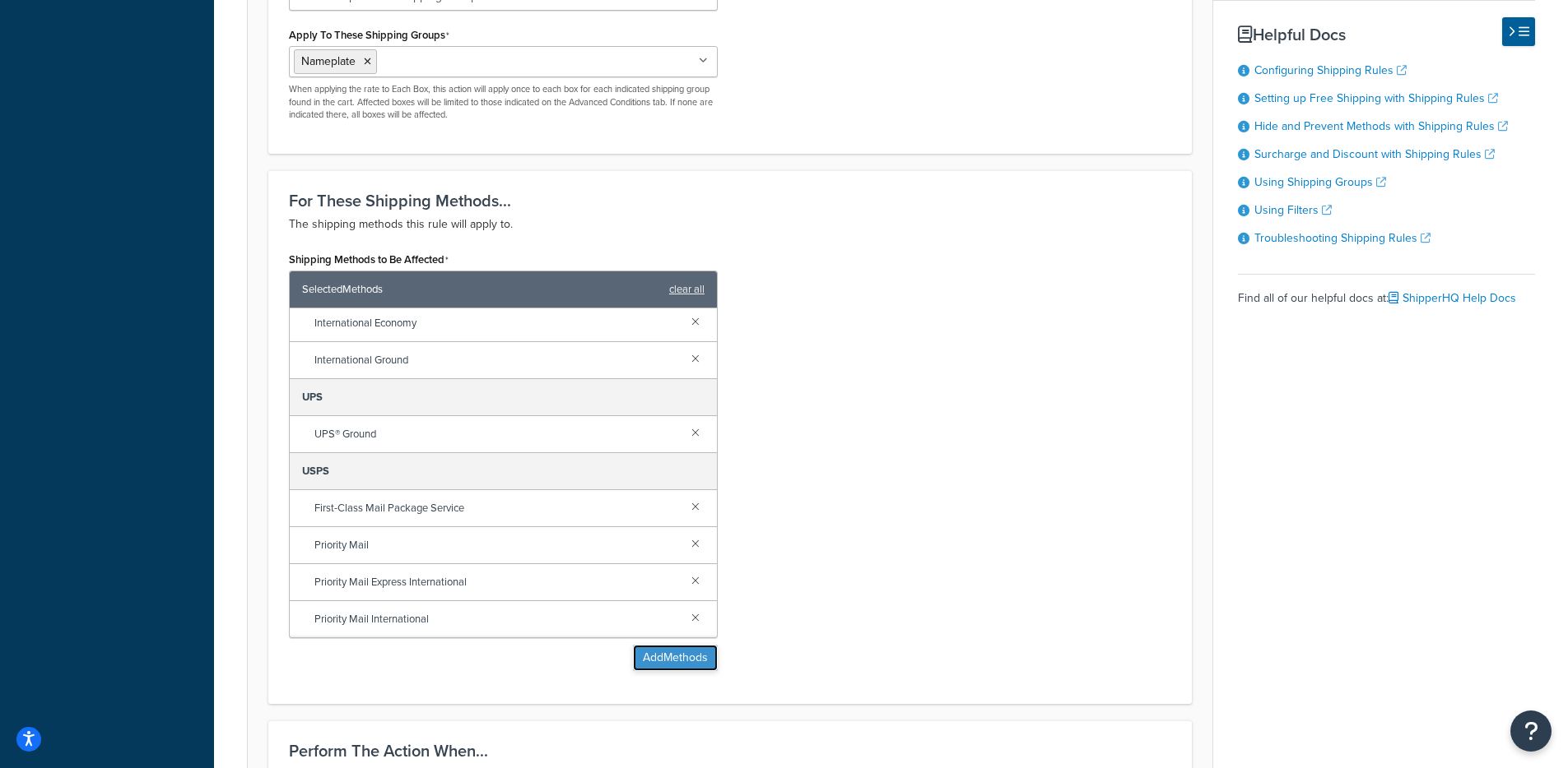
click at [674, 657] on button "Add Methods" at bounding box center [675, 658] width 85 height 27
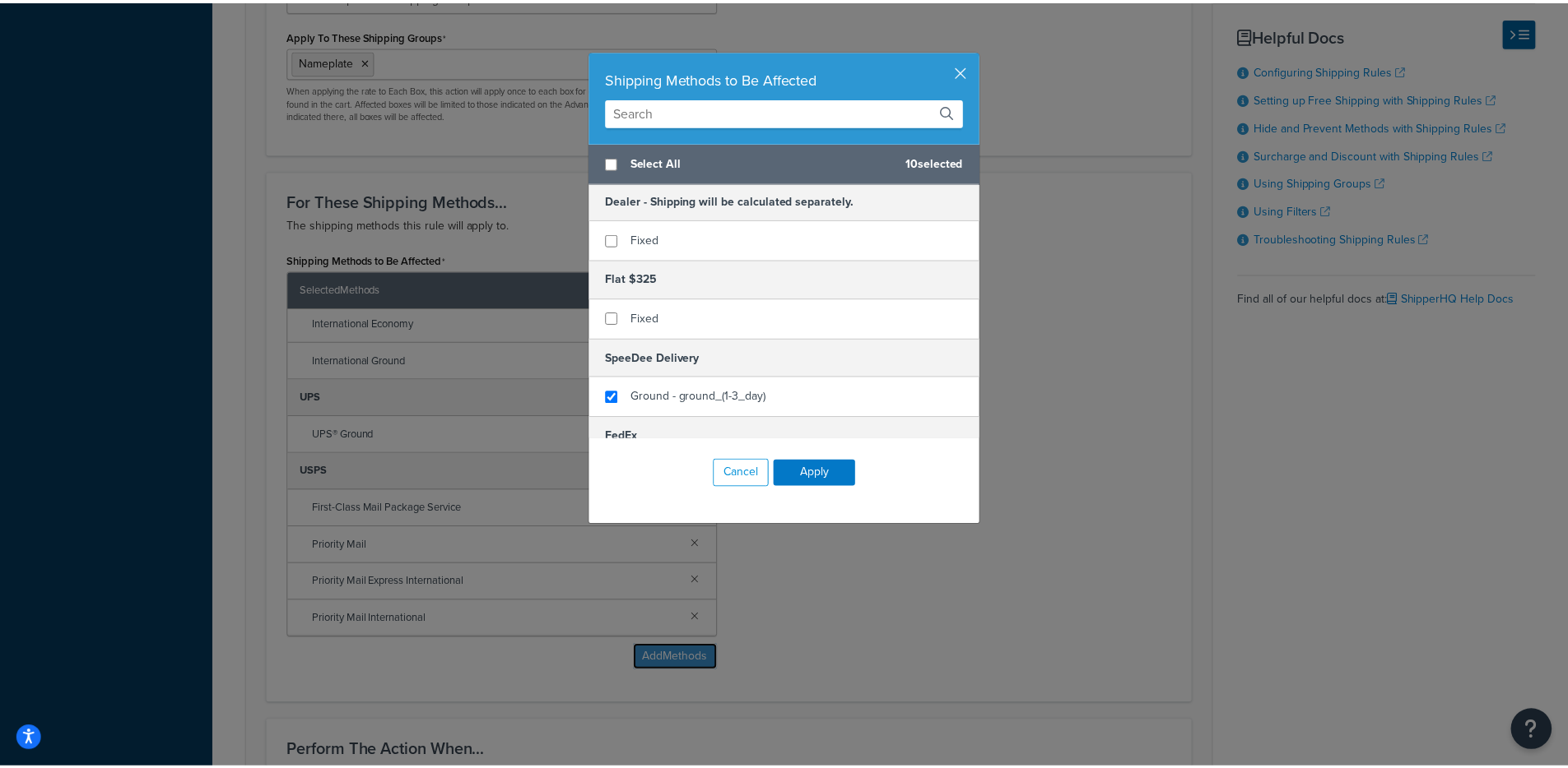
scroll to position [0, 0]
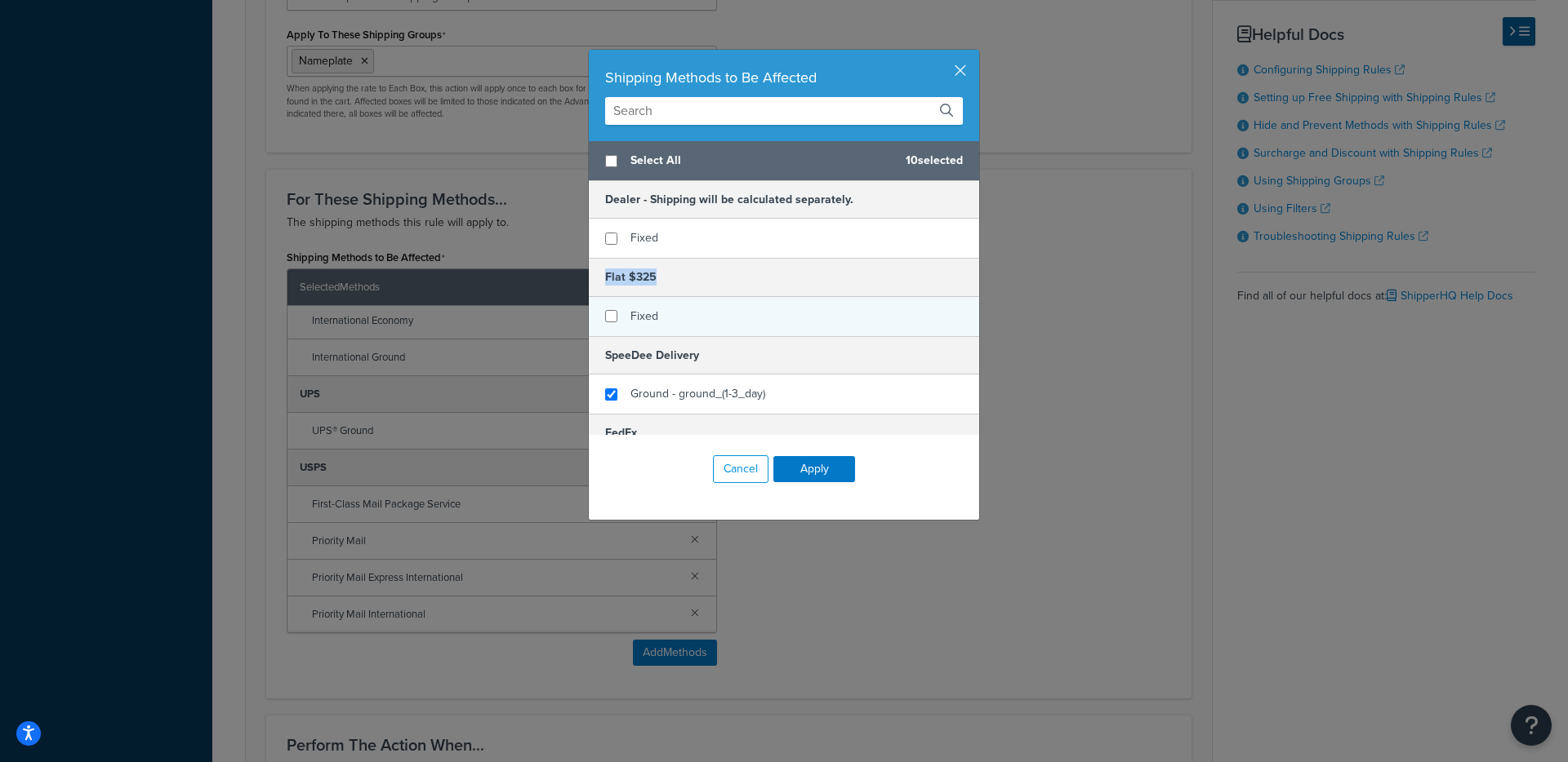
drag, startPoint x: 653, startPoint y: 278, endPoint x: 648, endPoint y: 303, distance: 25.5
click at [549, 279] on div "Shipping Methods to Be Affected Select All 10 selected Dealer - Shipping will b…" at bounding box center [784, 381] width 1568 height 762
copy h5 "Flat $325"
click at [975, 54] on button "button" at bounding box center [976, 51] width 4 height 4
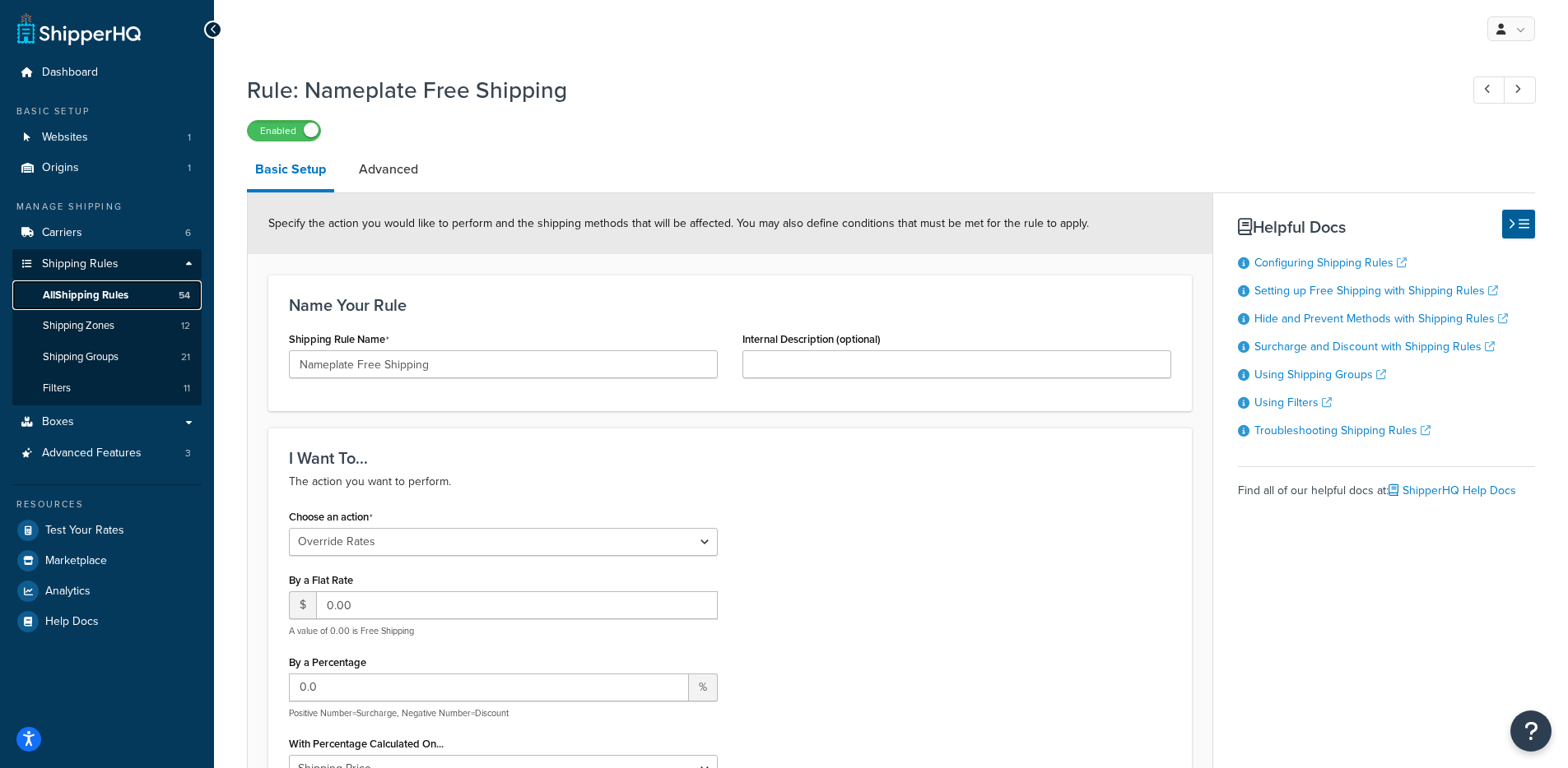
click at [130, 285] on link "All Shipping Rules 54" at bounding box center [107, 296] width 189 height 31
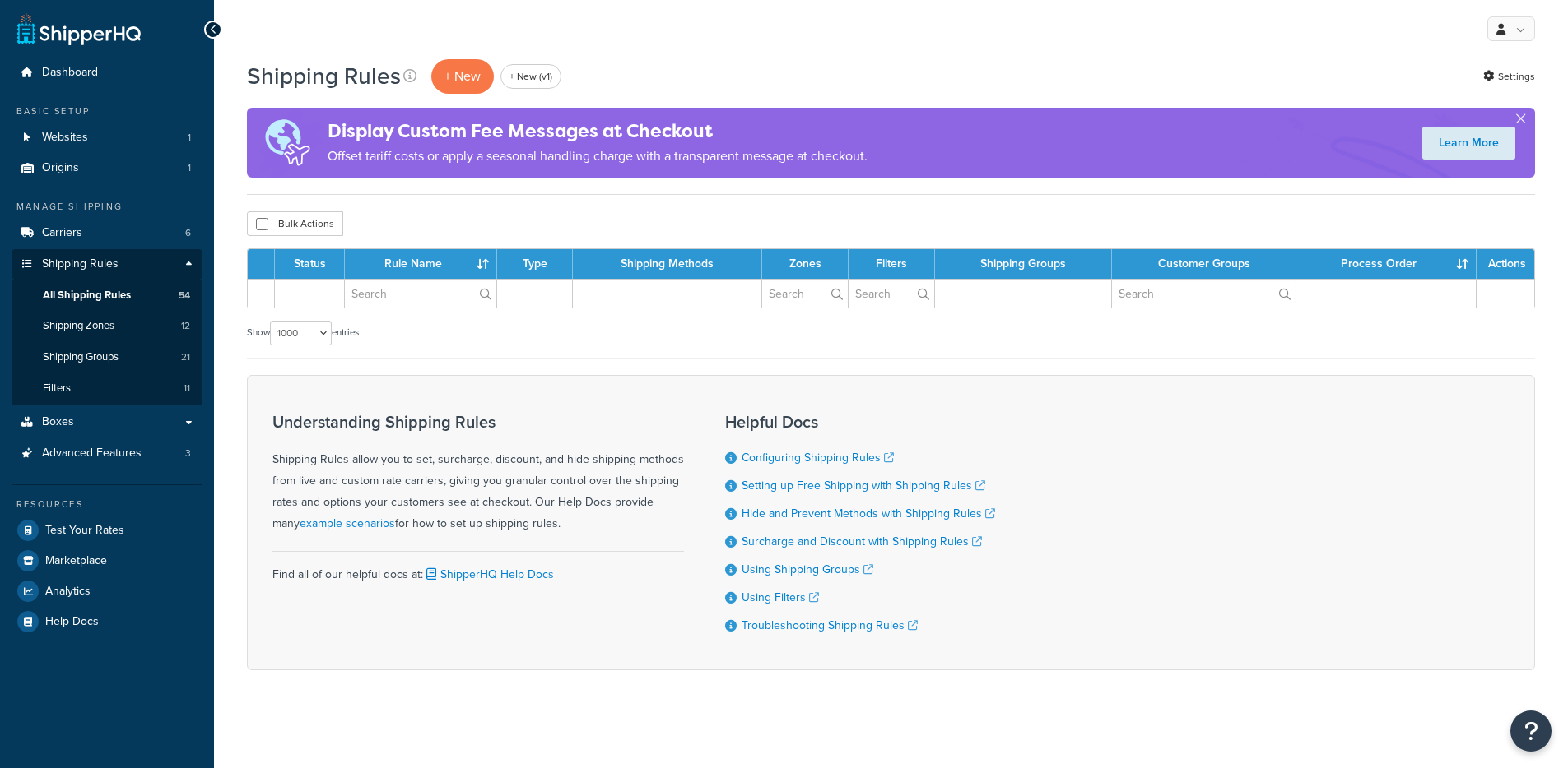
select select "1000"
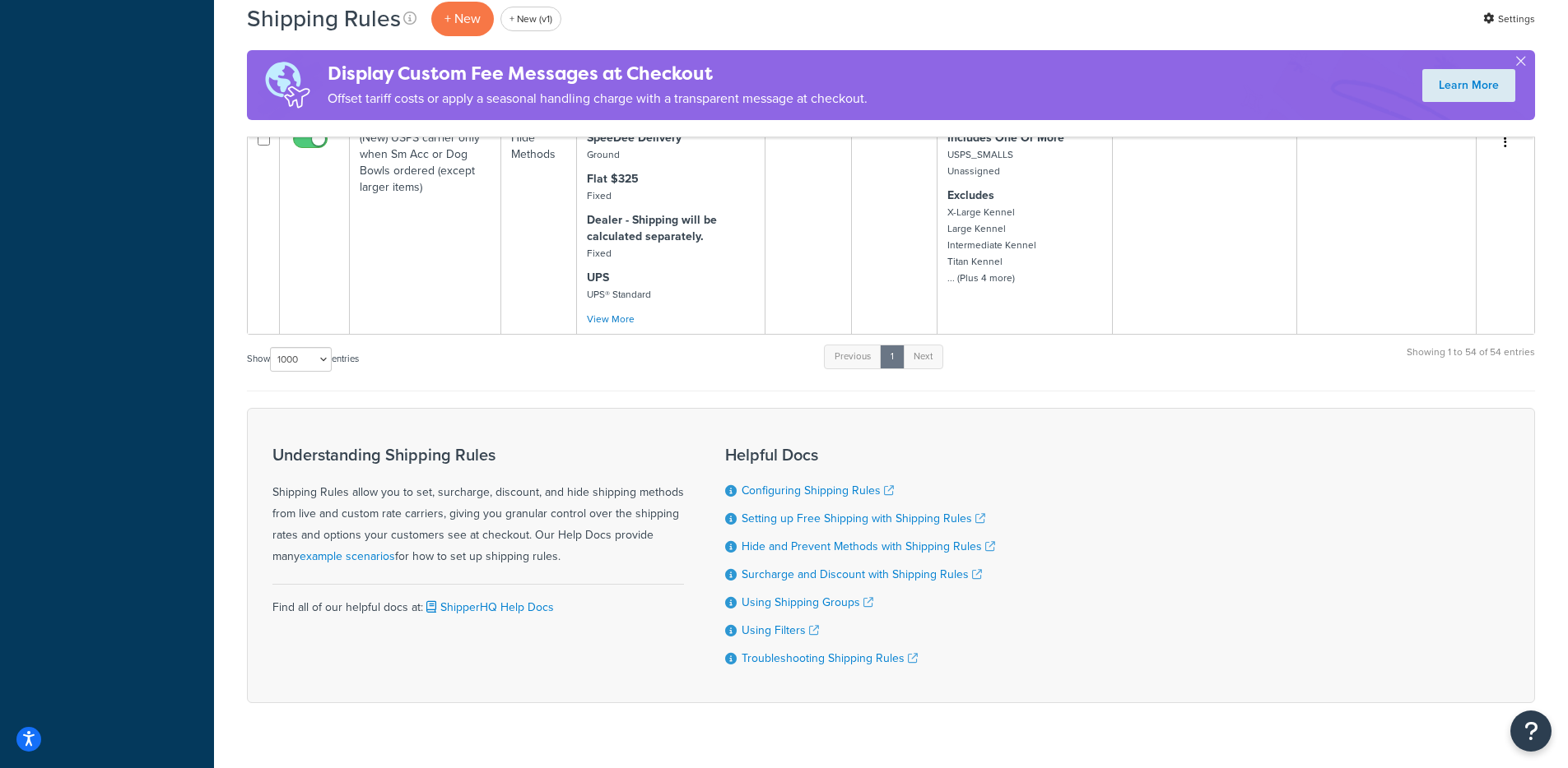
scroll to position [7021, 0]
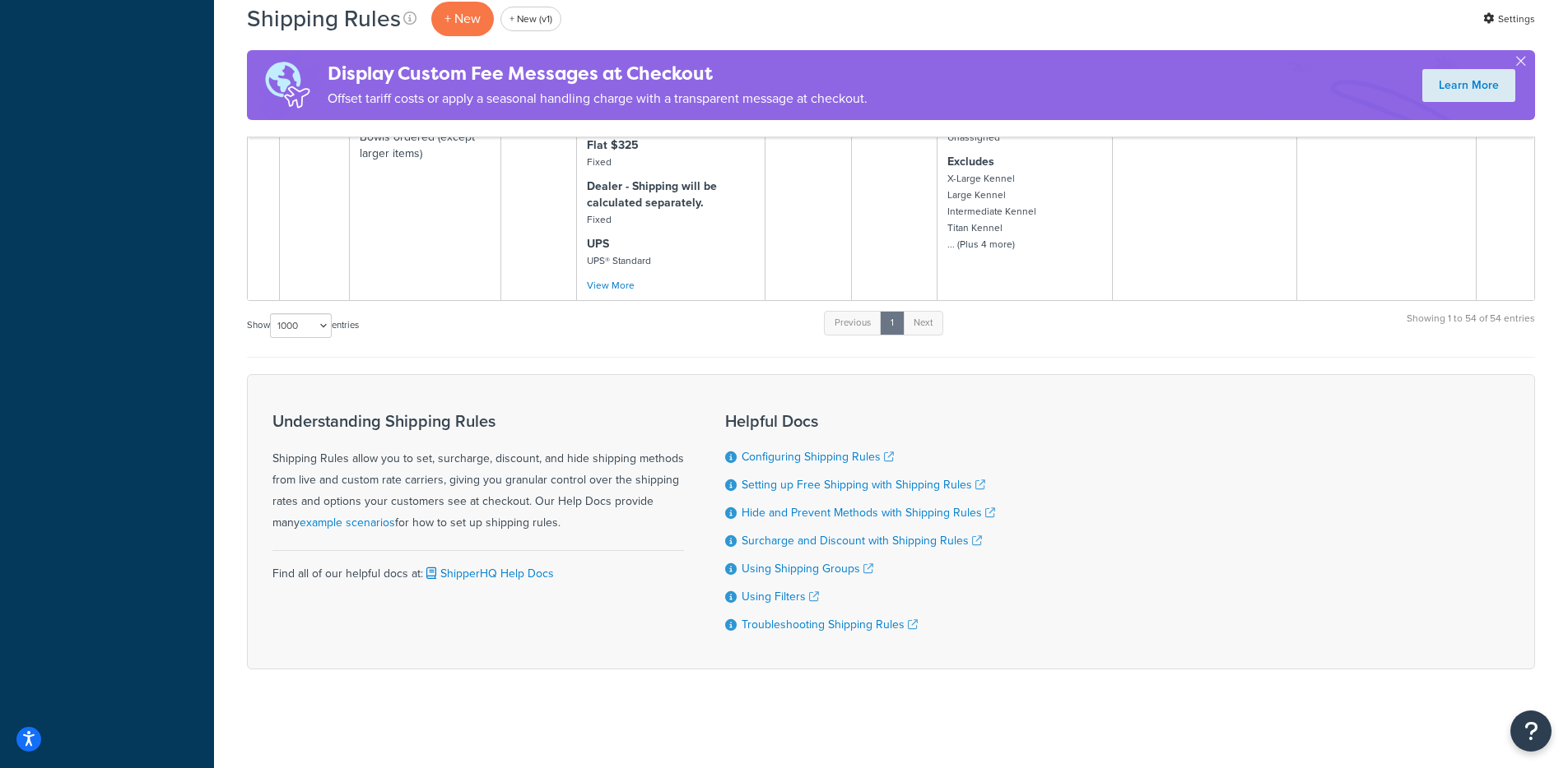
click at [544, 391] on div "Understanding Shipping Rules Shipping Rules allow you to set, surcharge, discou…" at bounding box center [890, 522] width 1288 height 296
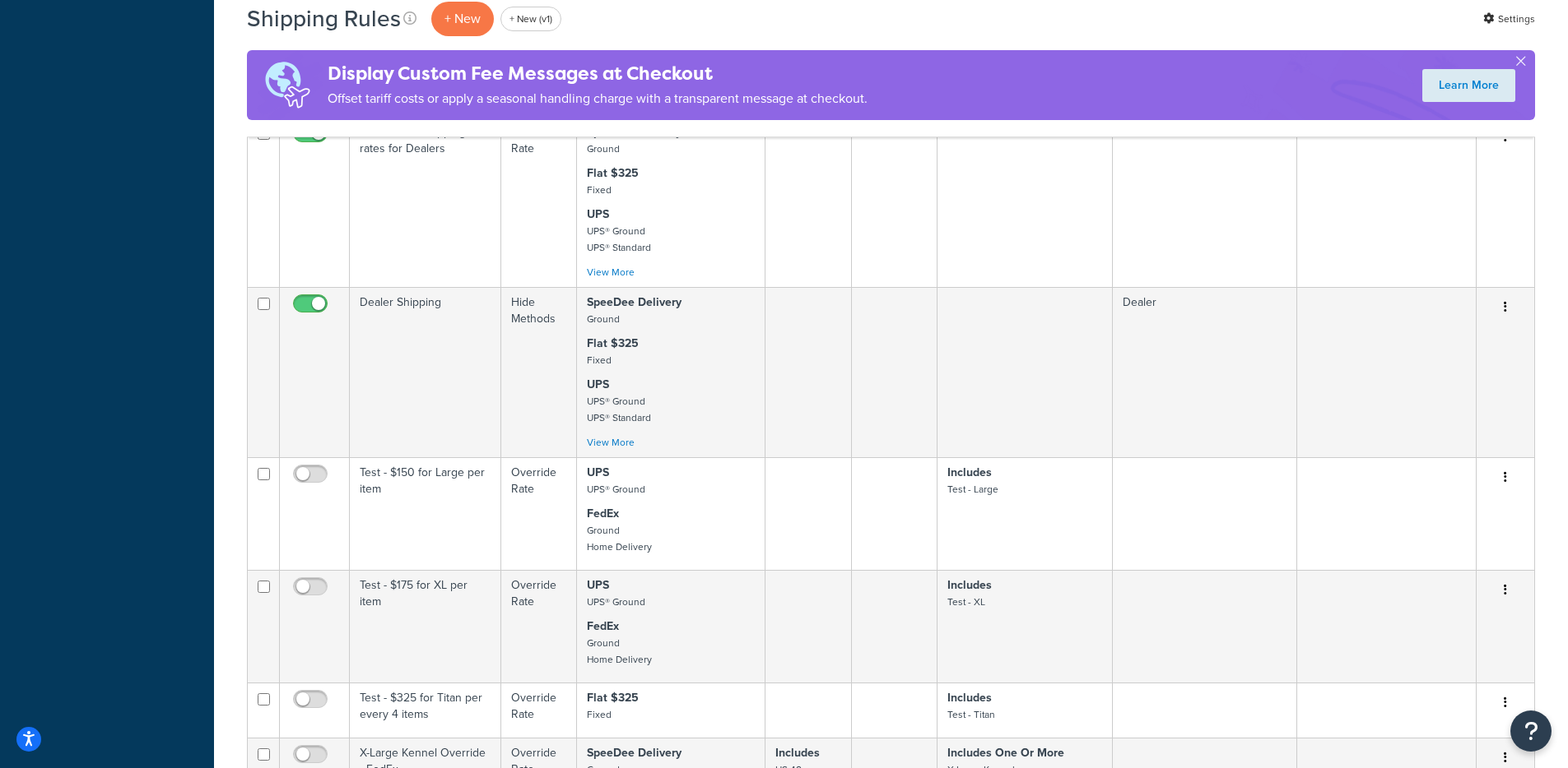
scroll to position [4279, 0]
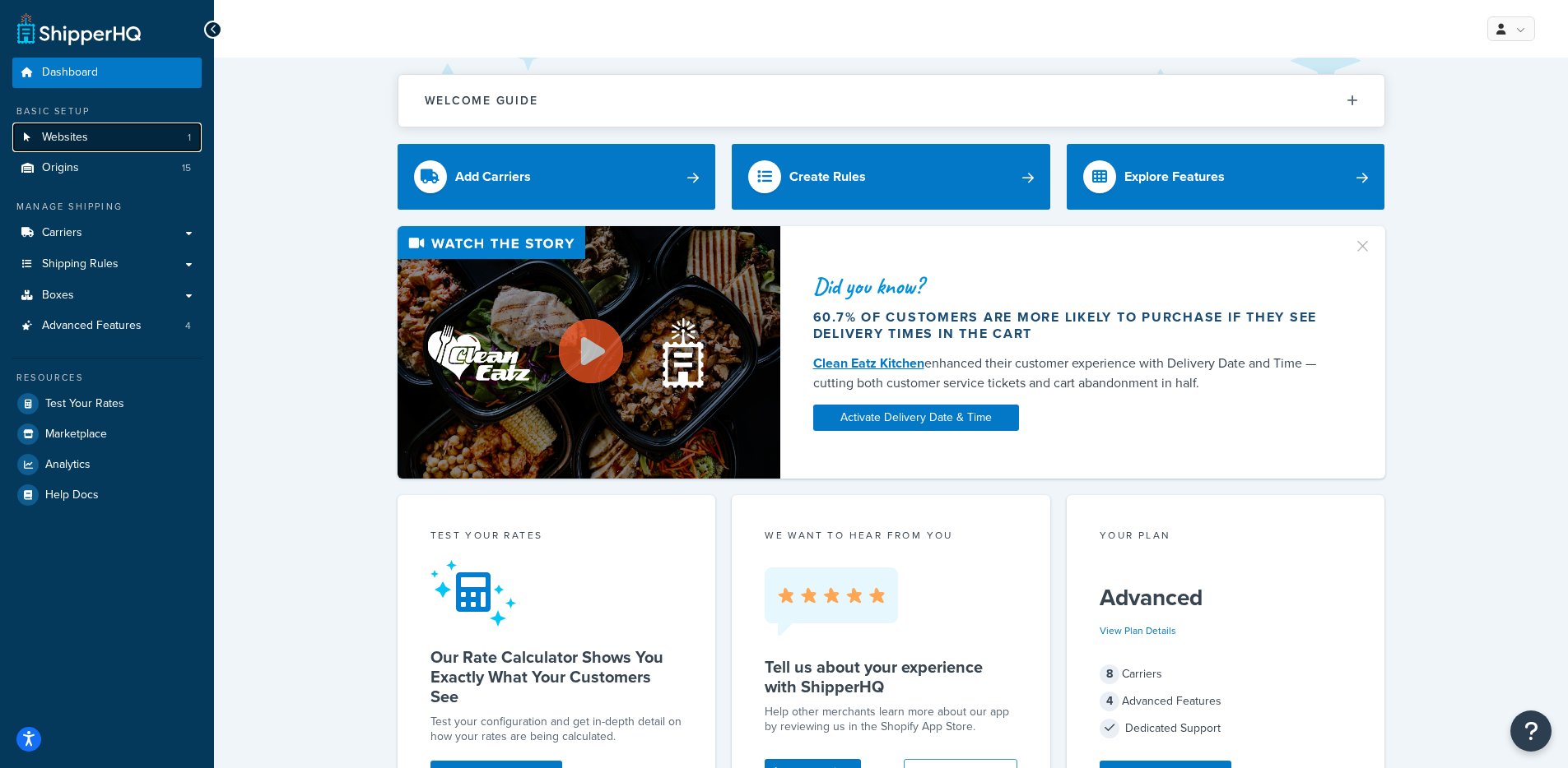
click at [112, 139] on link "Websites 1" at bounding box center [107, 138] width 189 height 31
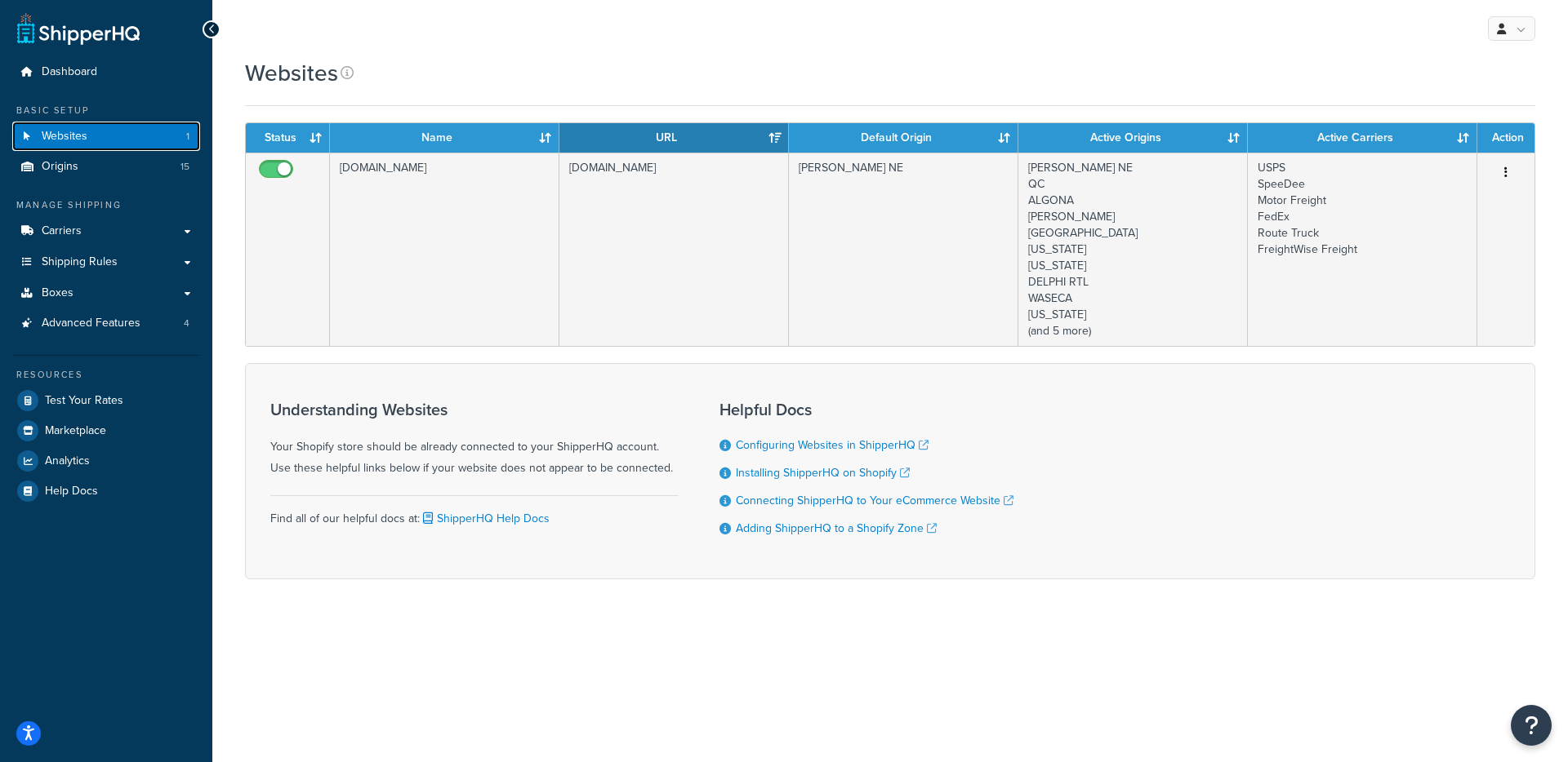
click at [126, 133] on link "Websites 1" at bounding box center [106, 137] width 188 height 30
click at [93, 166] on link "Origins 15" at bounding box center [106, 166] width 188 height 30
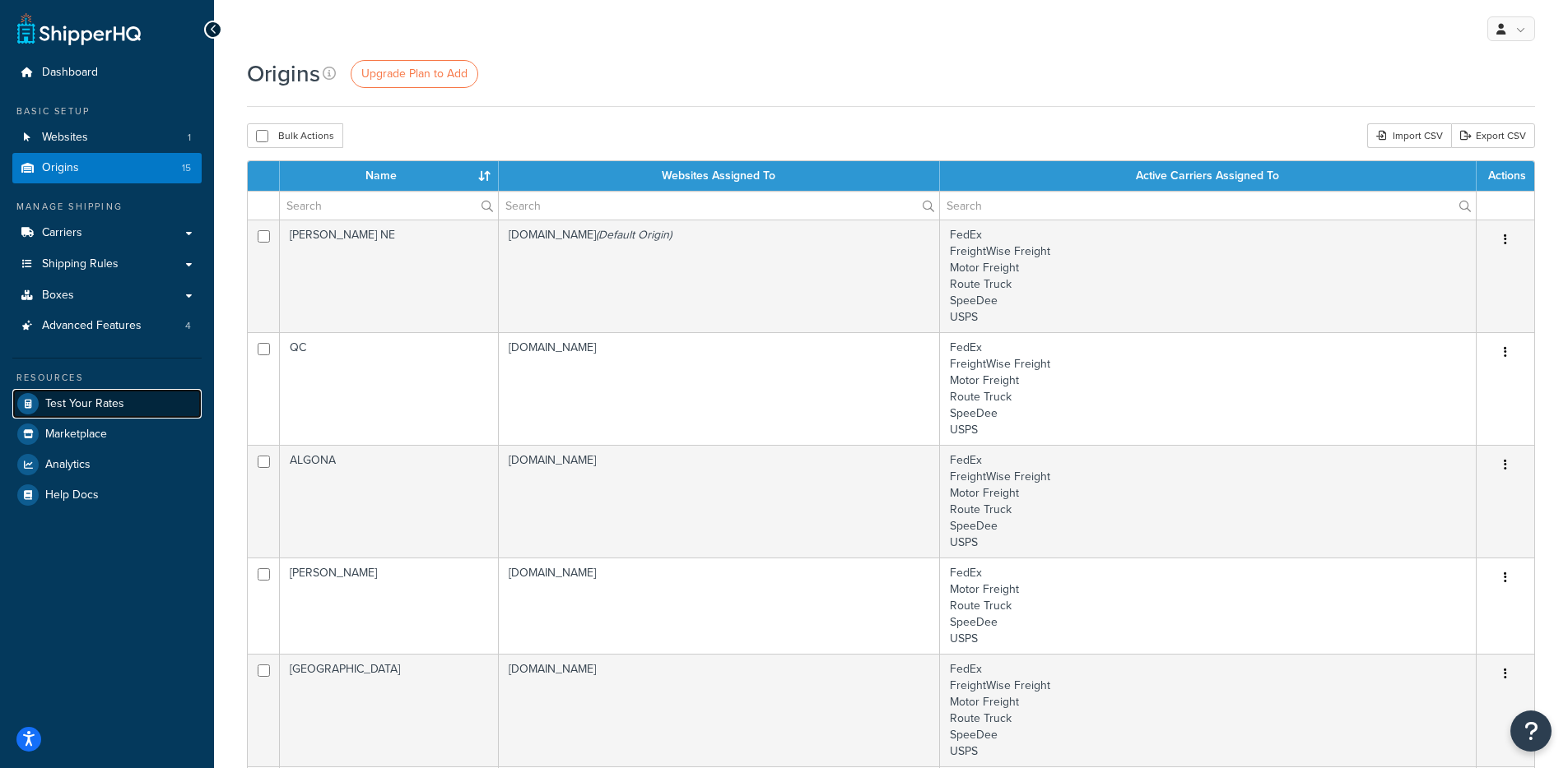
click at [97, 408] on span "Test Your Rates" at bounding box center [84, 404] width 79 height 14
click at [146, 120] on div "Basic Setup Websites 1 Origins 15" at bounding box center [107, 144] width 189 height 79
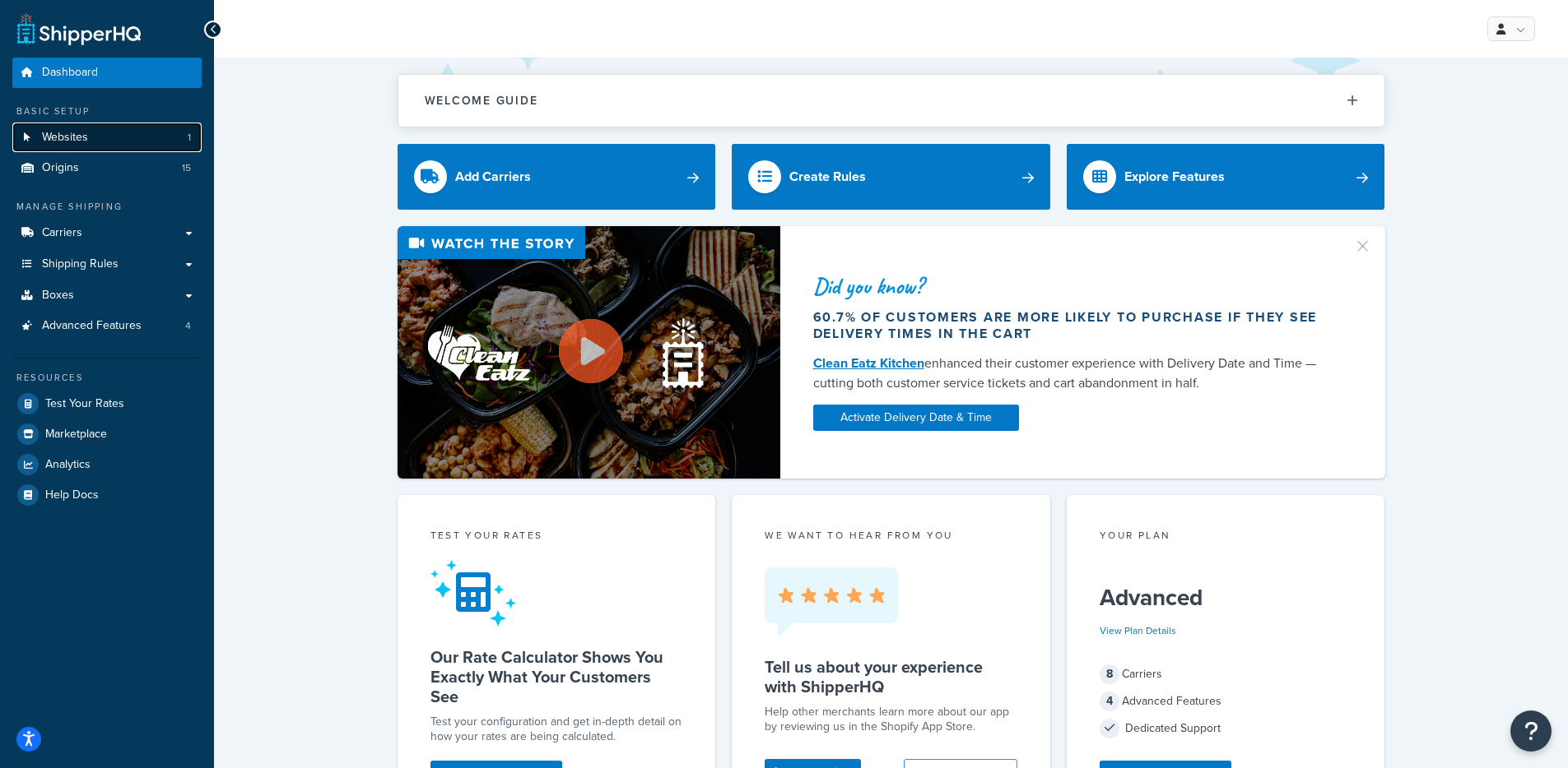
click at [157, 134] on link "Websites 1" at bounding box center [107, 138] width 189 height 31
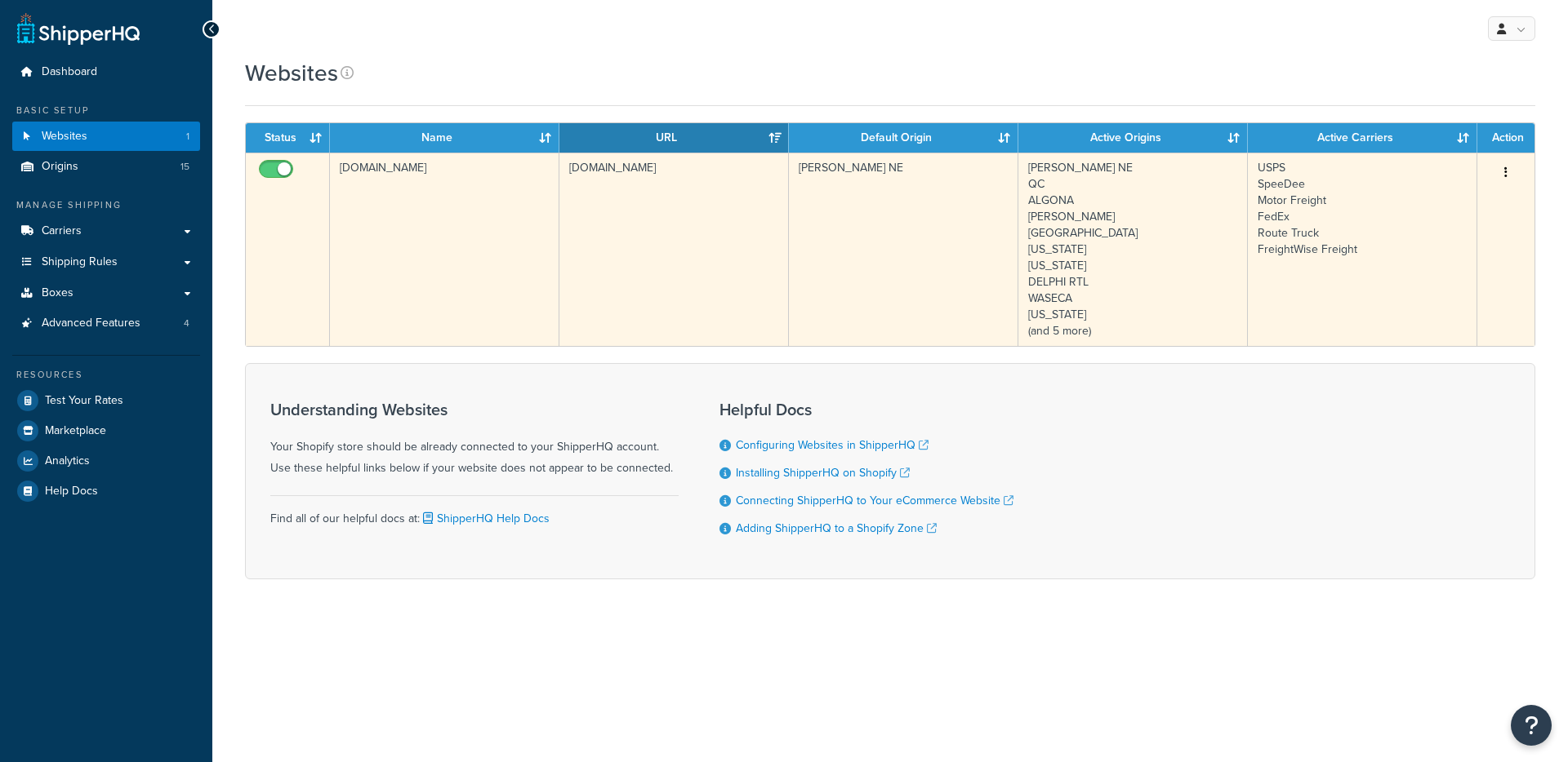
click at [556, 270] on td "[DOMAIN_NAME]" at bounding box center [444, 249] width 229 height 194
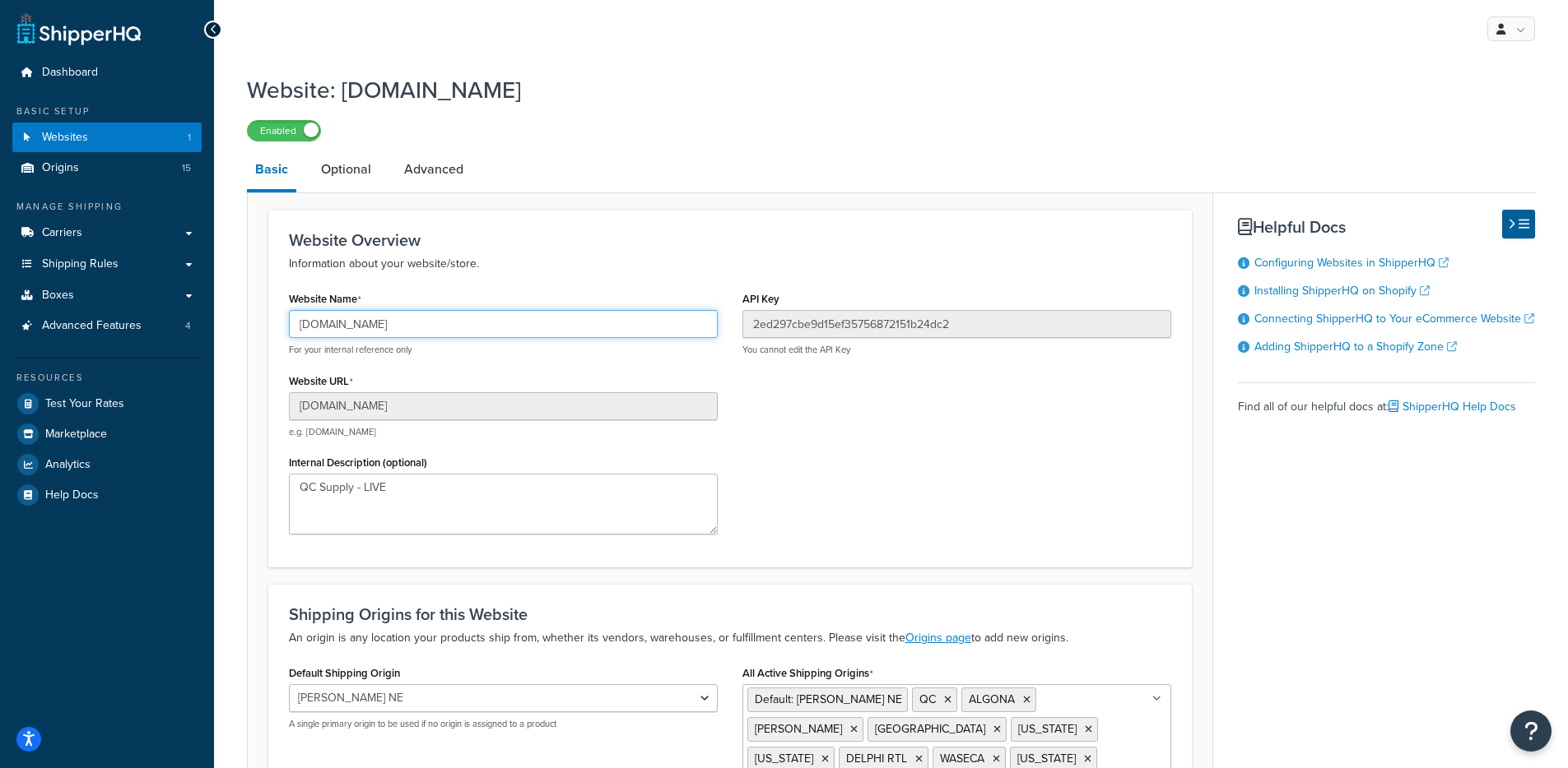
drag, startPoint x: 443, startPoint y: 330, endPoint x: 258, endPoint y: 323, distance: 185.1
click at [258, 323] on form "Website Overview Information about your website/store. Website Name [DOMAIN_NAM…" at bounding box center [729, 581] width 964 height 743
click at [172, 396] on link "Test Your Rates" at bounding box center [107, 404] width 189 height 30
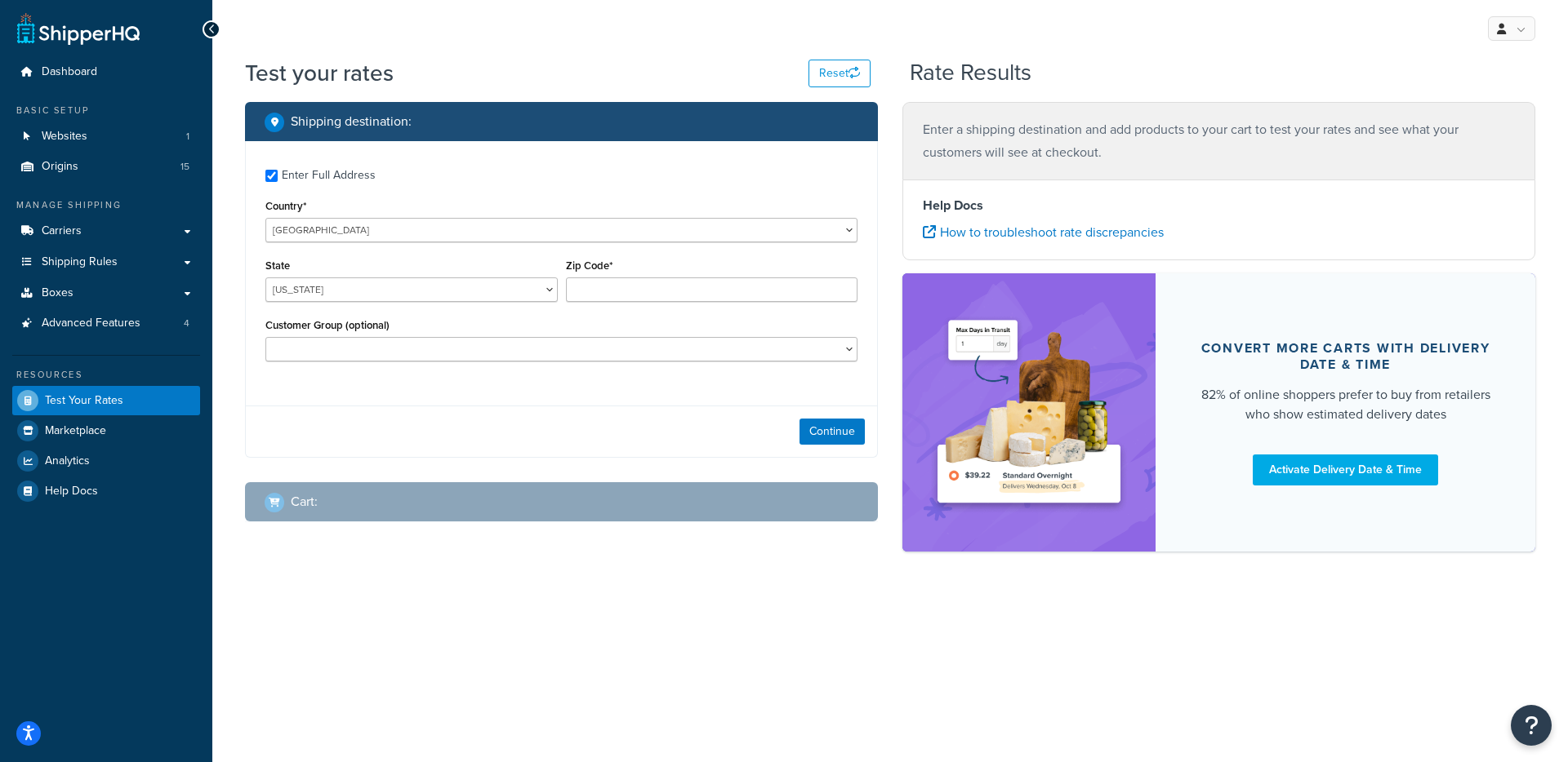
checkbox input "true"
type input "63128"
select select "MO"
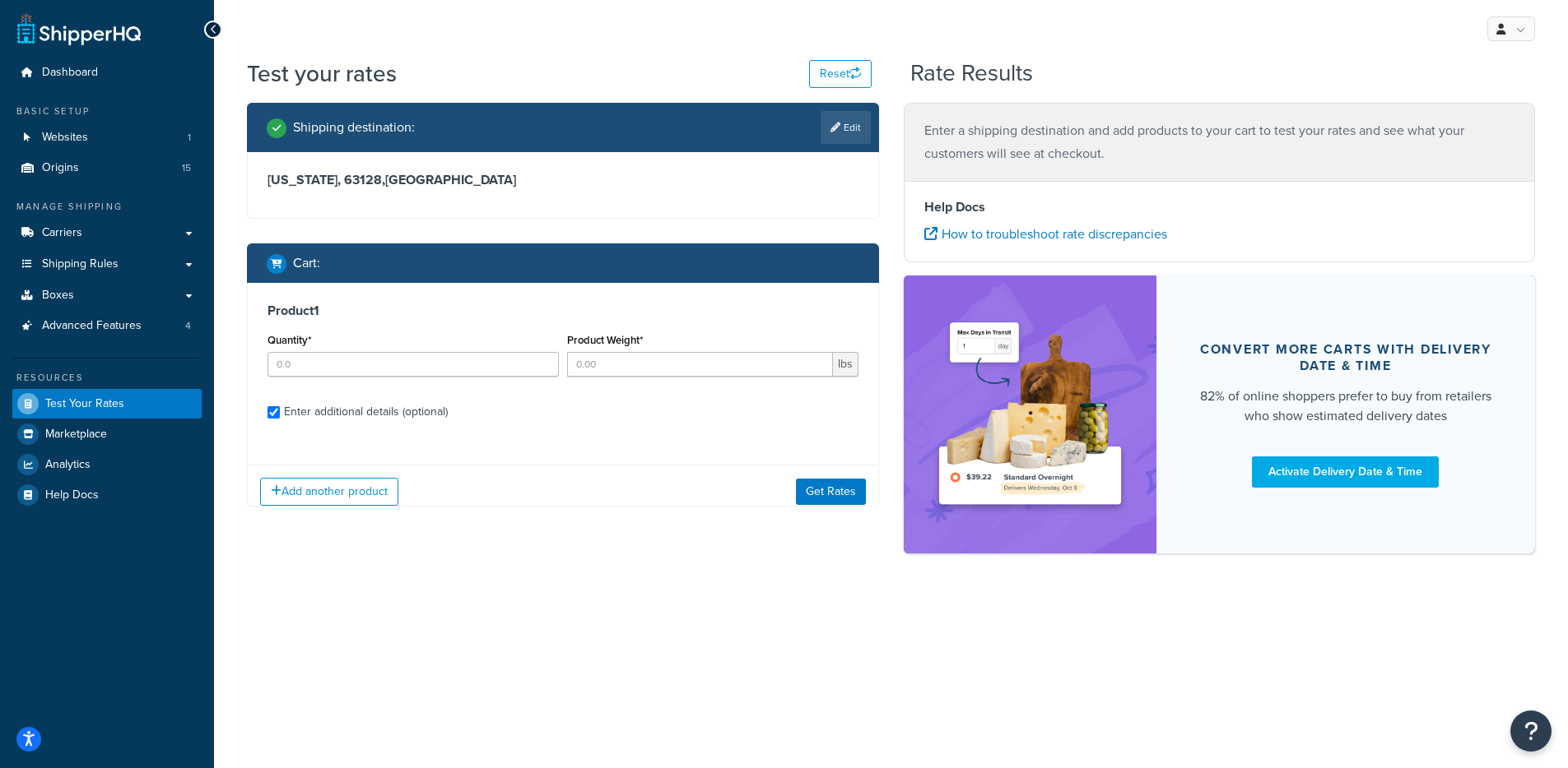
checkbox input "true"
type input "1"
type input "20.0004"
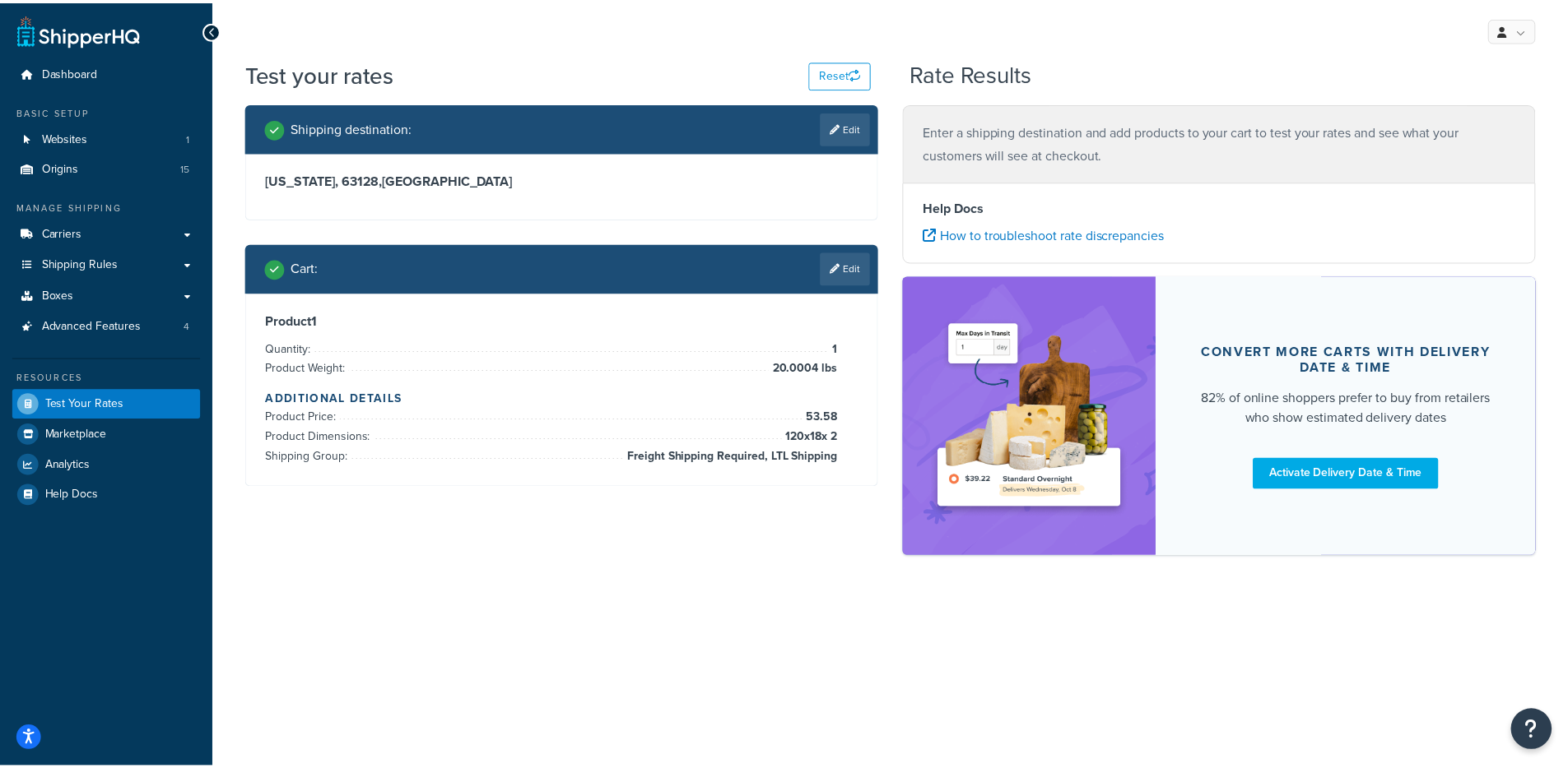
scroll to position [1751, 0]
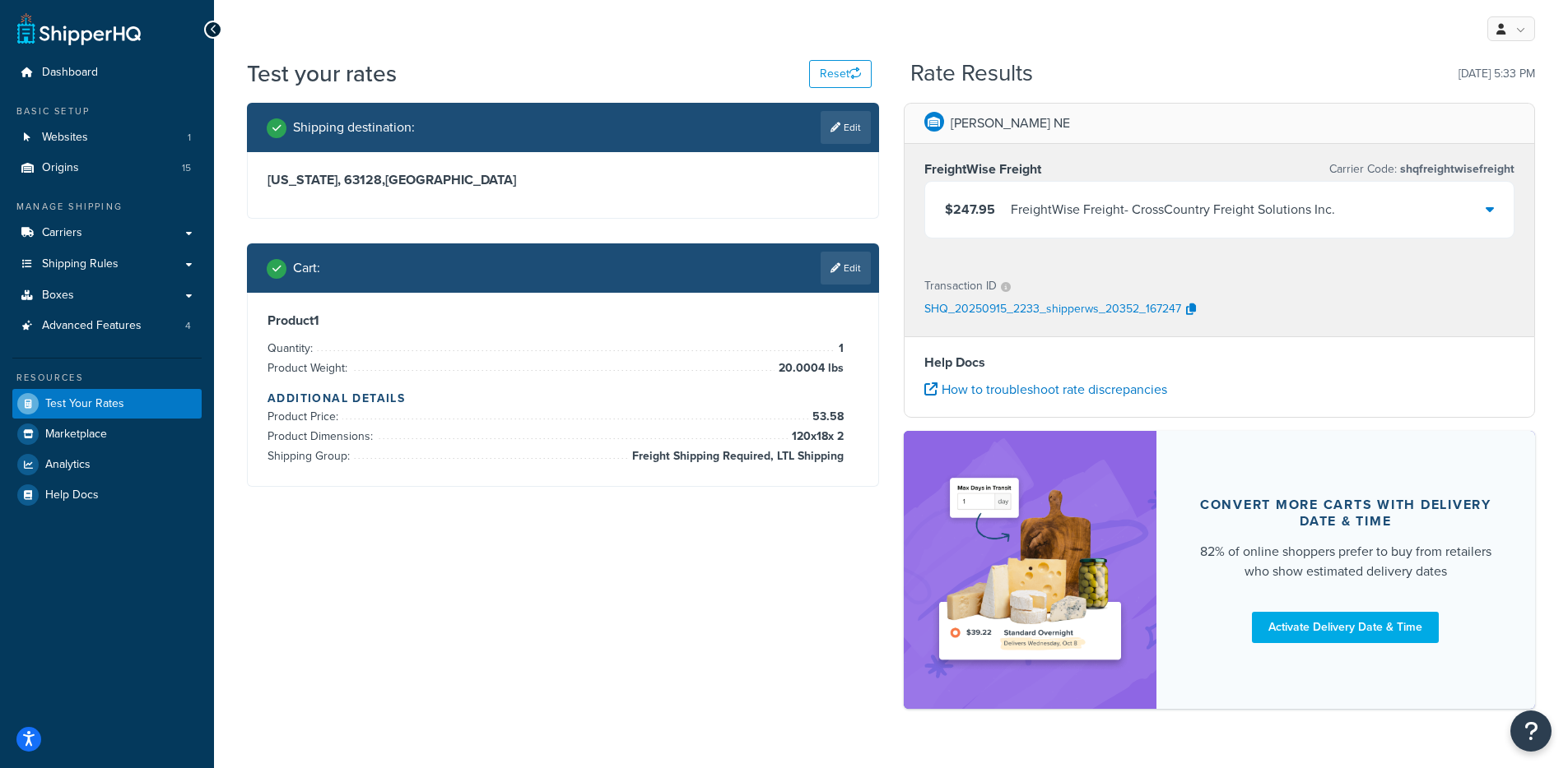
click at [1097, 230] on div "$247.95 FreightWise Freight - CrossCountry Freight Solutions Inc." at bounding box center [1219, 209] width 589 height 56
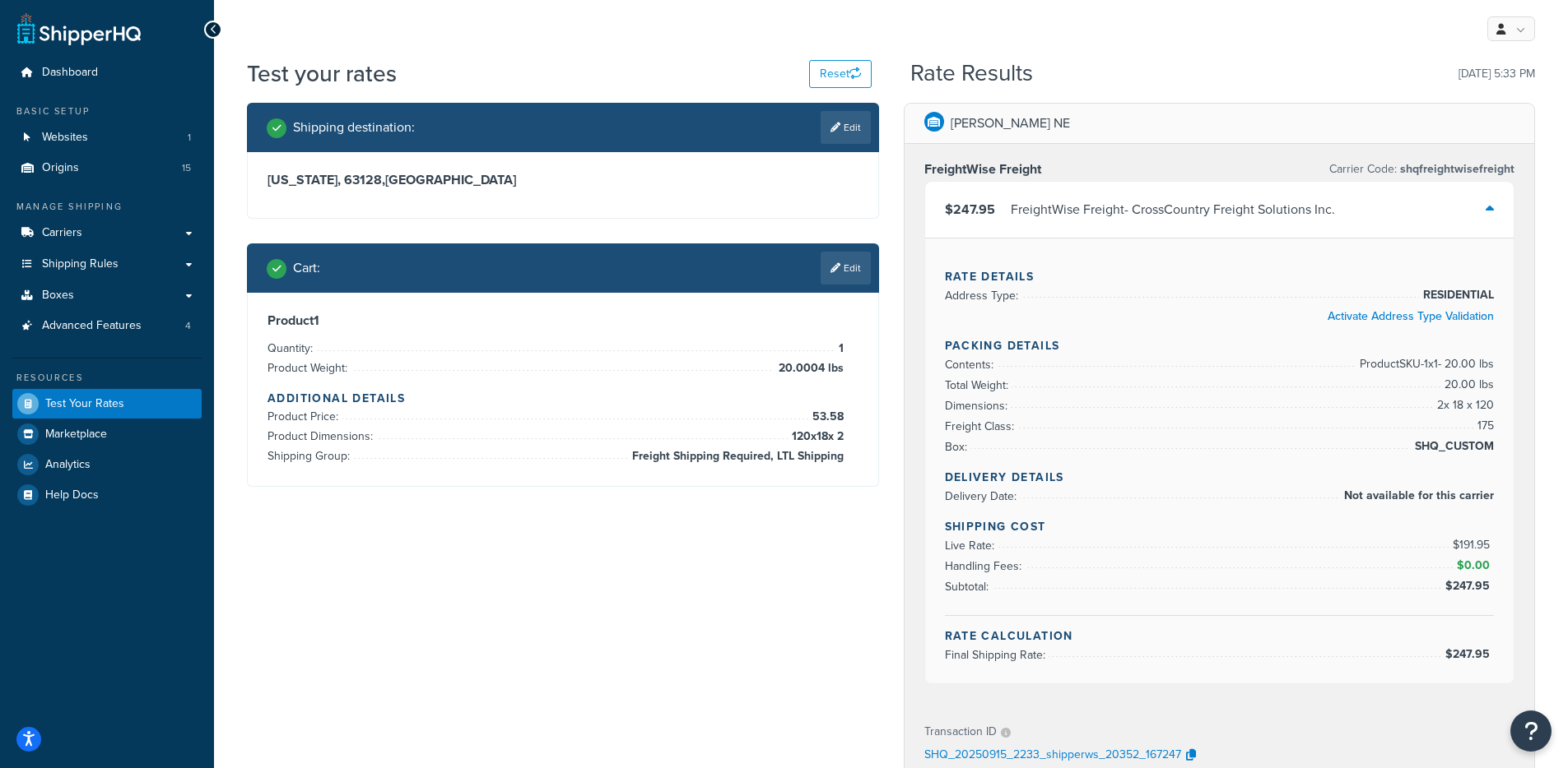
click at [1455, 396] on span "2 x 18 x 120" at bounding box center [1463, 406] width 61 height 20
click at [1452, 420] on li "Freight Class: 175" at bounding box center [1220, 426] width 550 height 21
drag, startPoint x: 1442, startPoint y: 403, endPoint x: 1480, endPoint y: 450, distance: 60.4
click at [1480, 449] on ul "Contents: Product SKU-1 x 1 - 20.00 lbs Total Weight: 20.00 lbs Dimensions: 2 x…" at bounding box center [1220, 406] width 550 height 103
click at [1448, 460] on div "Rate Details Address Type: RESIDENTIAL Activate Address Type Validation Packing…" at bounding box center [1219, 460] width 589 height 446
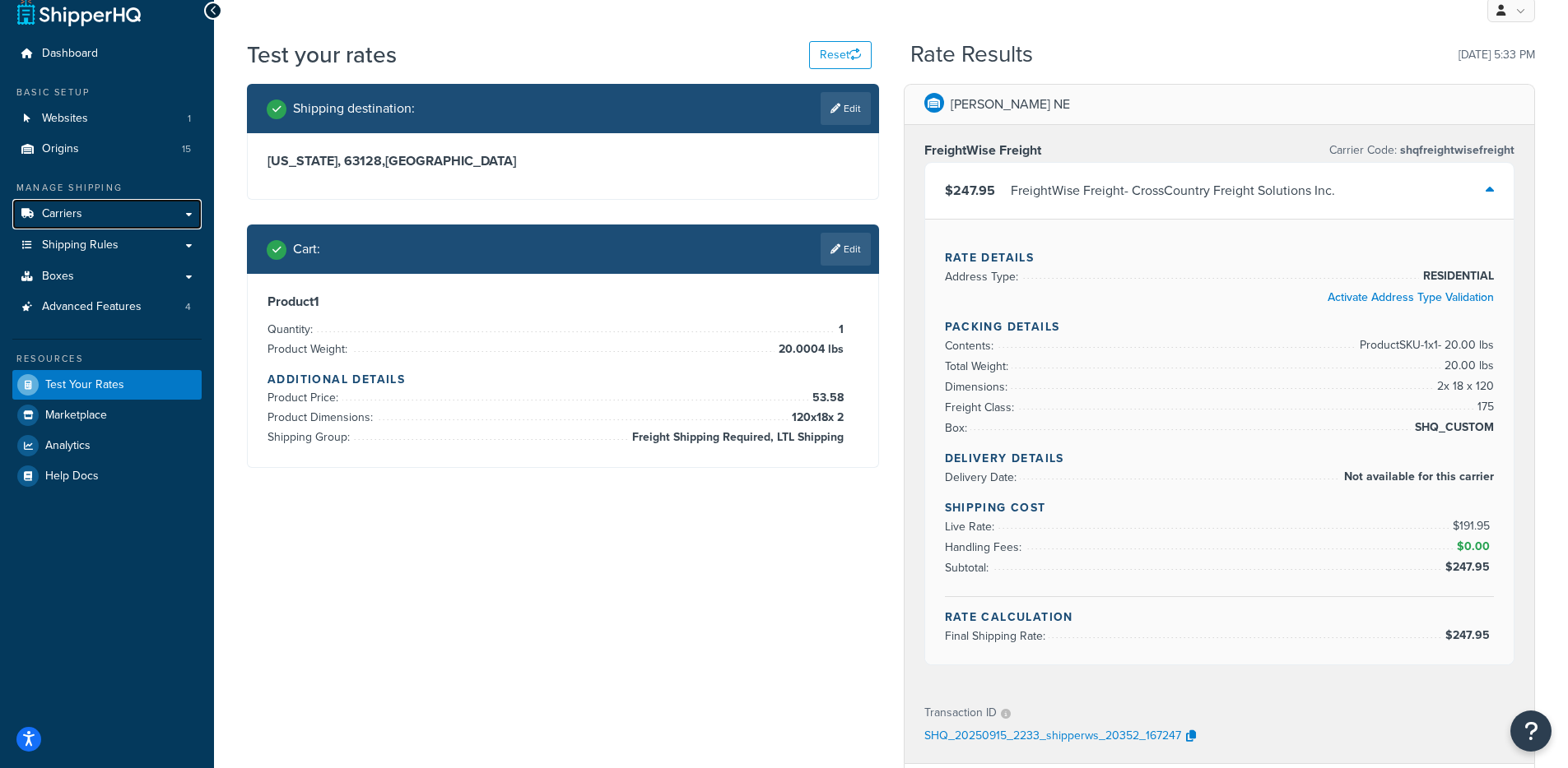
scroll to position [0, 0]
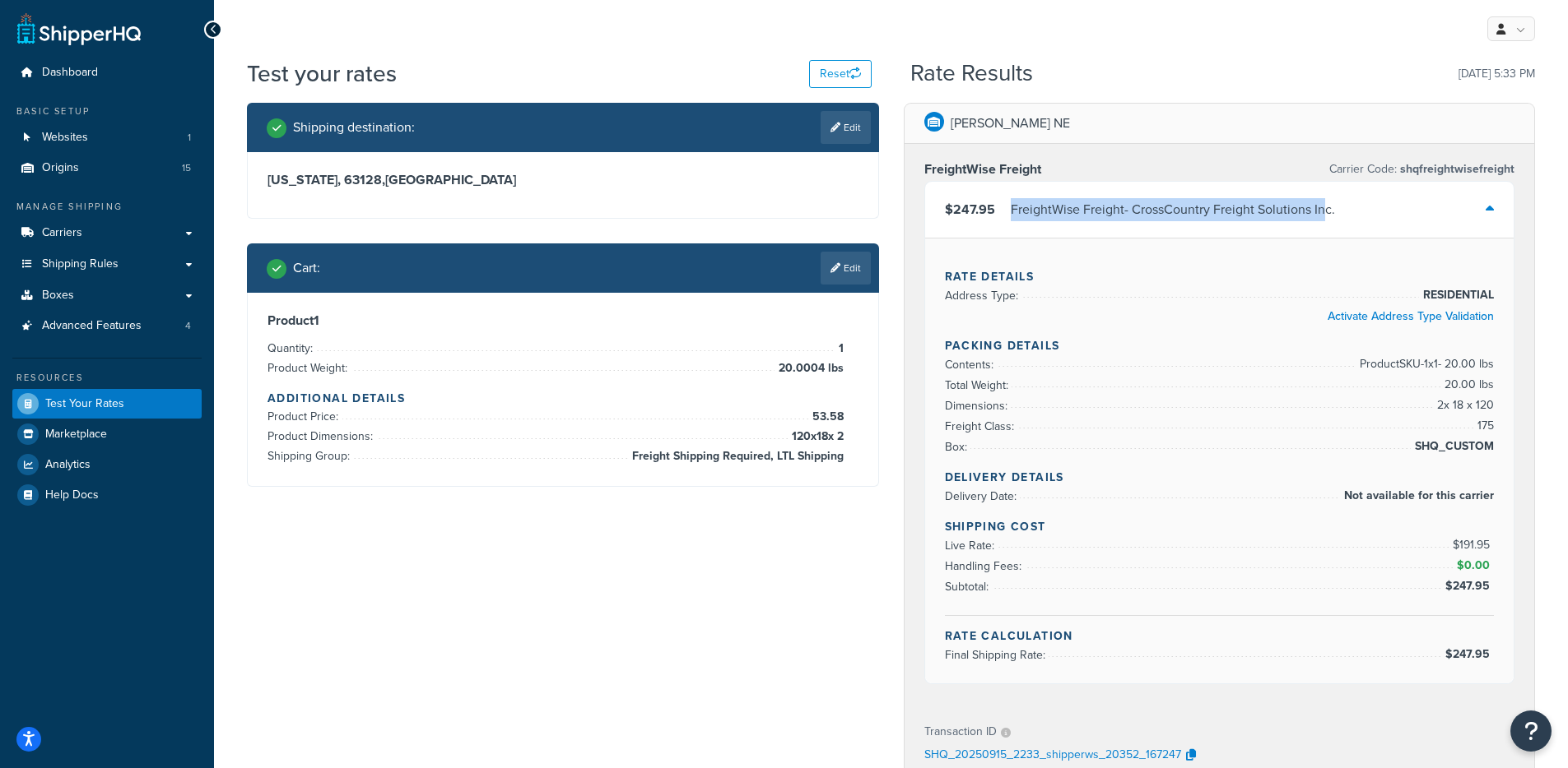
drag, startPoint x: 1009, startPoint y: 211, endPoint x: 1324, endPoint y: 209, distance: 315.0
click at [1324, 209] on div "FreightWise Freight - CrossCountry Freight Solutions Inc." at bounding box center [1173, 210] width 324 height 23
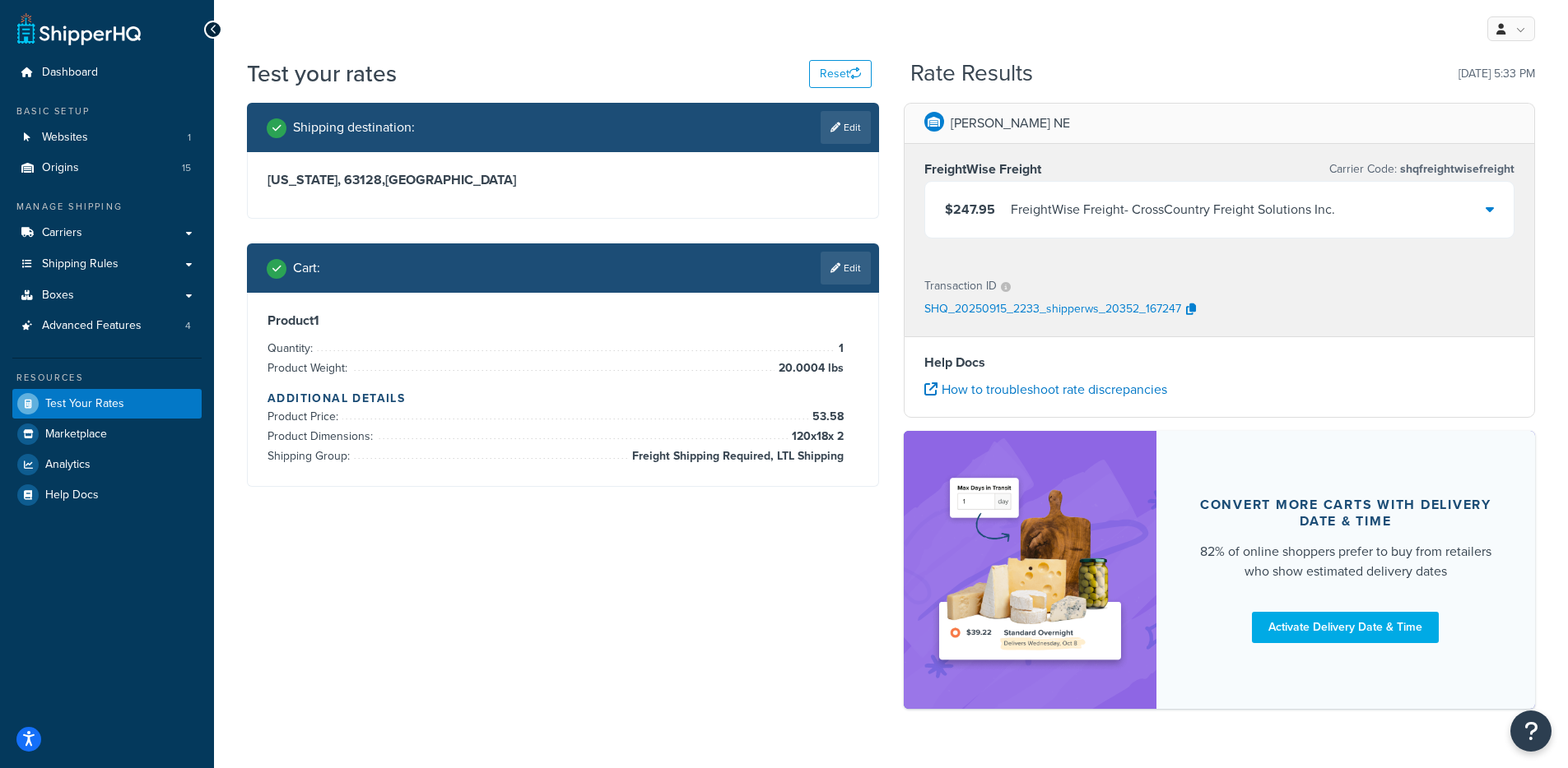
click at [1211, 87] on div "Test your rates Reset Rate Results [DATE] 5:33 PM" at bounding box center [890, 80] width 1288 height 45
click at [1169, 203] on div "FreightWise Freight - CrossCountry Freight Solutions Inc." at bounding box center [1173, 210] width 324 height 23
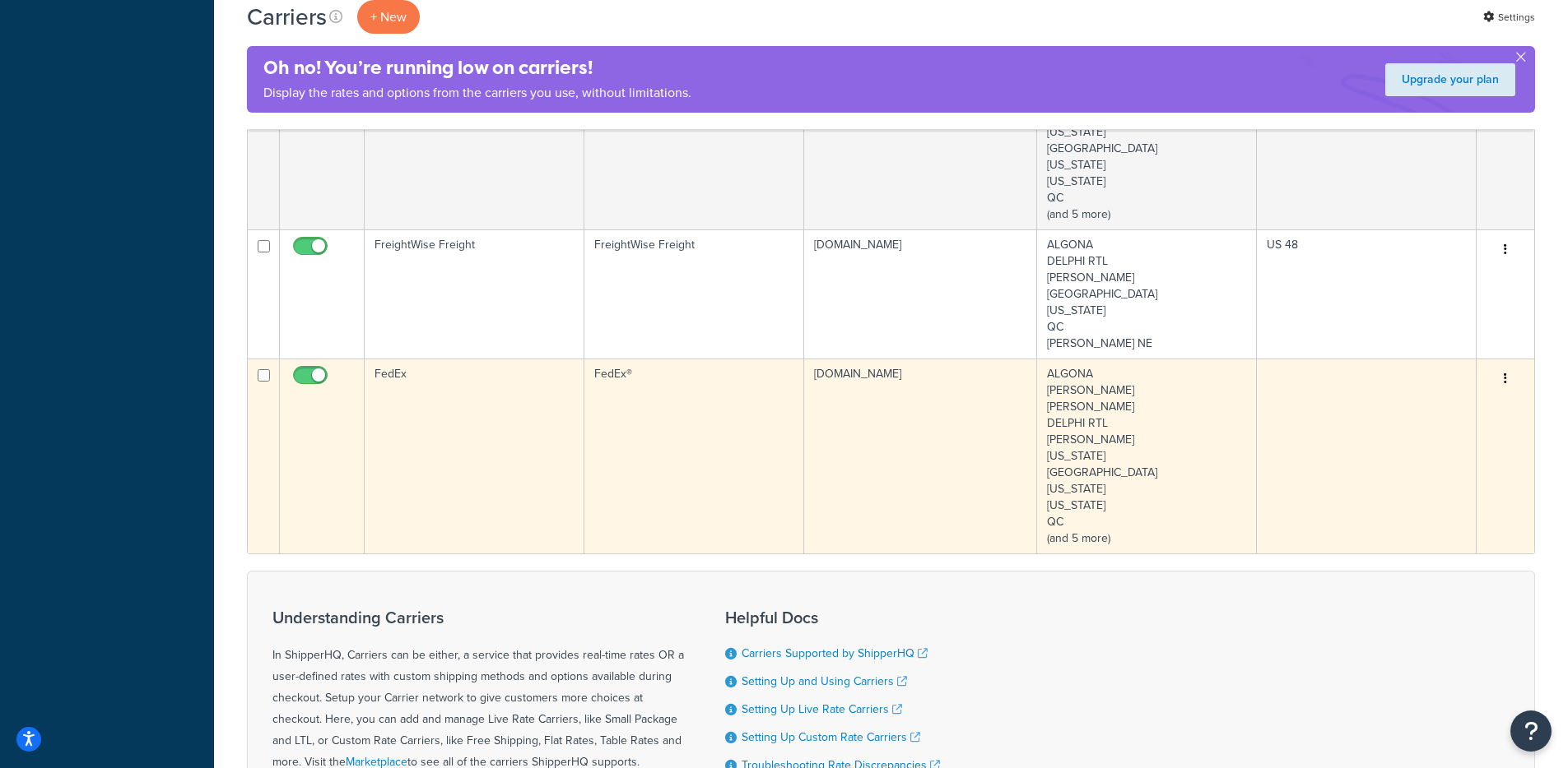
scroll to position [1014, 0]
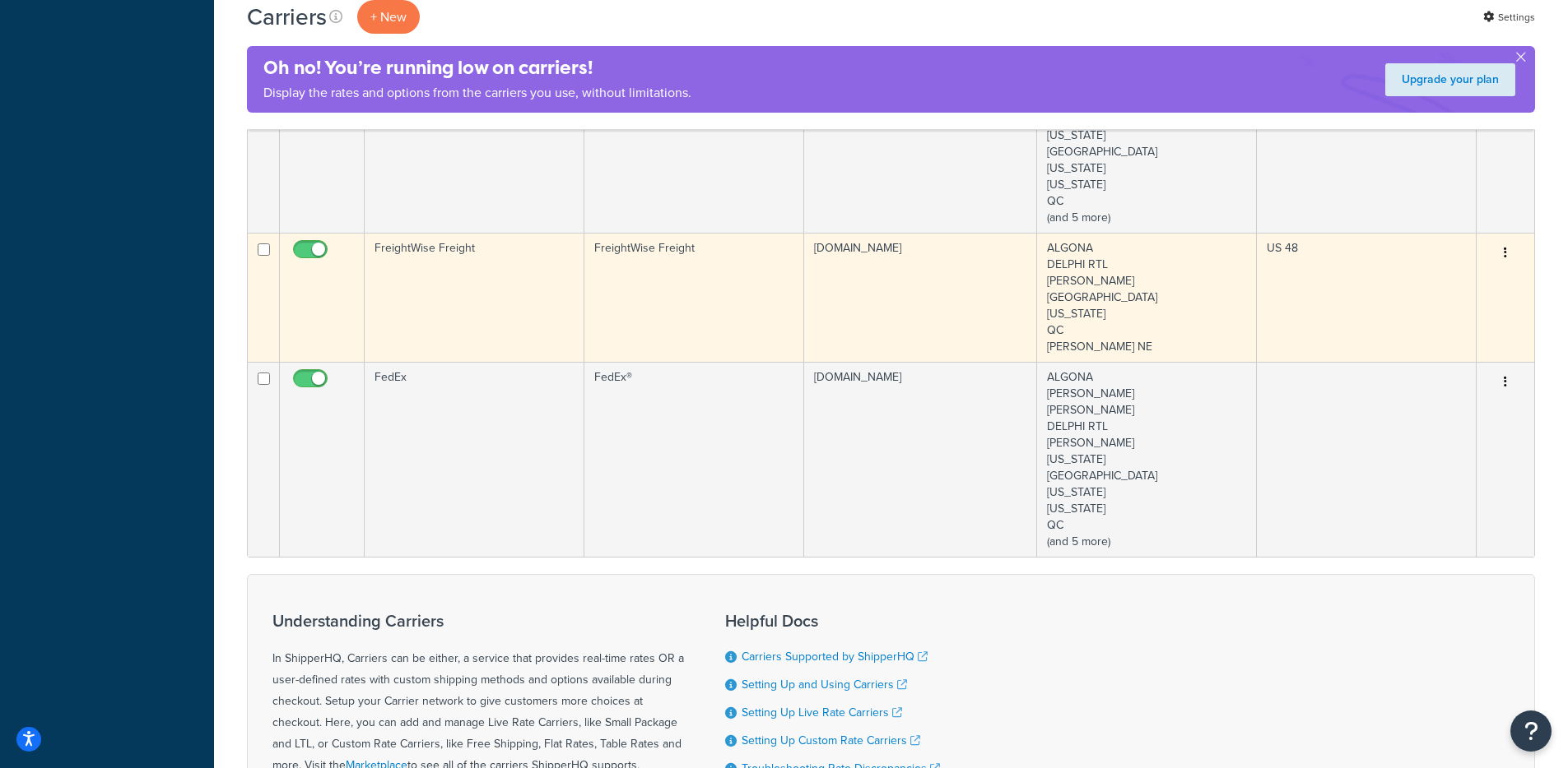
click at [698, 325] on td "FreightWise Freight" at bounding box center [694, 297] width 220 height 130
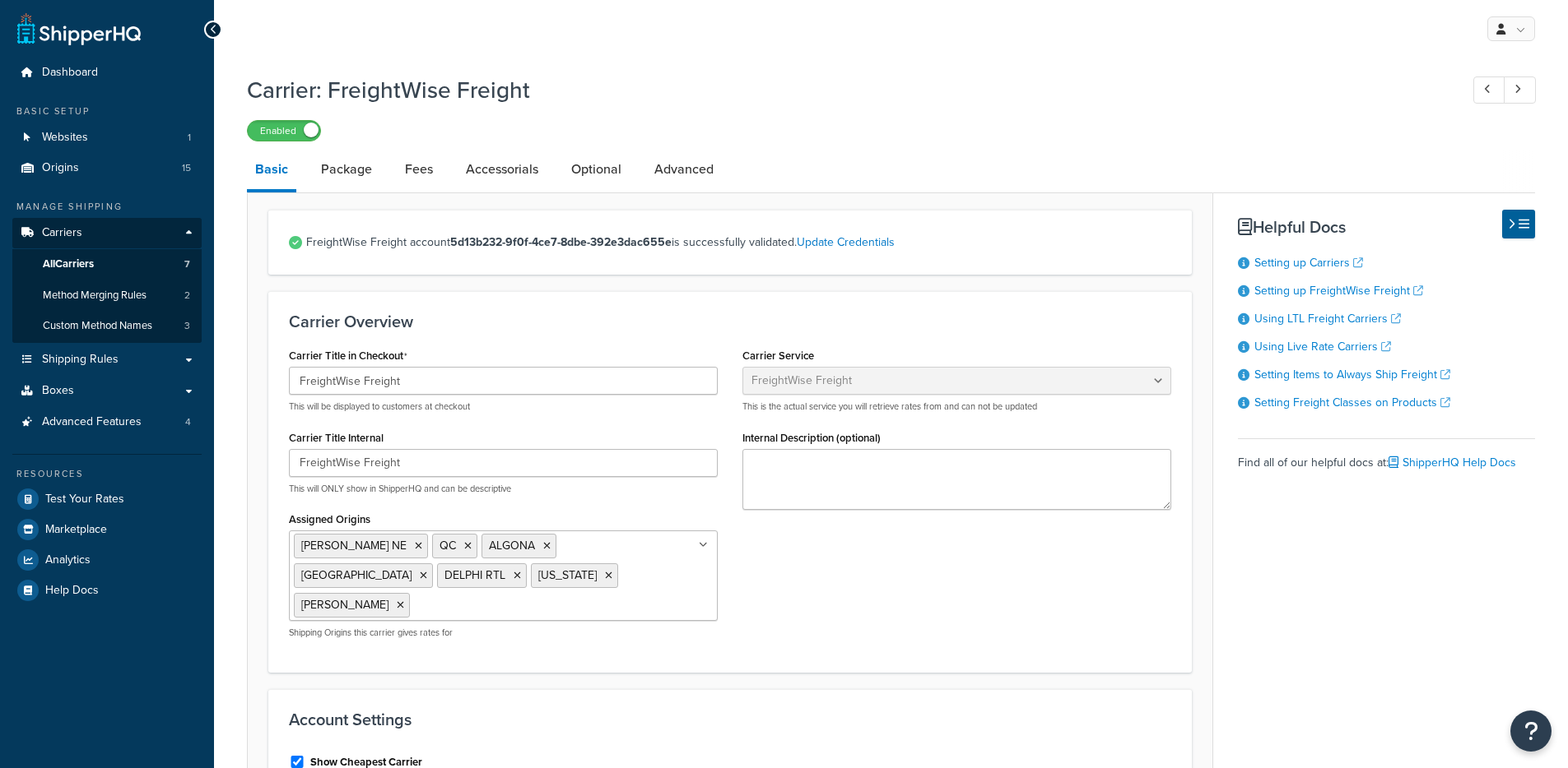
select select "freightWiseFreight"
drag, startPoint x: 471, startPoint y: 181, endPoint x: 424, endPoint y: 181, distance: 47.0
click at [470, 181] on link "Accessorials" at bounding box center [502, 169] width 89 height 40
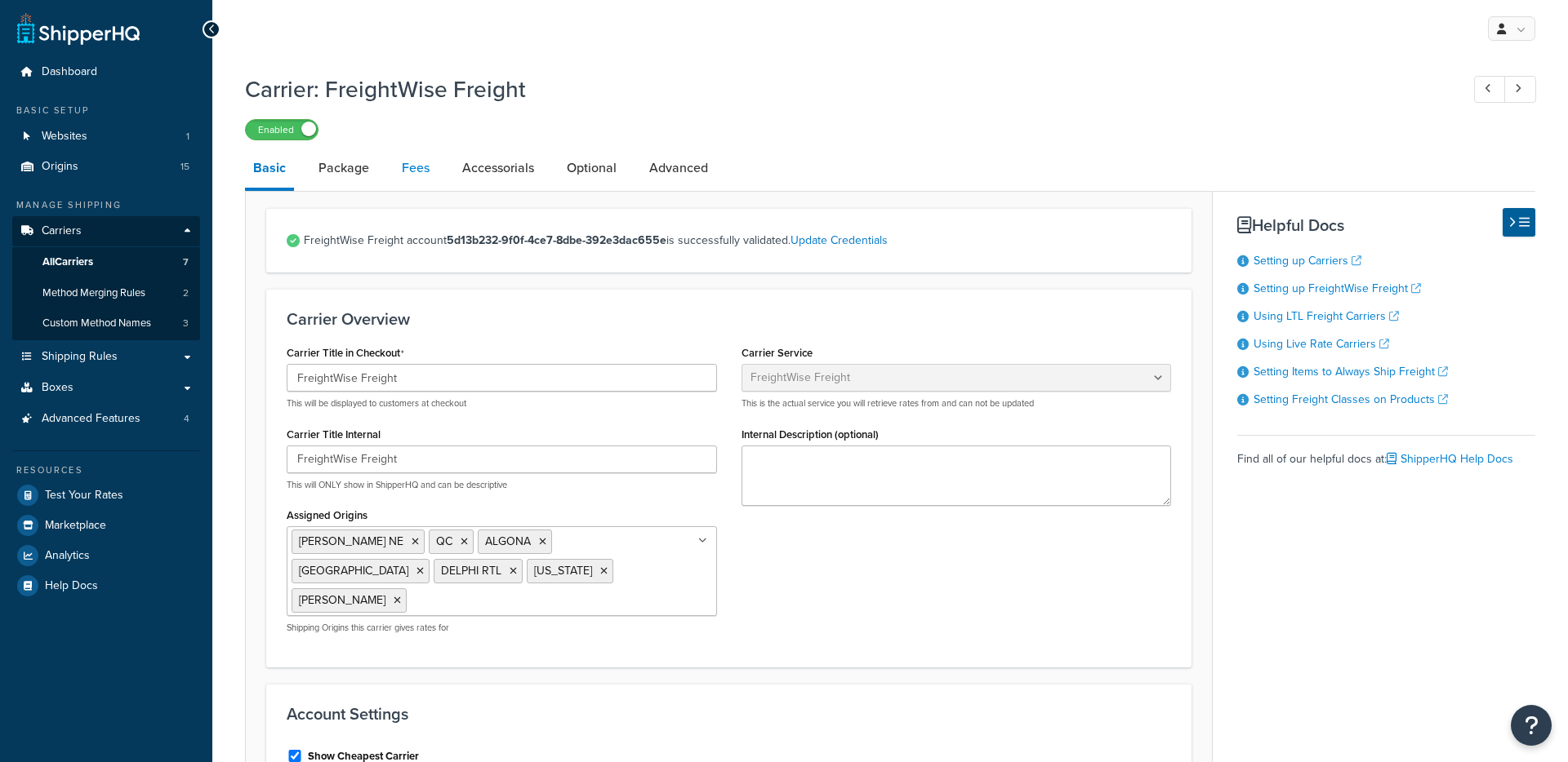
select select "residential"
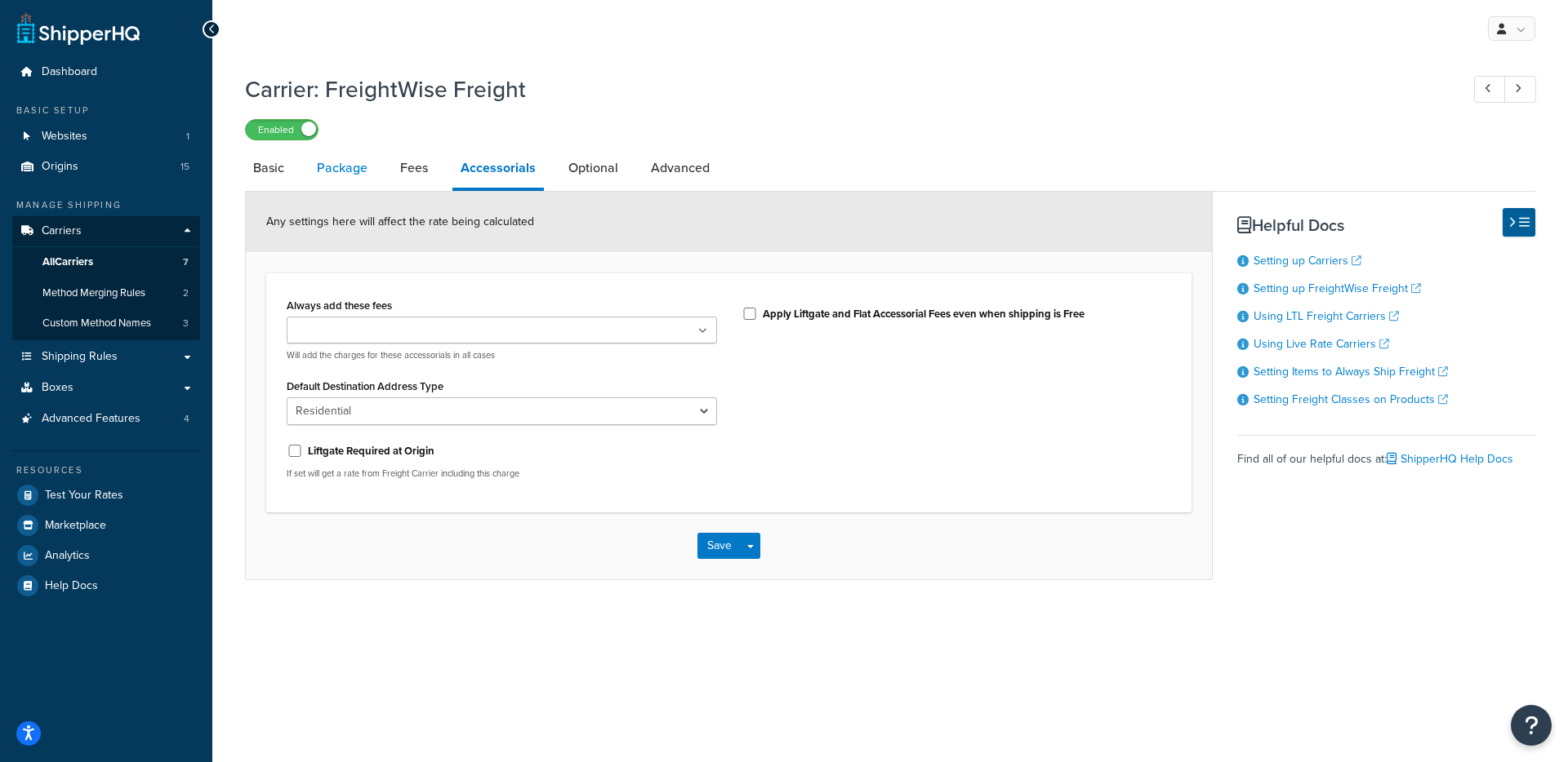
click at [348, 178] on link "Package" at bounding box center [342, 168] width 67 height 40
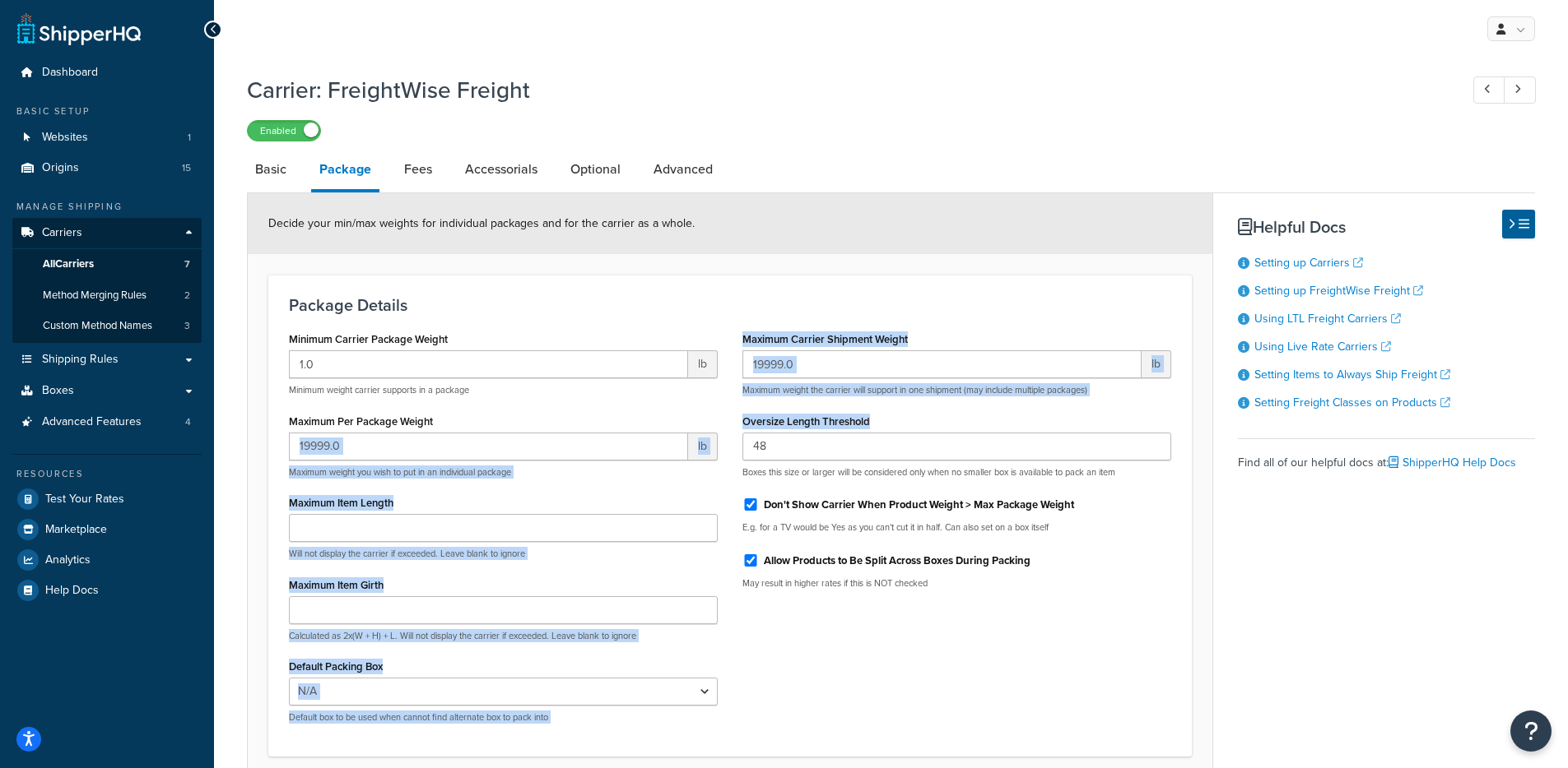
drag, startPoint x: 886, startPoint y: 418, endPoint x: 708, endPoint y: 417, distance: 178.0
click at [708, 417] on div "Minimum Carrier Package Weight 1.0 lb Minimum weight carrier supports in a pack…" at bounding box center [730, 531] width 907 height 408
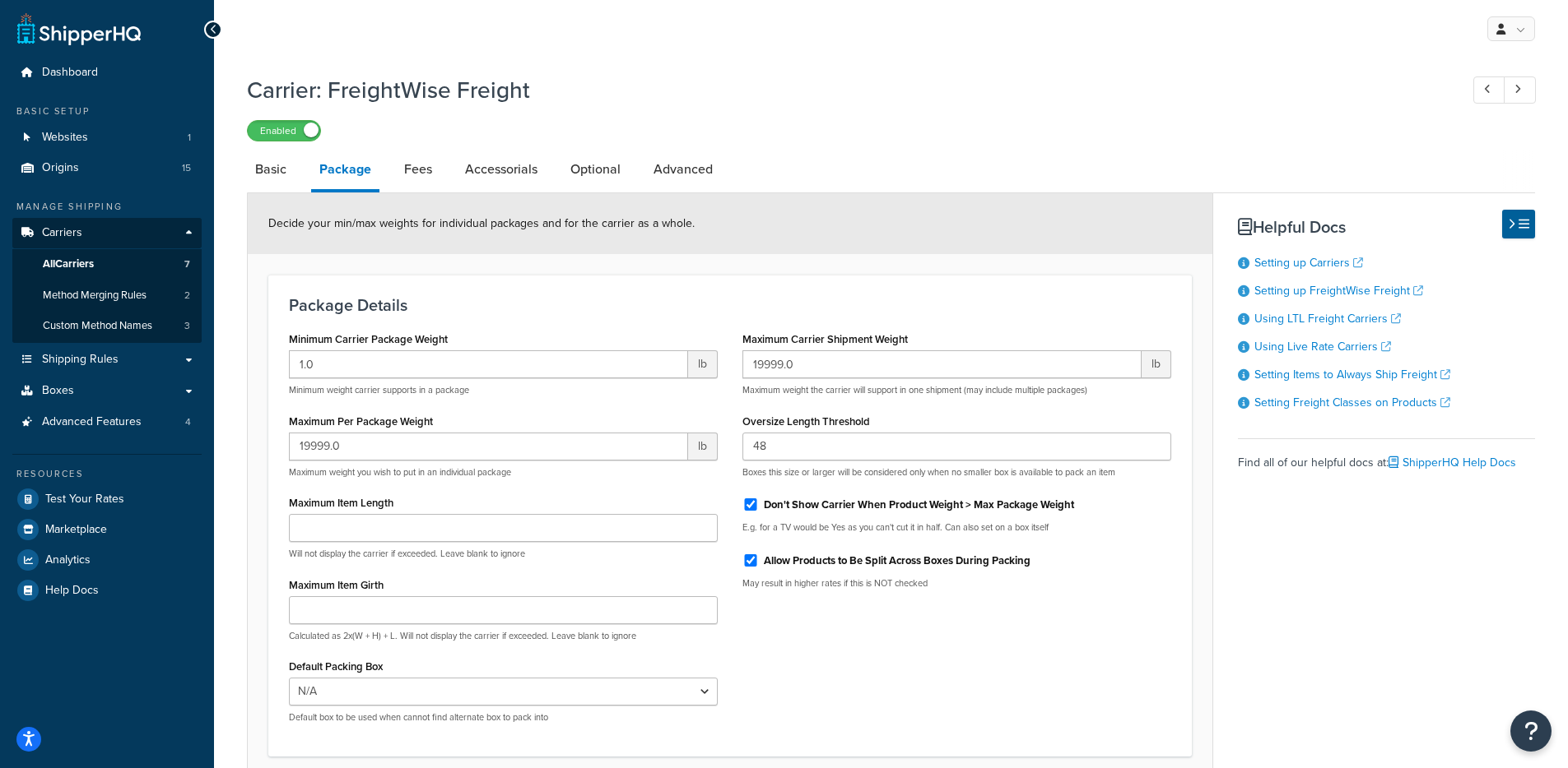
click at [768, 474] on p "Boxes this size or larger will be considered only when no smaller box is availa…" at bounding box center [957, 472] width 429 height 12
drag, startPoint x: 731, startPoint y: 473, endPoint x: 1075, endPoint y: 487, distance: 344.3
click at [1072, 484] on div "Maximum Carrier Shipment Weight 19999.0 lb Maximum weight the carrier will supp…" at bounding box center [957, 464] width 453 height 275
click at [473, 174] on link "Accessorials" at bounding box center [501, 169] width 89 height 40
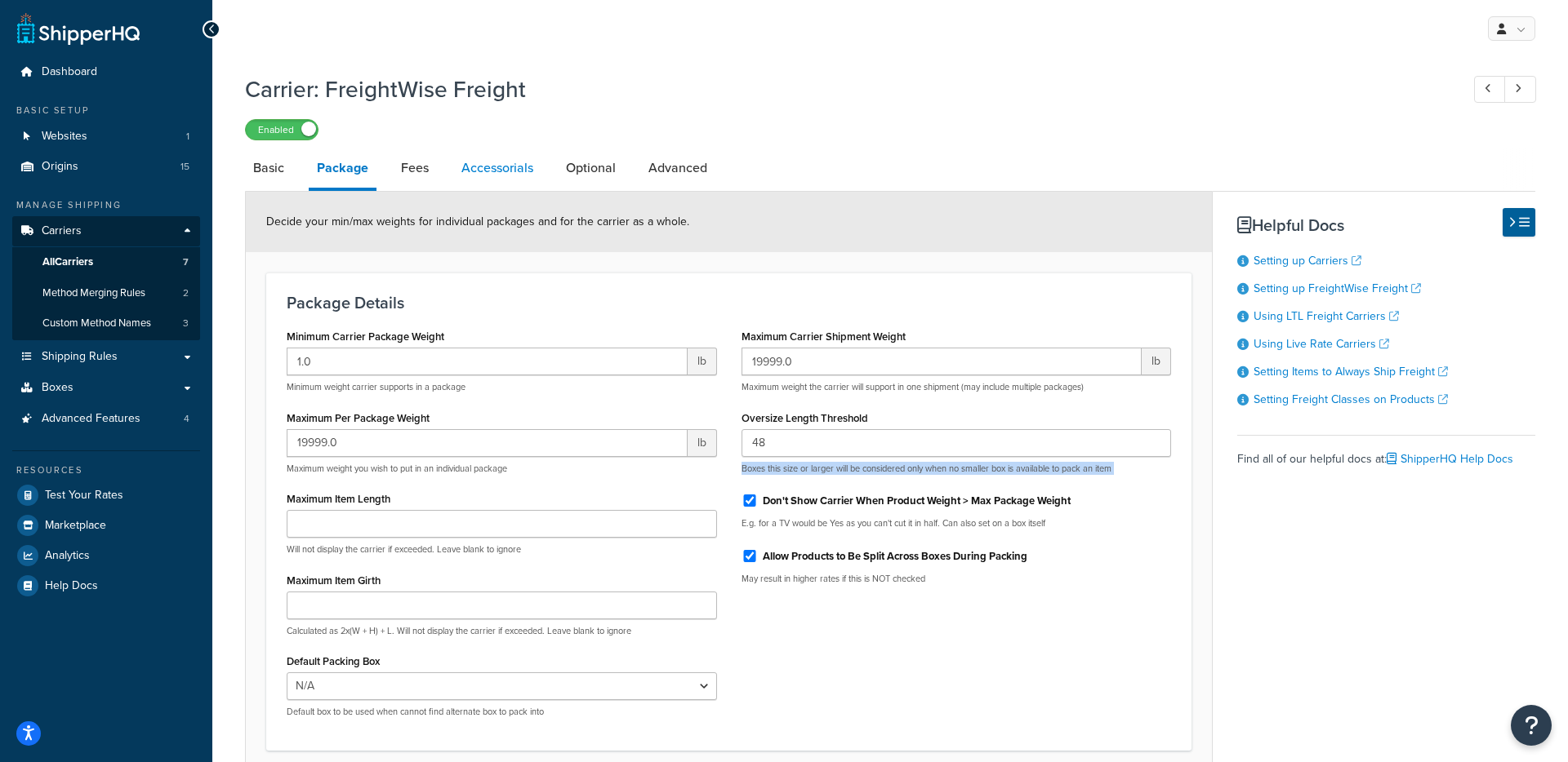
select select "residential"
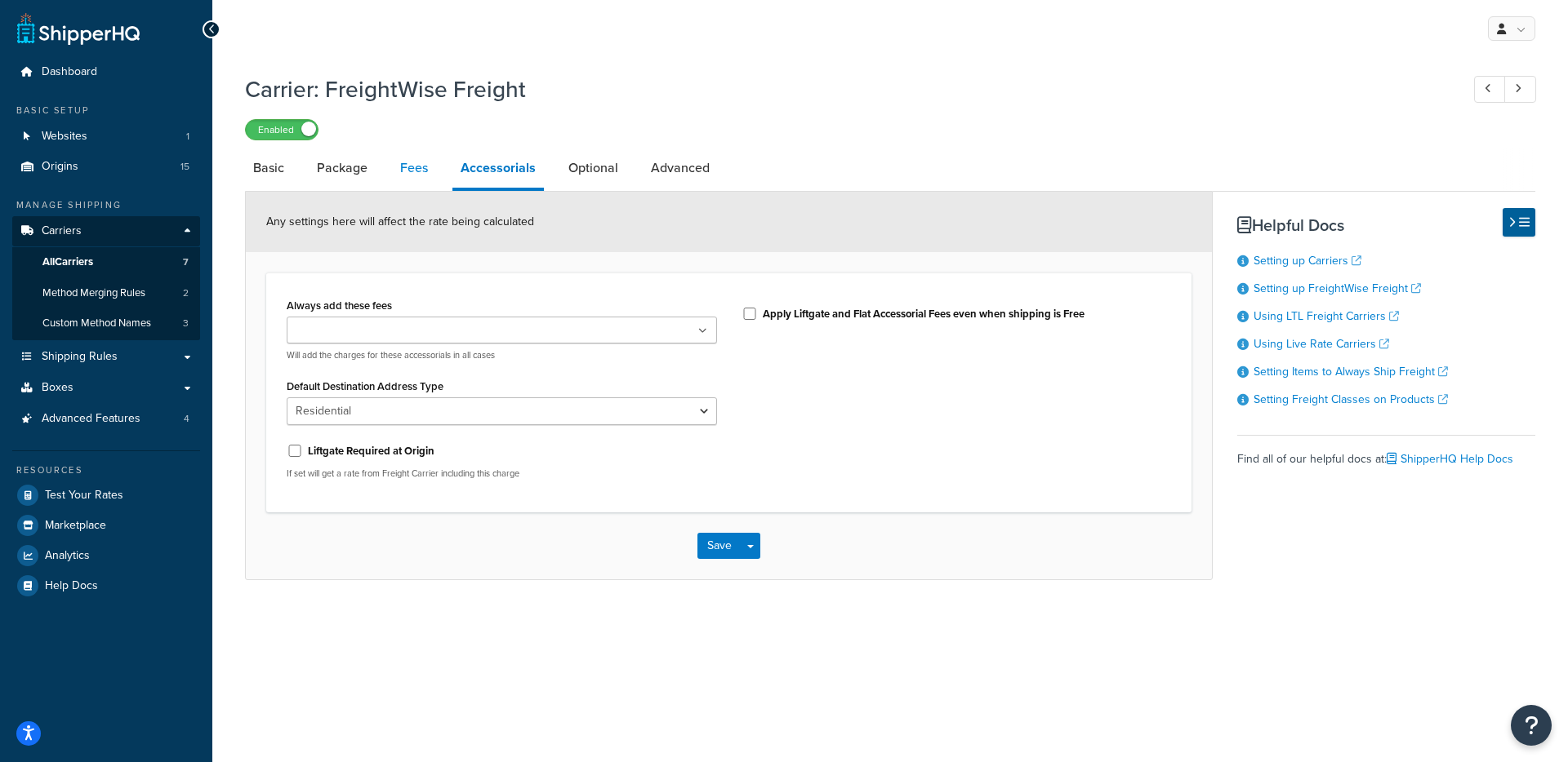
click at [420, 182] on link "Fees" at bounding box center [414, 168] width 44 height 40
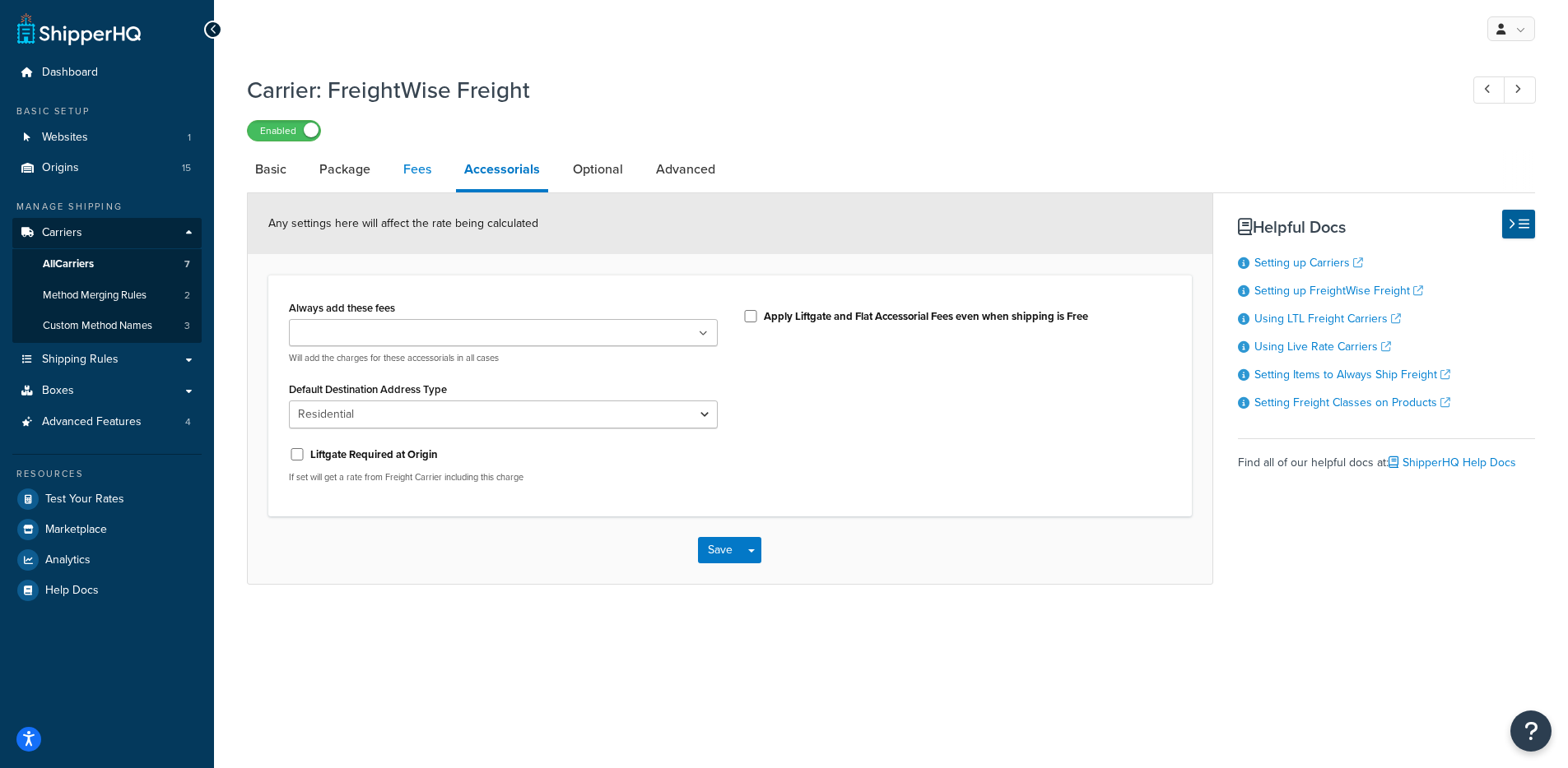
select select "AFTER"
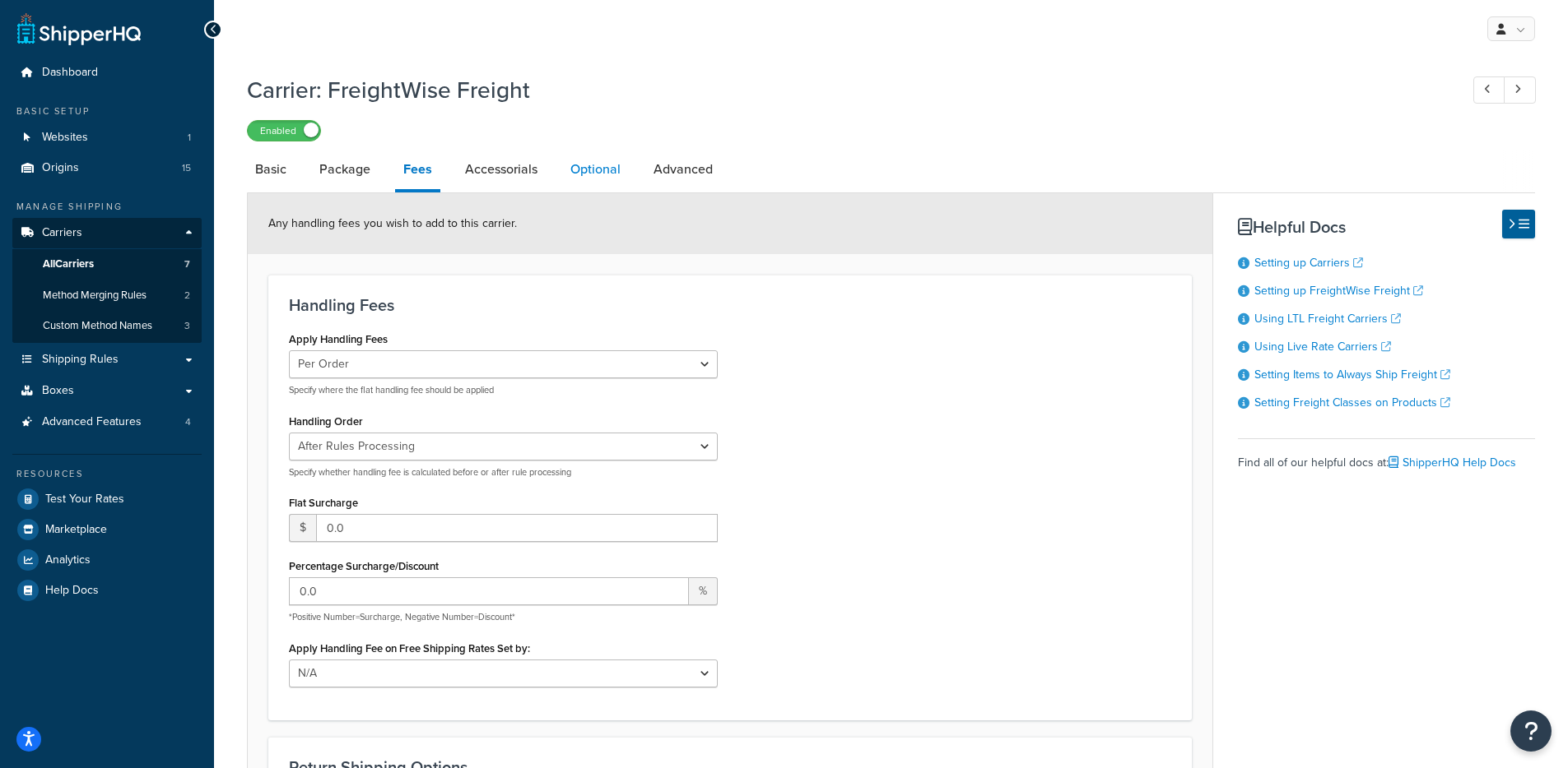
click at [580, 181] on link "Optional" at bounding box center [595, 169] width 66 height 40
select select "175"
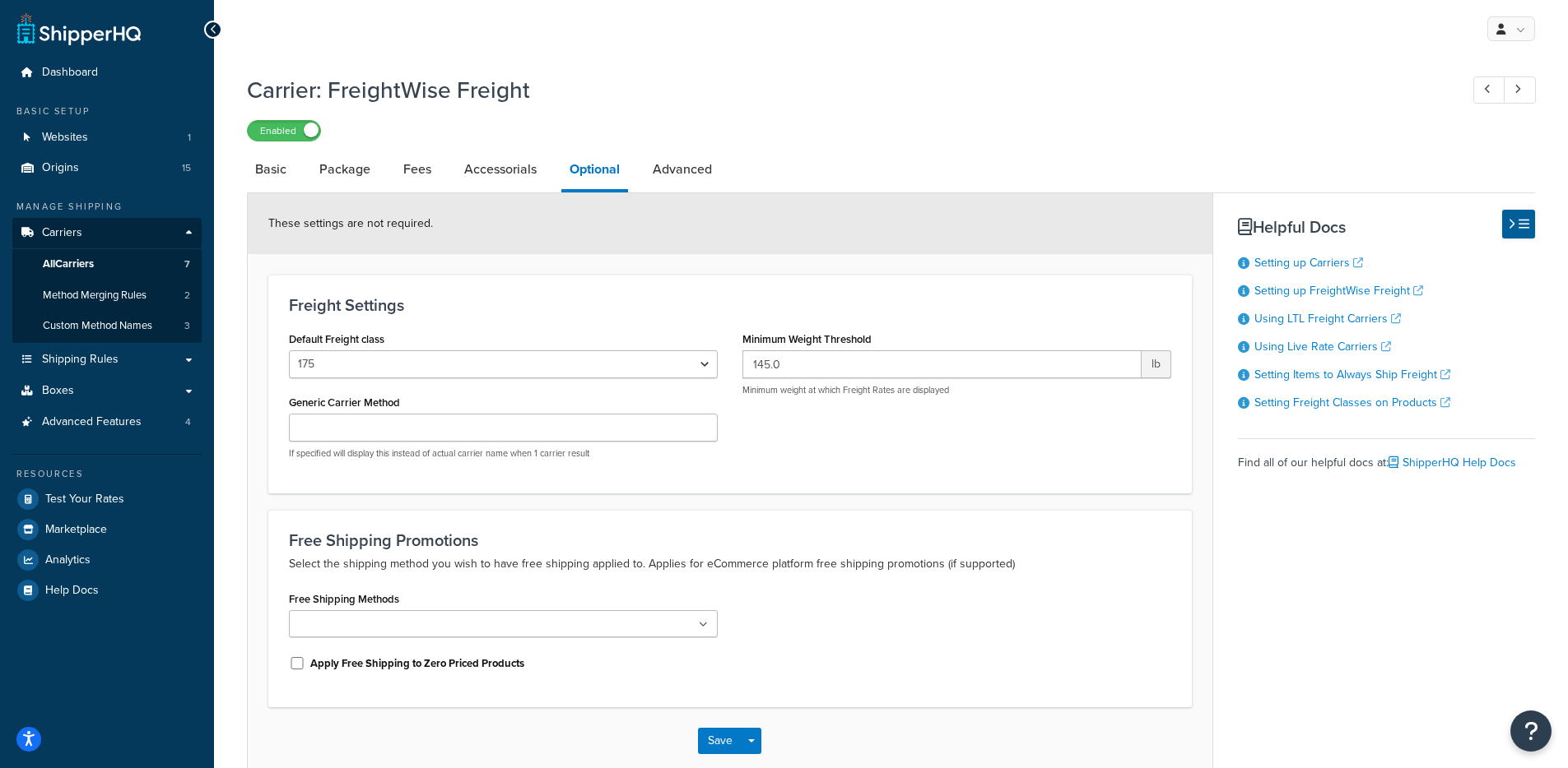
scroll to position [3, 0]
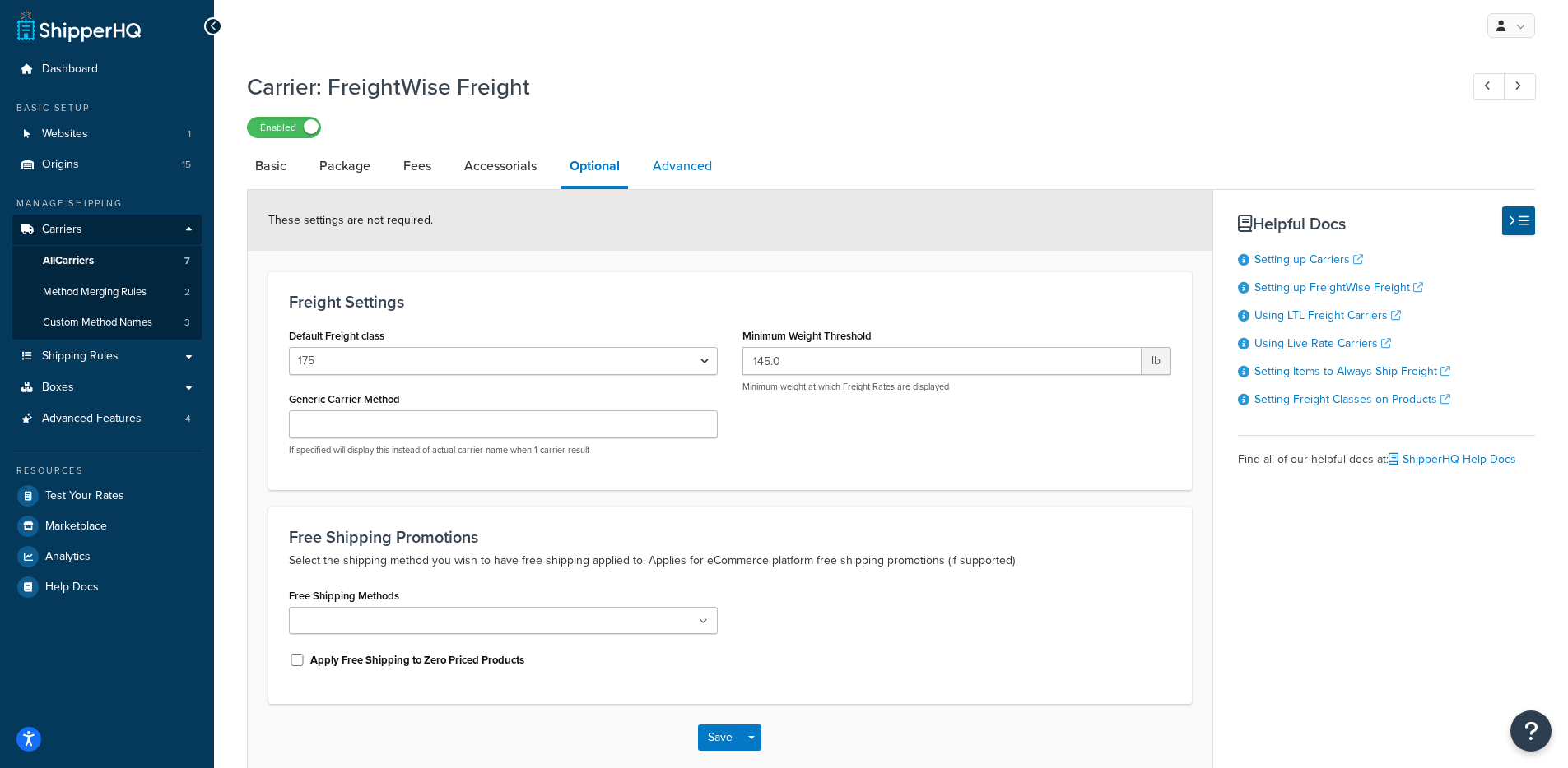
click at [680, 173] on link "Advanced" at bounding box center [682, 166] width 76 height 40
select select "false"
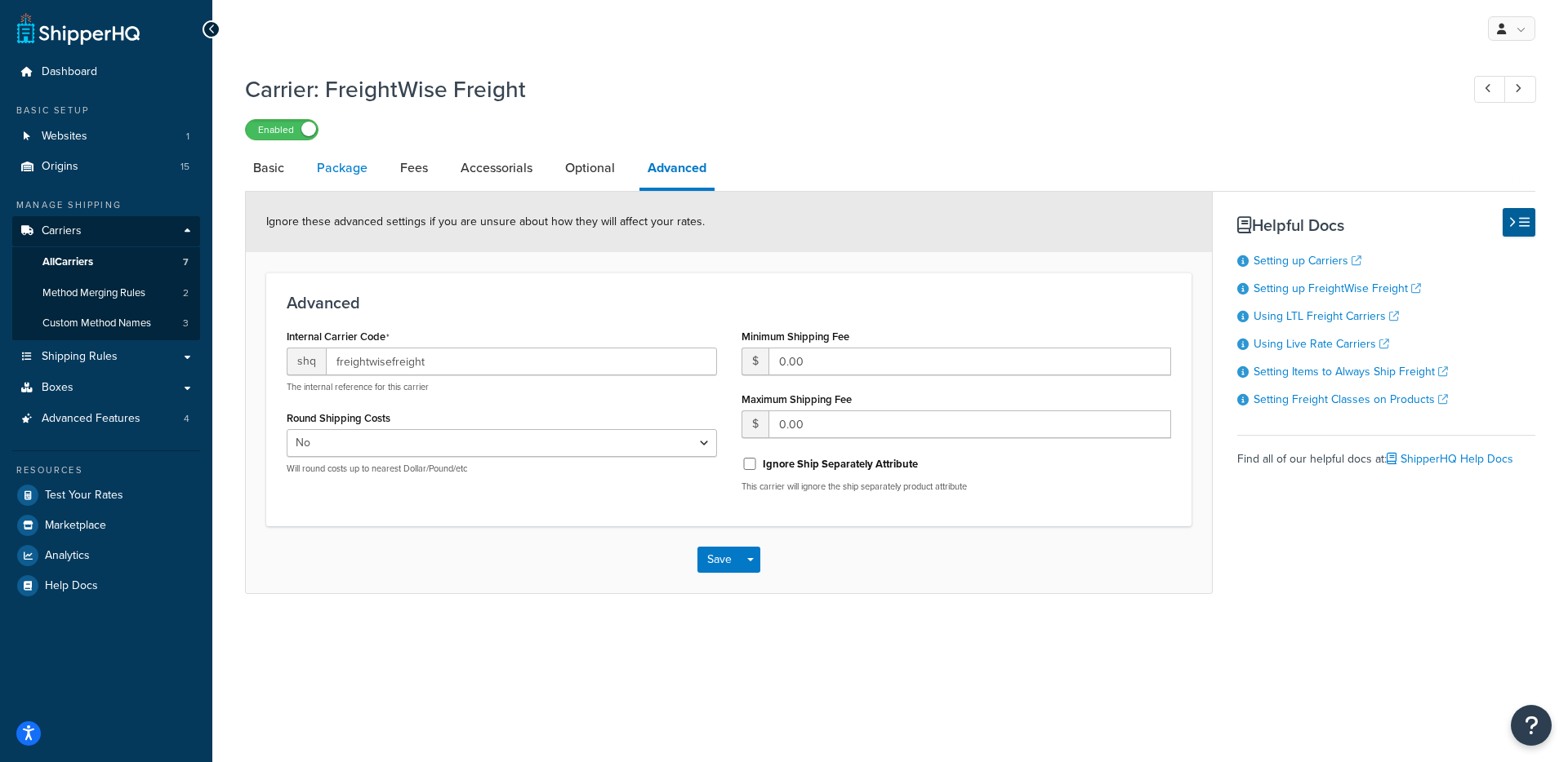
click at [357, 171] on link "Package" at bounding box center [342, 168] width 67 height 40
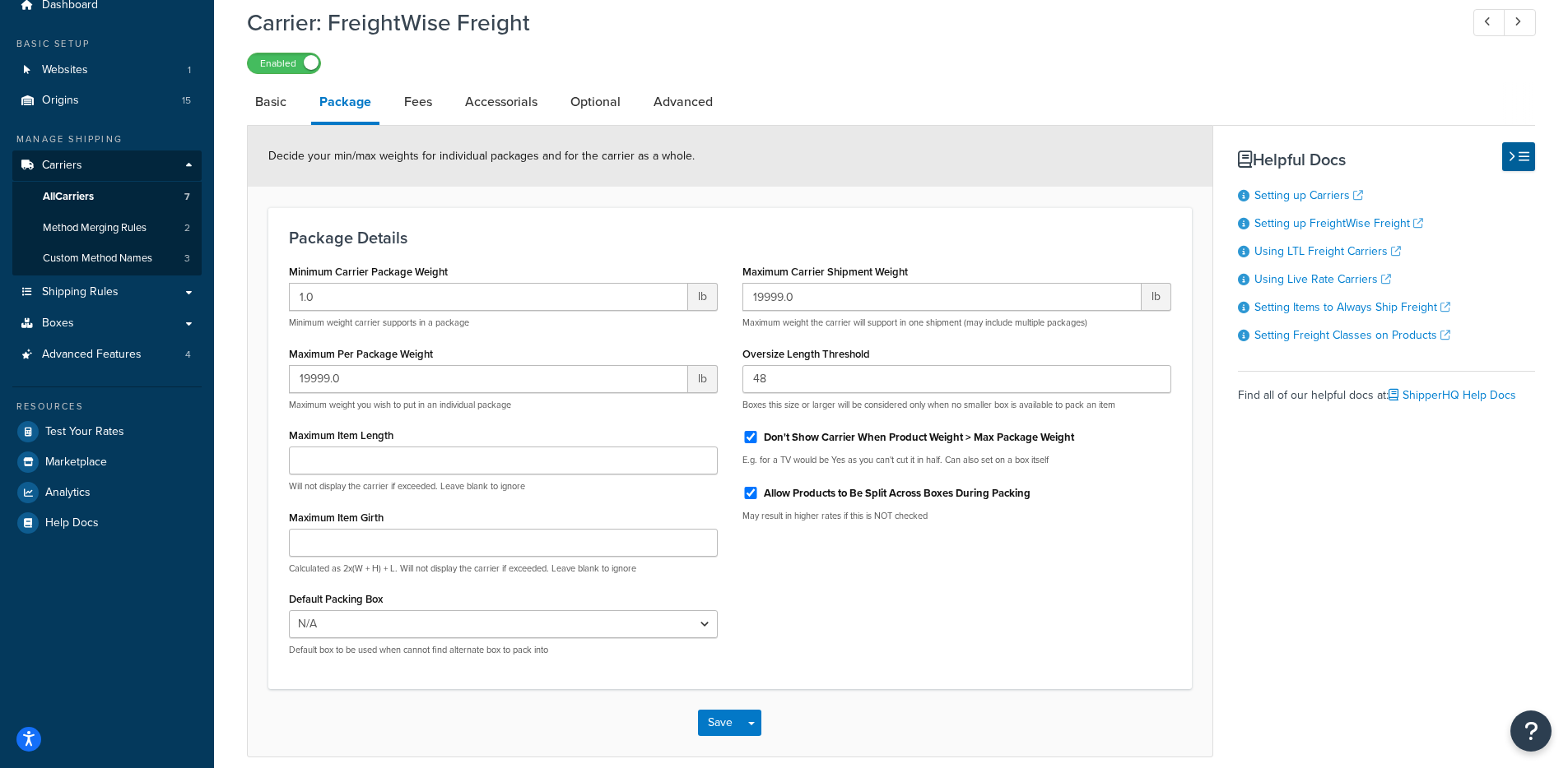
scroll to position [141, 0]
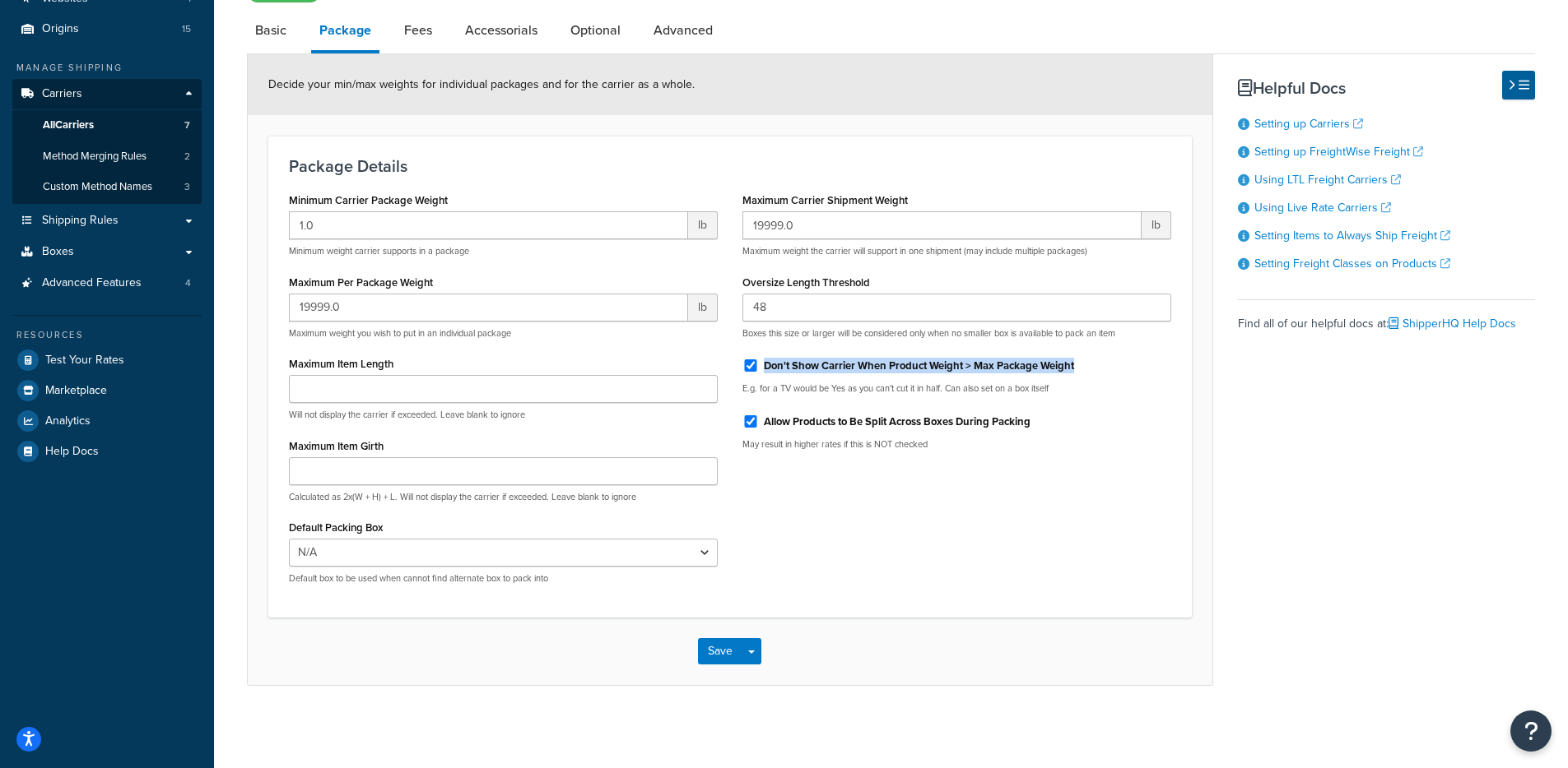
drag, startPoint x: 951, startPoint y: 351, endPoint x: 945, endPoint y: 366, distance: 16.2
click at [905, 355] on div "Don't Show Carrier When Product Weight > Max Package Weight" at bounding box center [957, 364] width 429 height 25
drag, startPoint x: 1137, startPoint y: 456, endPoint x: 1077, endPoint y: 438, distance: 62.6
click at [1136, 456] on div "Maximum Carrier Shipment Weight 19999.0 lb Maximum weight the carrier will supp…" at bounding box center [957, 325] width 453 height 275
drag, startPoint x: 969, startPoint y: 416, endPoint x: 853, endPoint y: 417, distance: 116.0
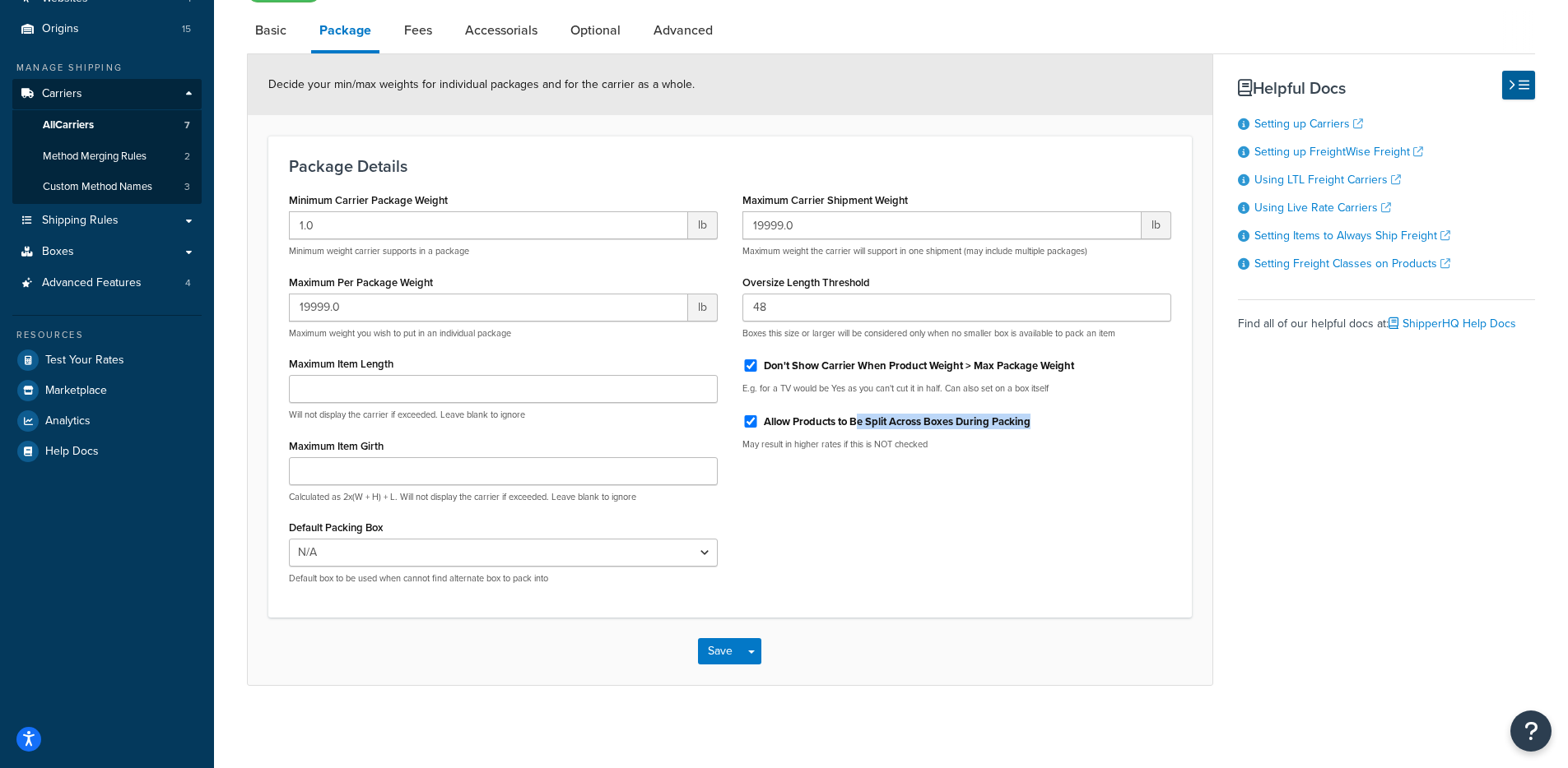
click at [848, 415] on div "Allow Products to Be Split Across Boxes During Packing" at bounding box center [957, 420] width 429 height 25
click at [1187, 460] on div "Package Details Minimum Carrier Package Weight 1.0 lb Minimum weight carrier su…" at bounding box center [730, 376] width 924 height 482
click at [294, 33] on li "Basic" at bounding box center [278, 31] width 64 height 40
click at [284, 34] on link "Basic" at bounding box center [270, 31] width 47 height 40
select select "freightWiseFreight"
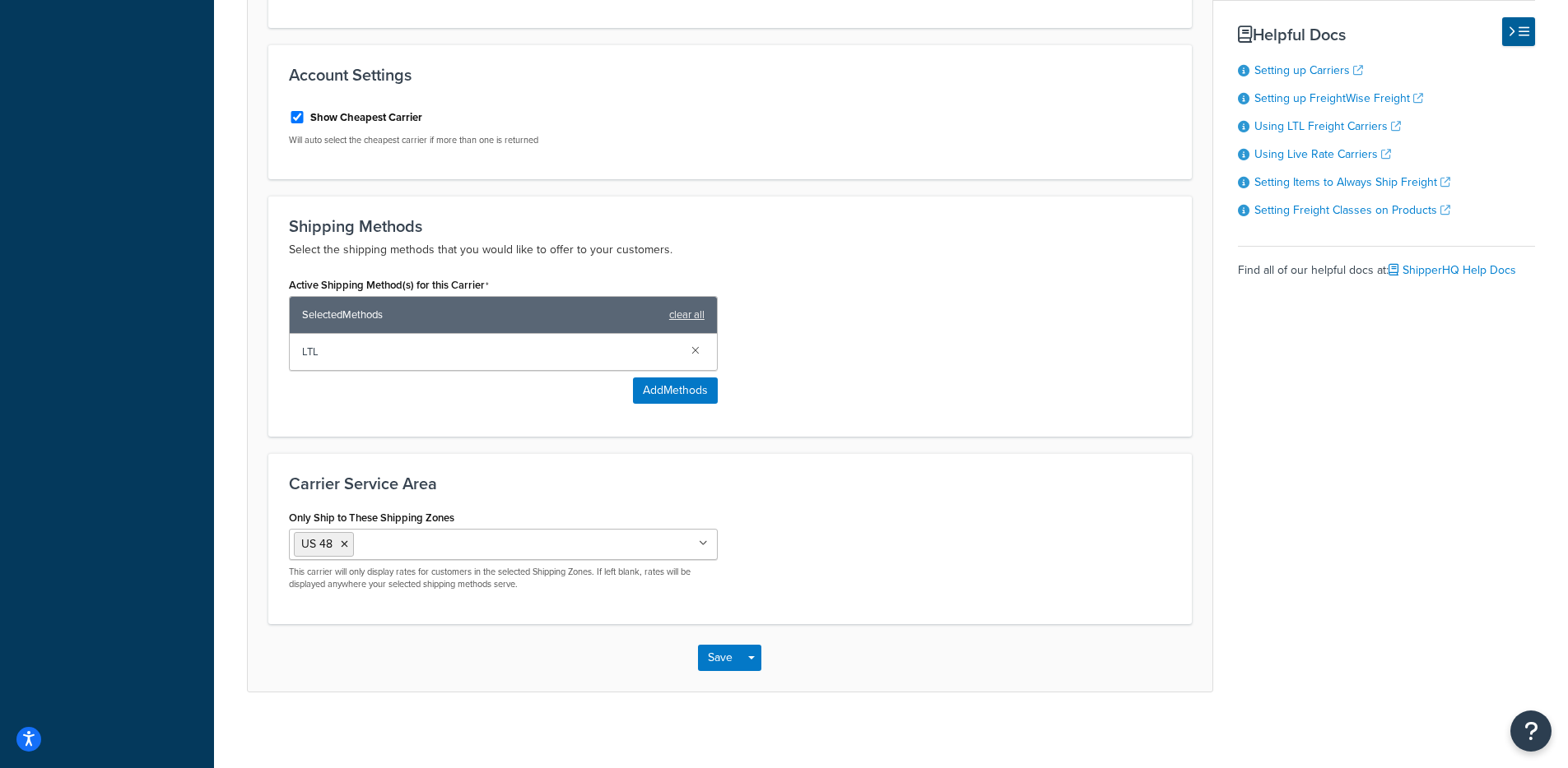
scroll to position [649, 0]
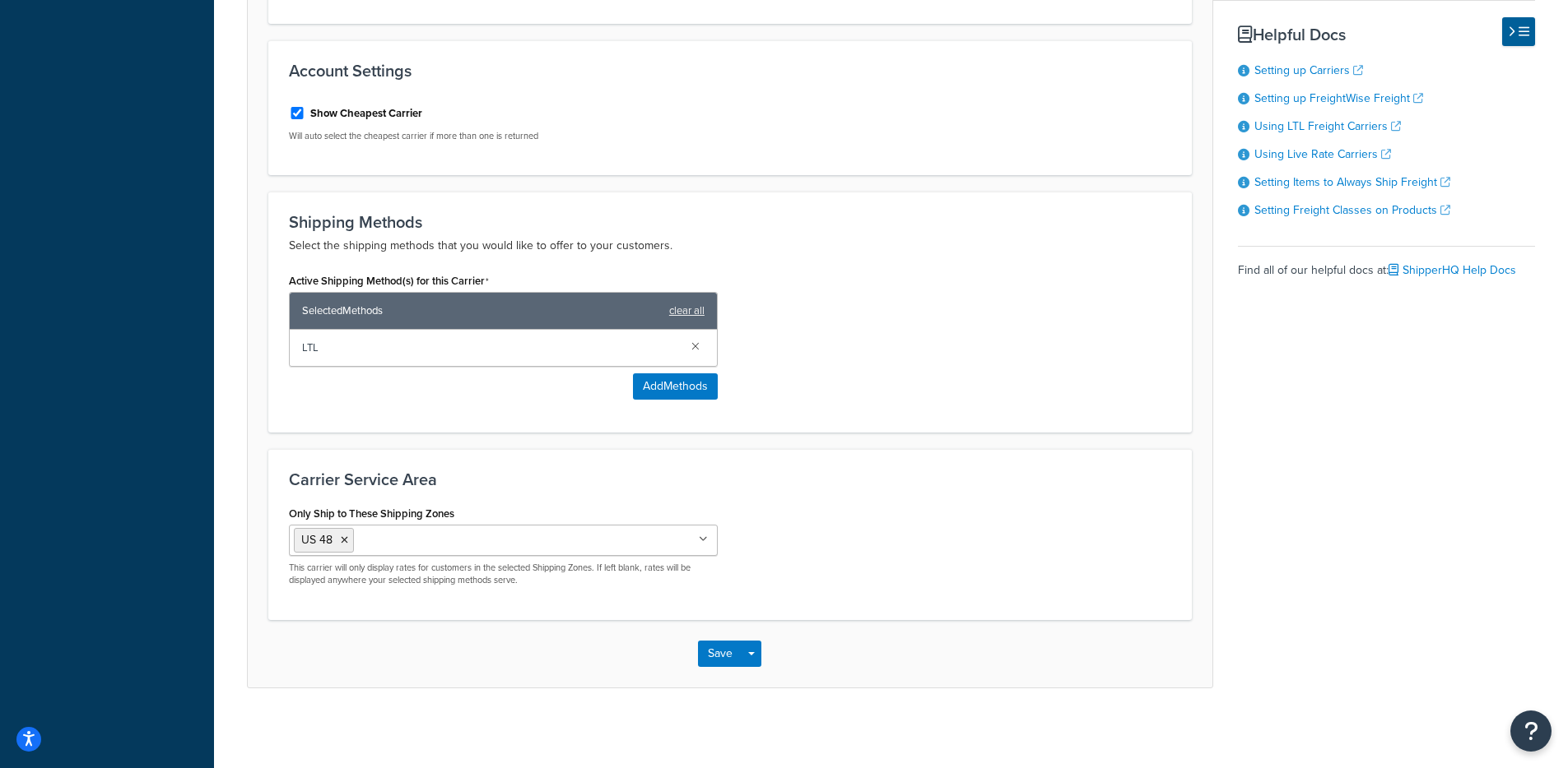
click at [662, 398] on div "Active Shipping Method(s) for this Carrier Selected Methods clear all LTL Add M…" at bounding box center [503, 340] width 453 height 143
click at [663, 386] on button "Add Methods" at bounding box center [675, 387] width 85 height 27
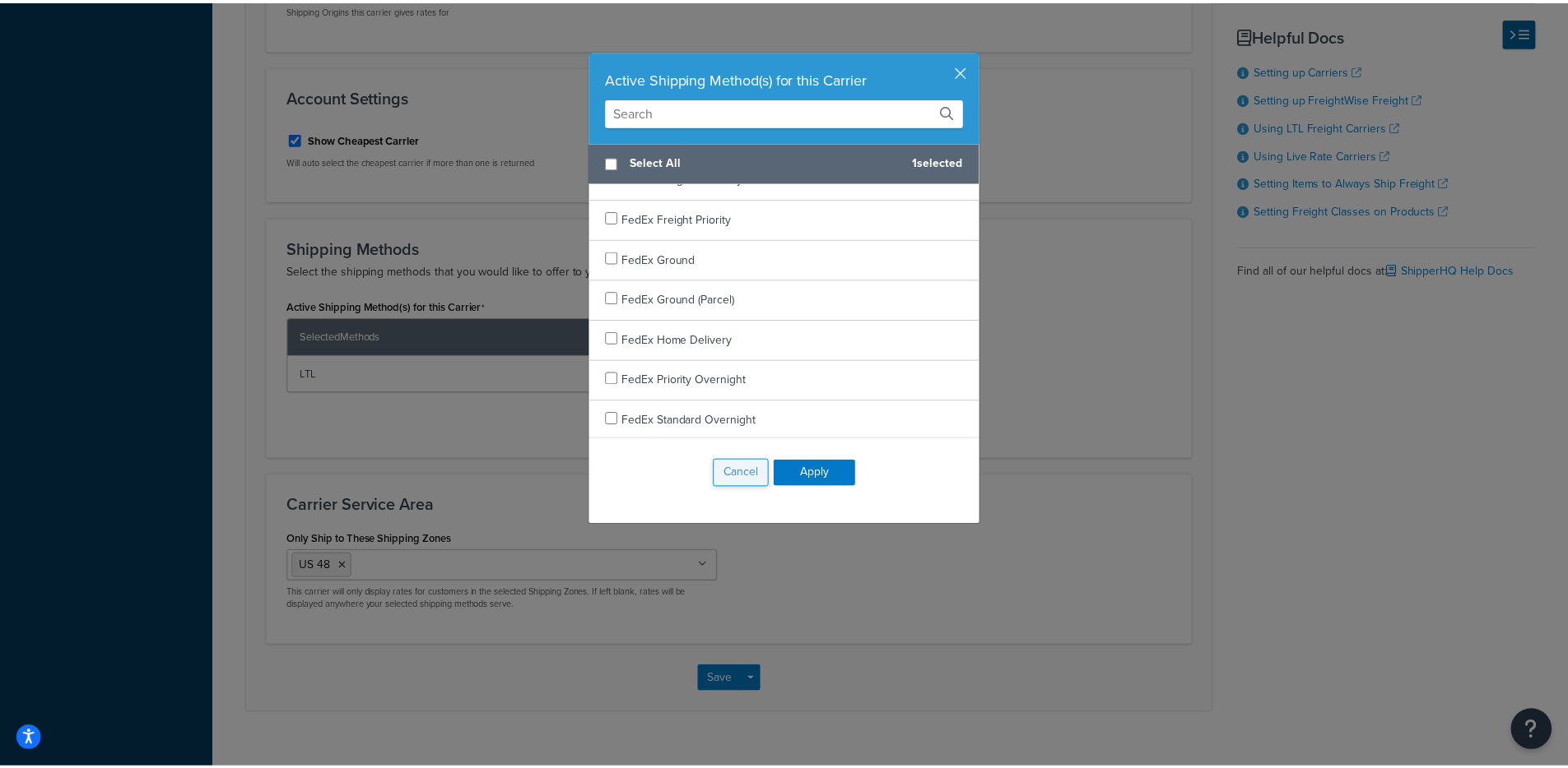
scroll to position [1544, 0]
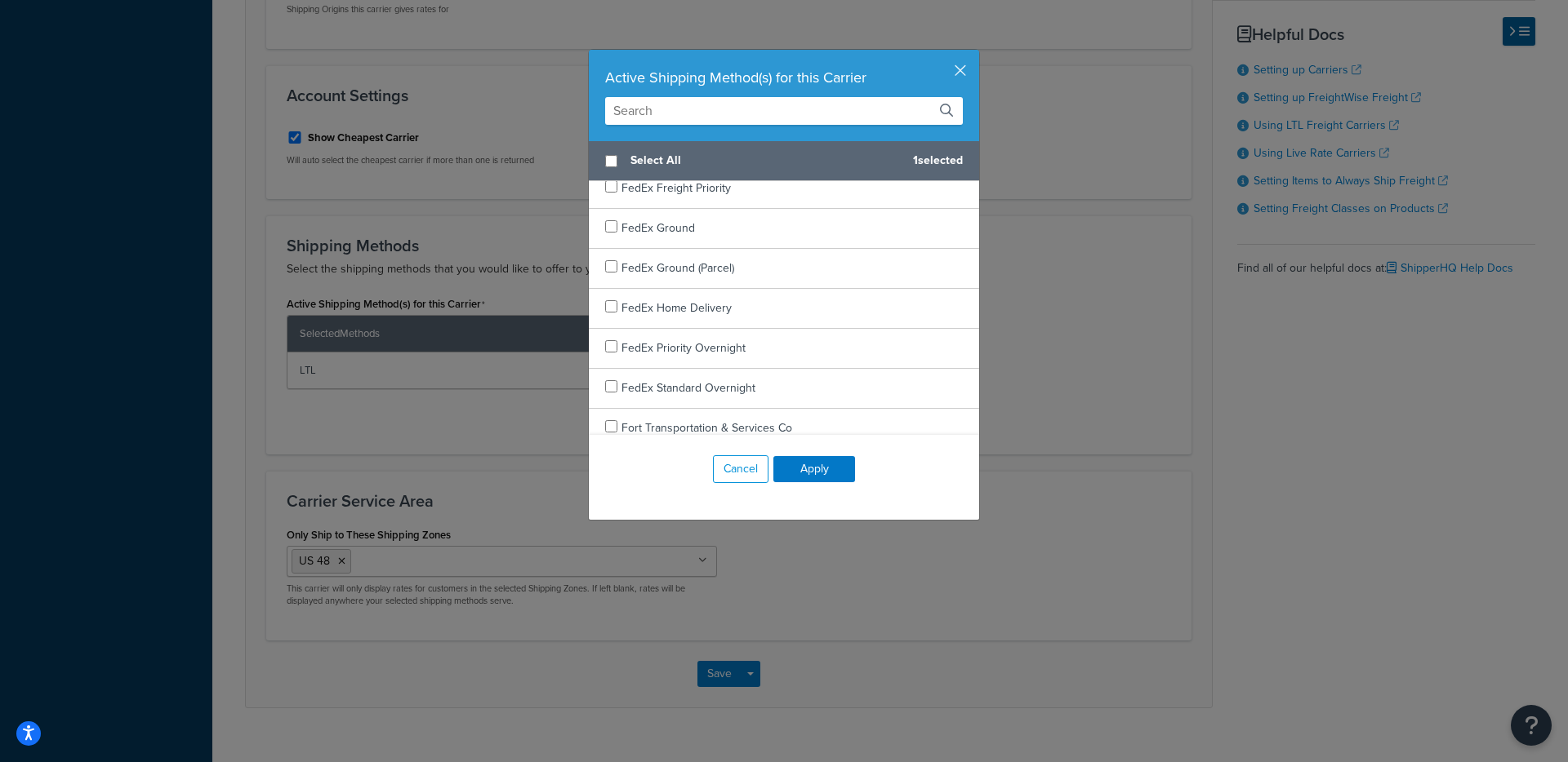
click at [732, 492] on div "Cancel Apply" at bounding box center [784, 469] width 391 height 68
click at [731, 478] on button "Cancel" at bounding box center [740, 470] width 55 height 28
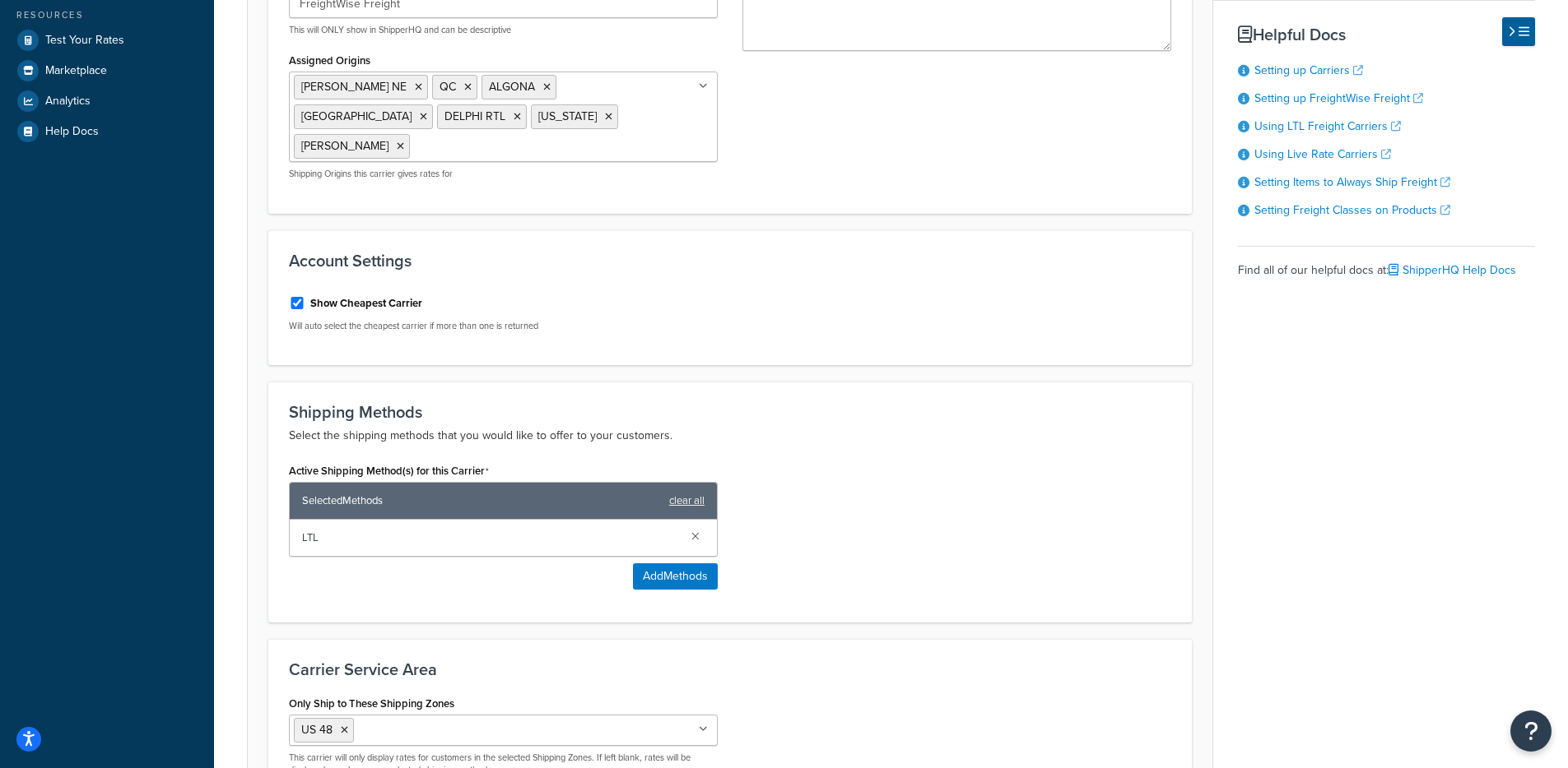
scroll to position [76, 0]
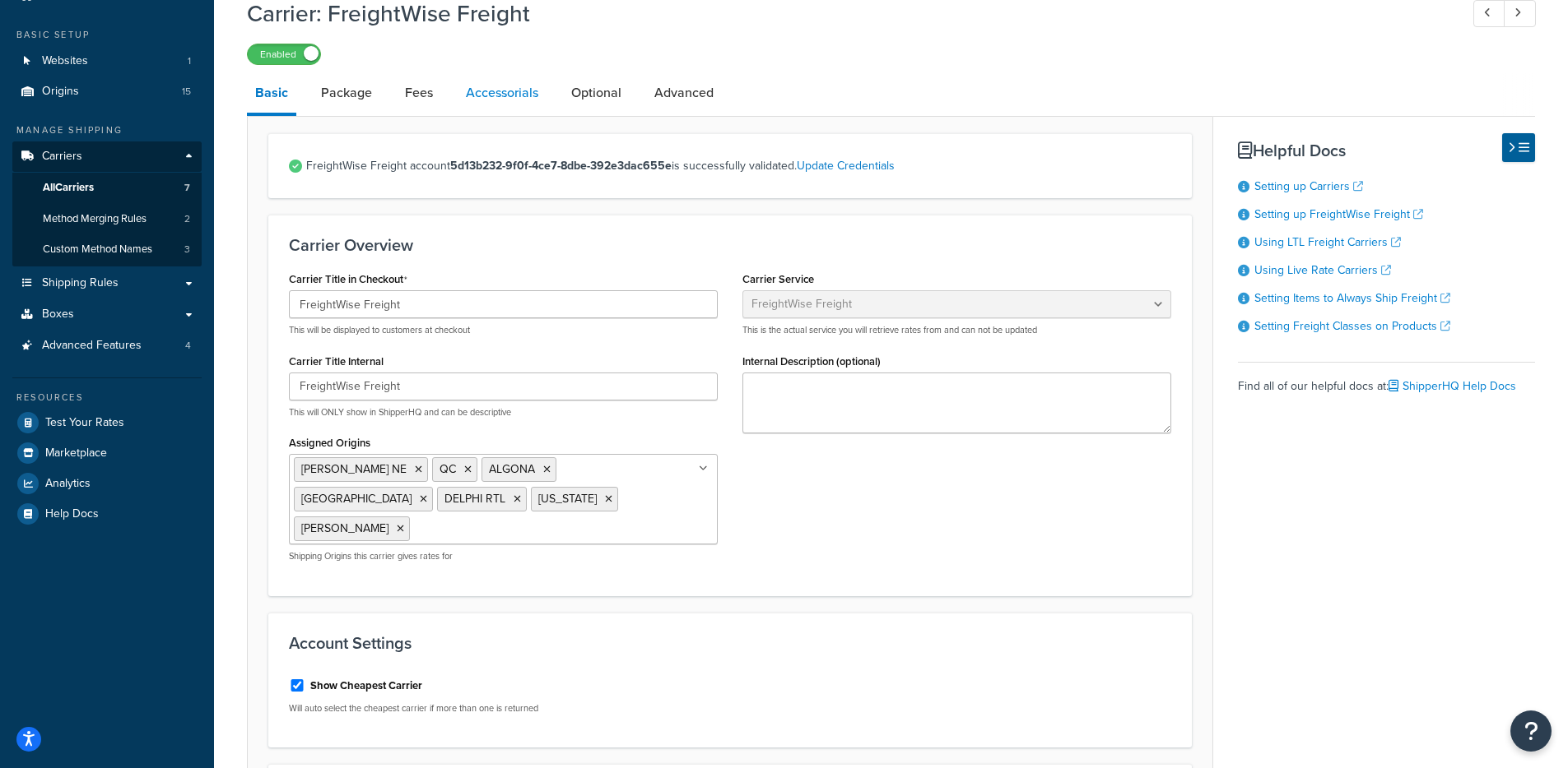
click at [506, 103] on link "Accessorials" at bounding box center [502, 93] width 89 height 40
select select "residential"
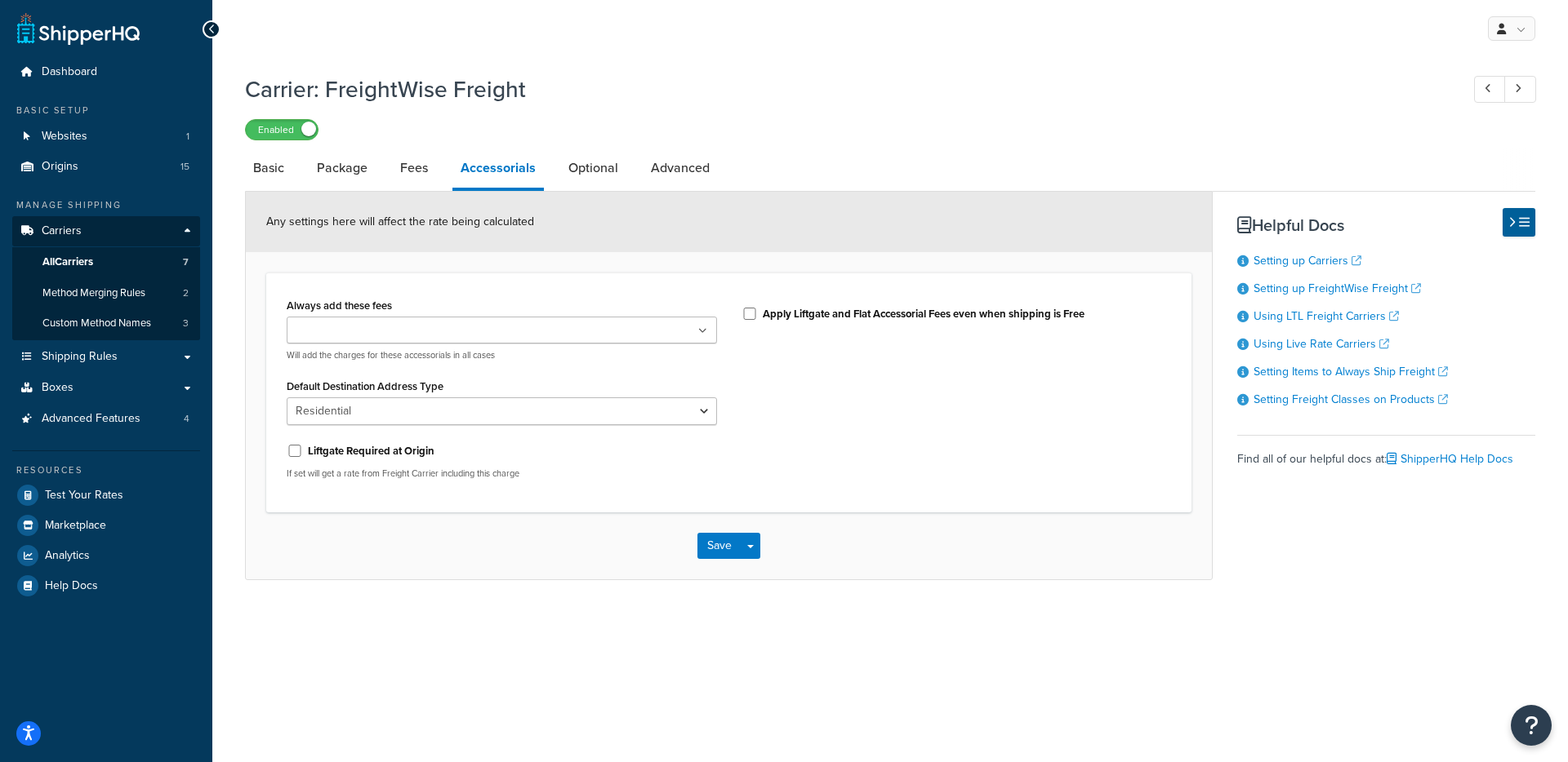
click at [428, 344] on ul at bounding box center [502, 330] width 430 height 27
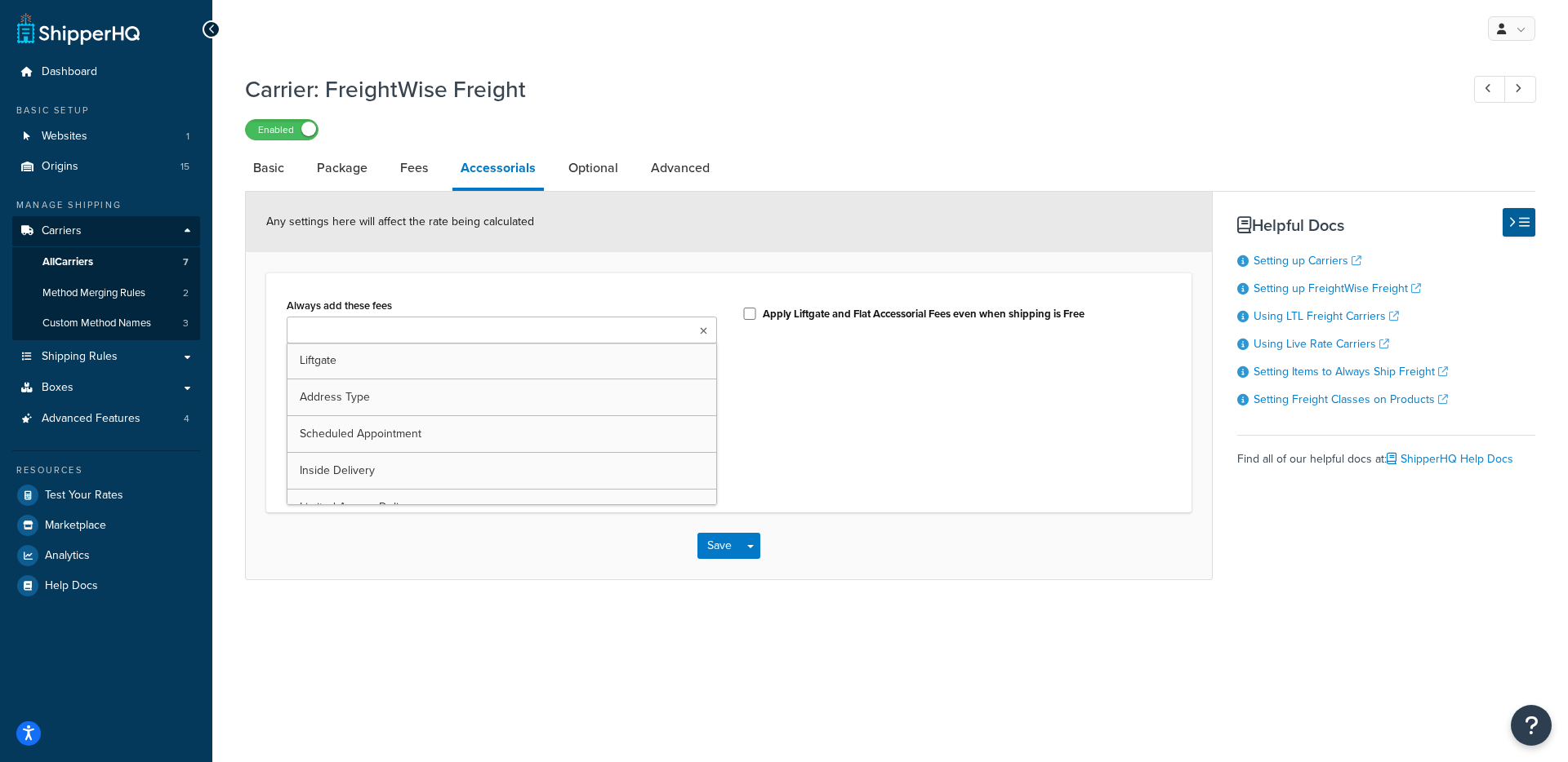
click at [865, 417] on div "Always add these fees Liftgate Address Type Scheduled Appointment Inside Delive…" at bounding box center [728, 393] width 909 height 199
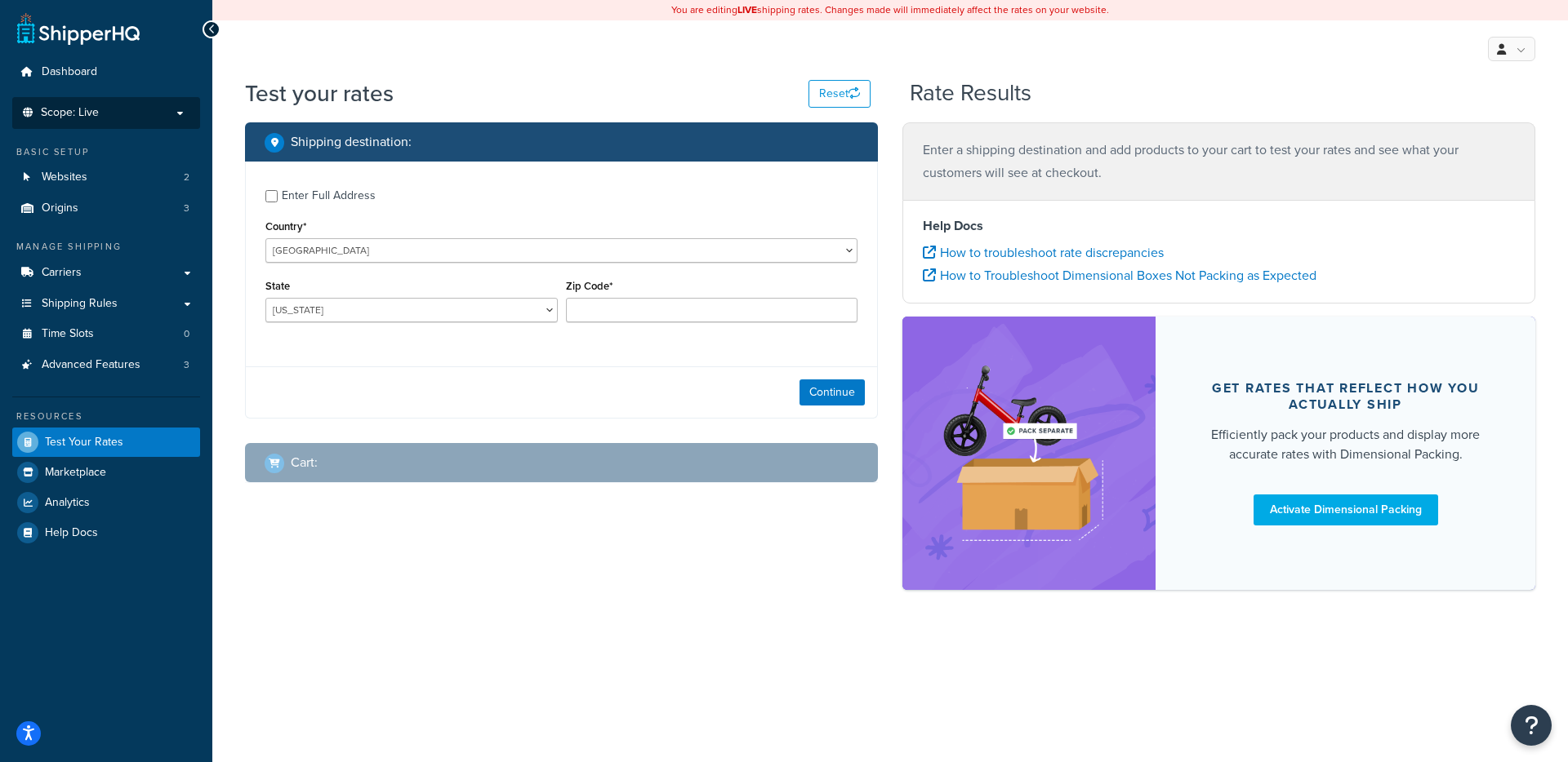
click at [111, 108] on p "Scope: Live" at bounding box center [106, 113] width 173 height 14
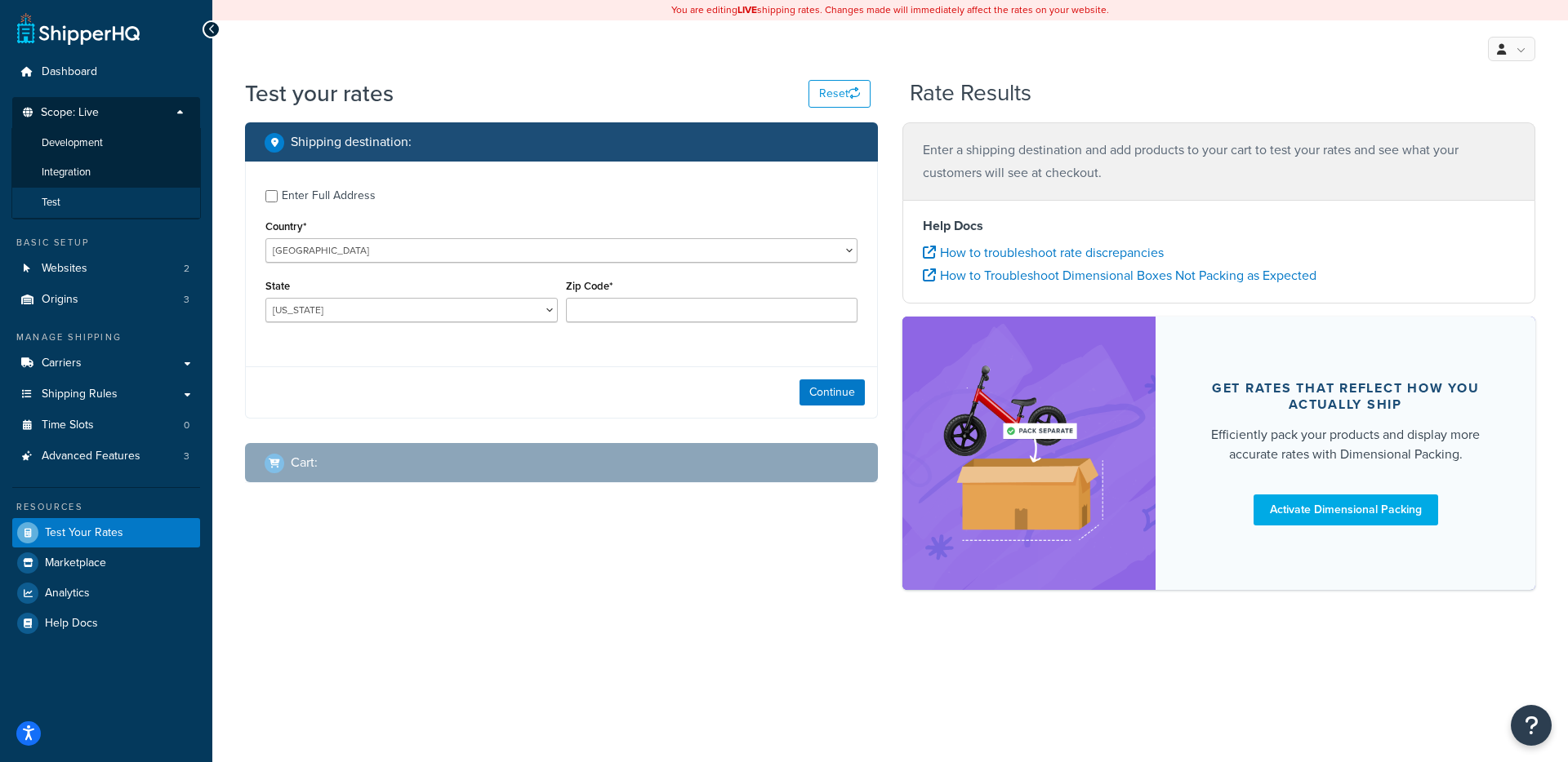
click at [98, 207] on li "Test" at bounding box center [106, 203] width 190 height 30
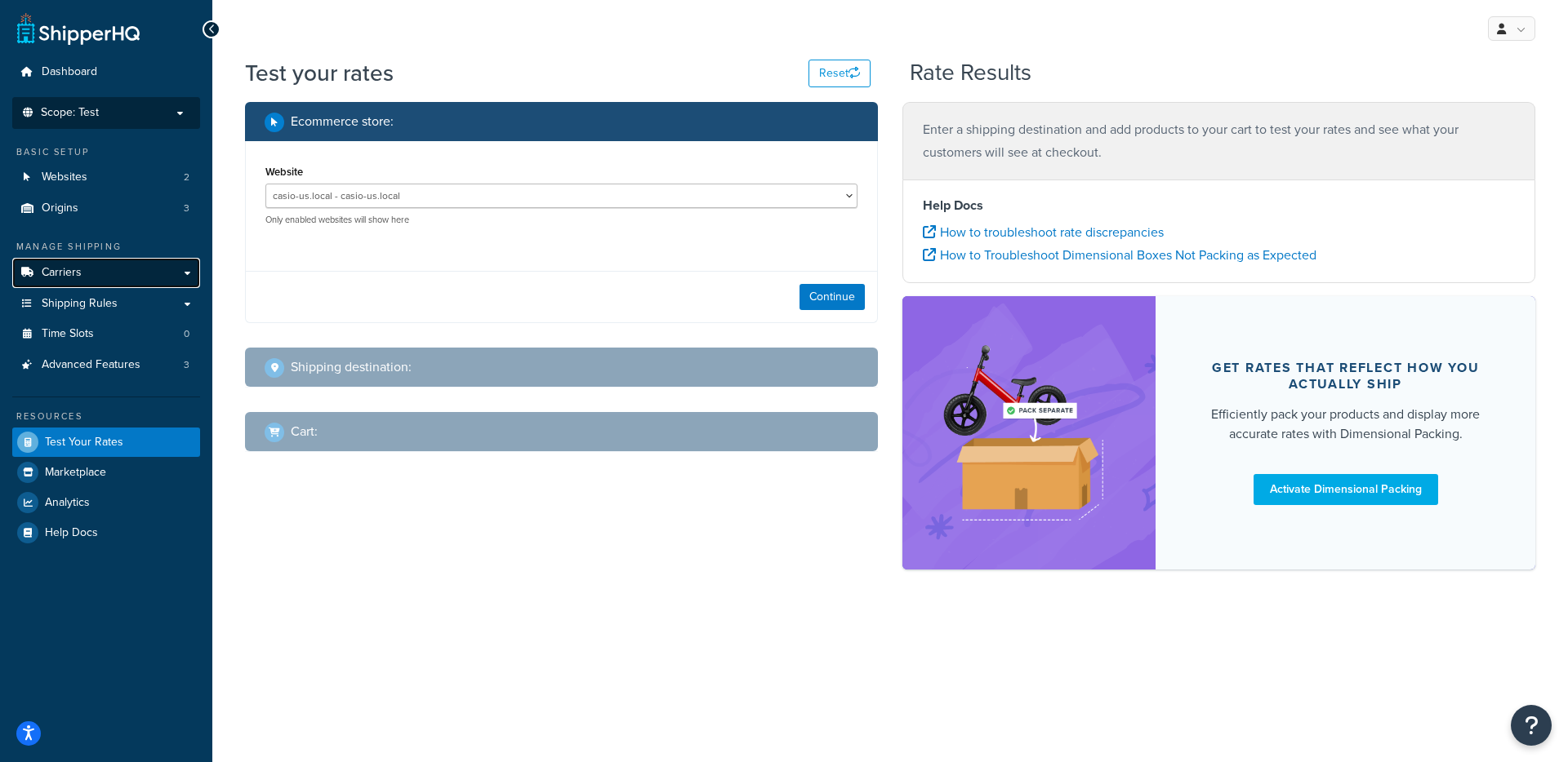
click at [130, 276] on link "Carriers" at bounding box center [106, 273] width 188 height 30
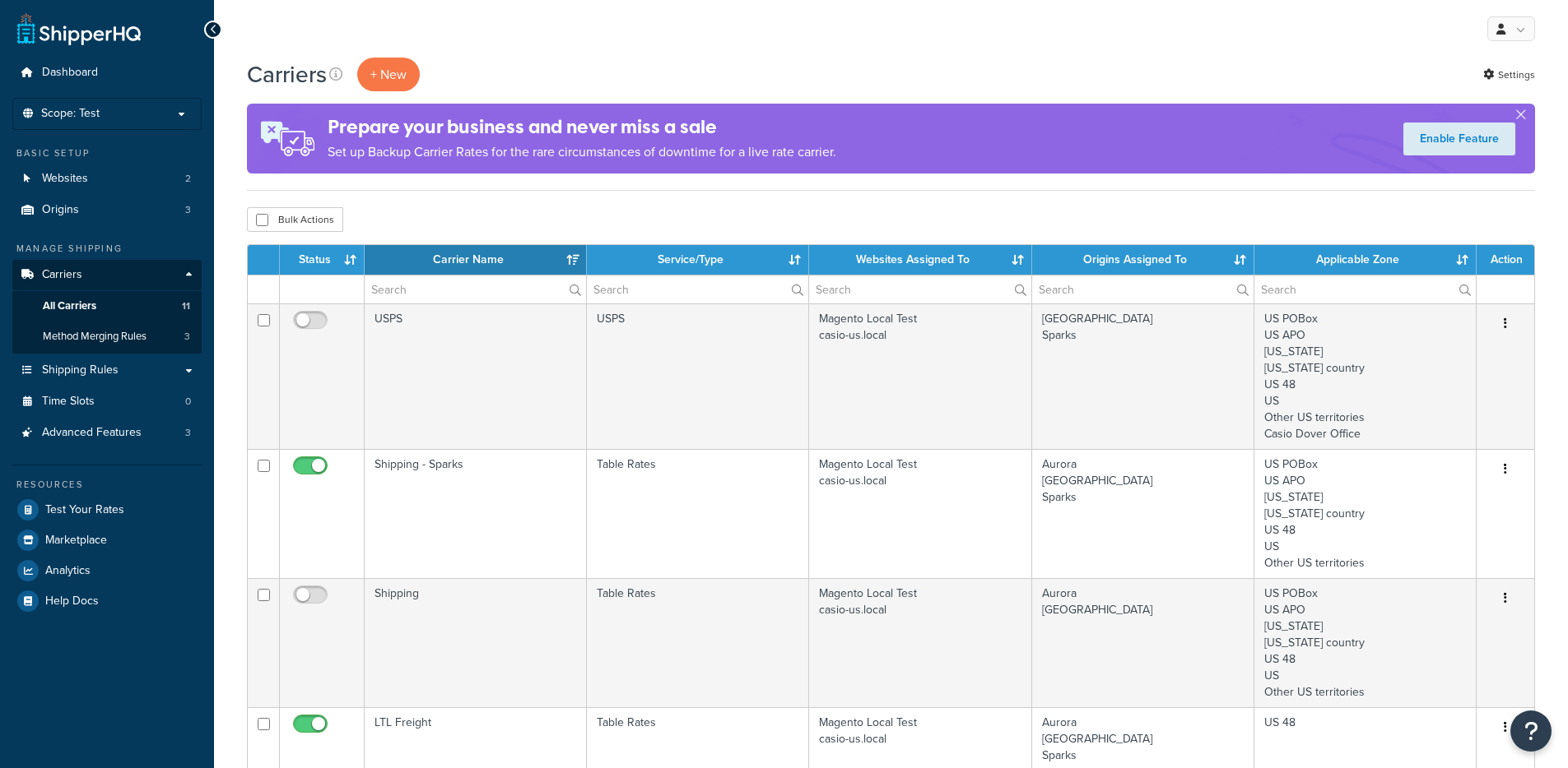
select select "15"
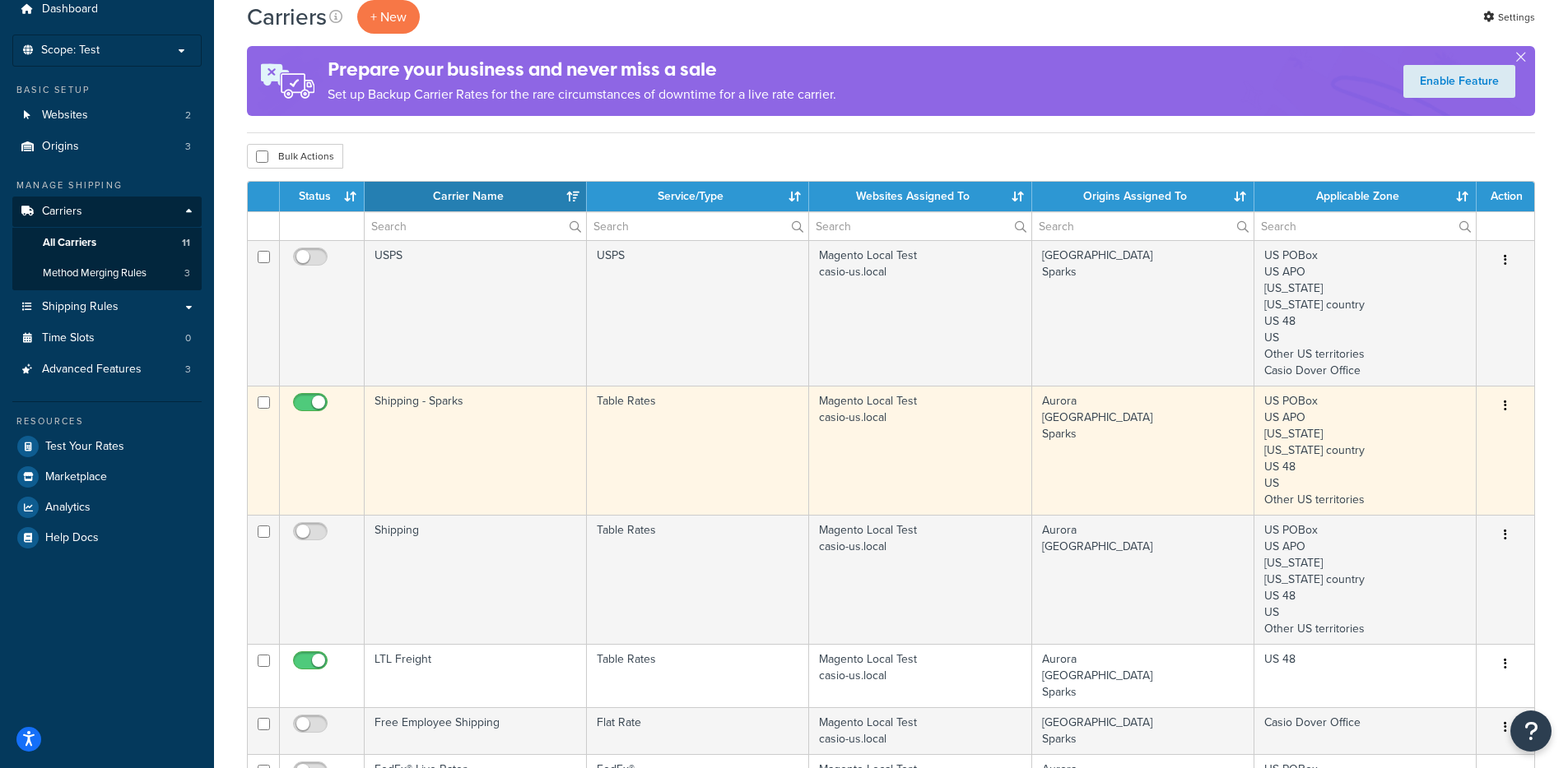
scroll to position [149, 0]
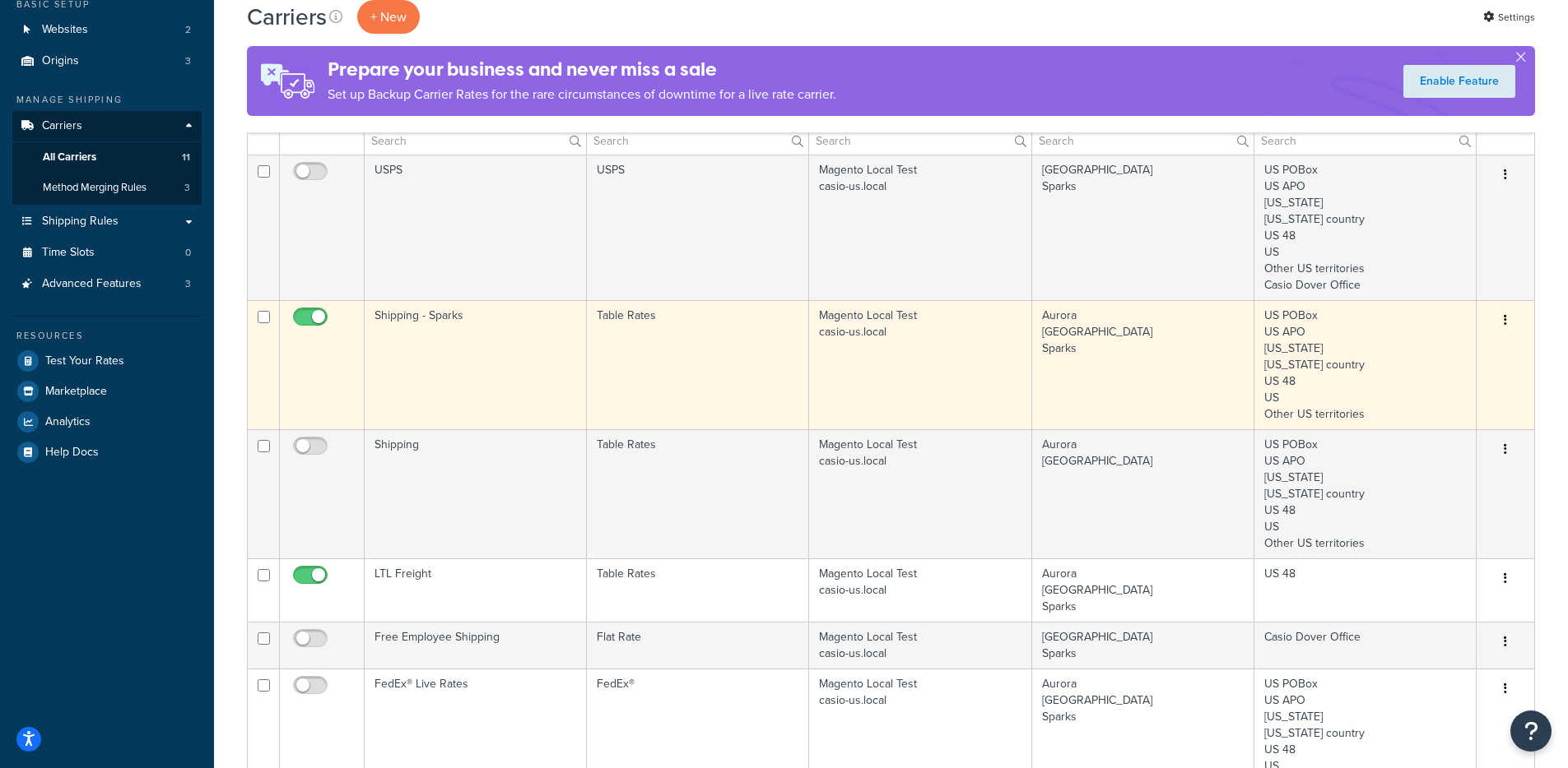
click at [526, 369] on td "Shipping - Sparks" at bounding box center [476, 365] width 223 height 130
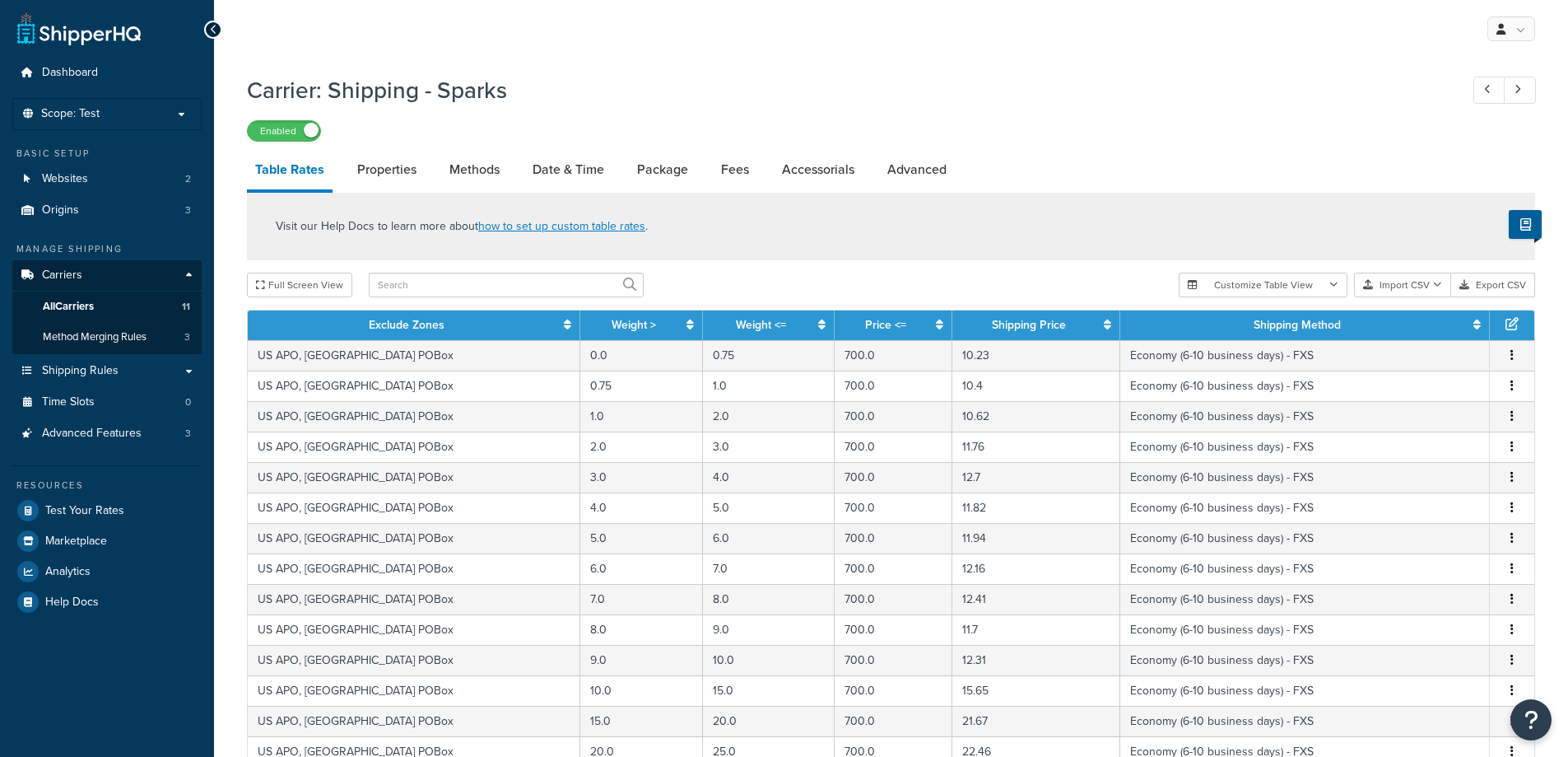
select select "25"
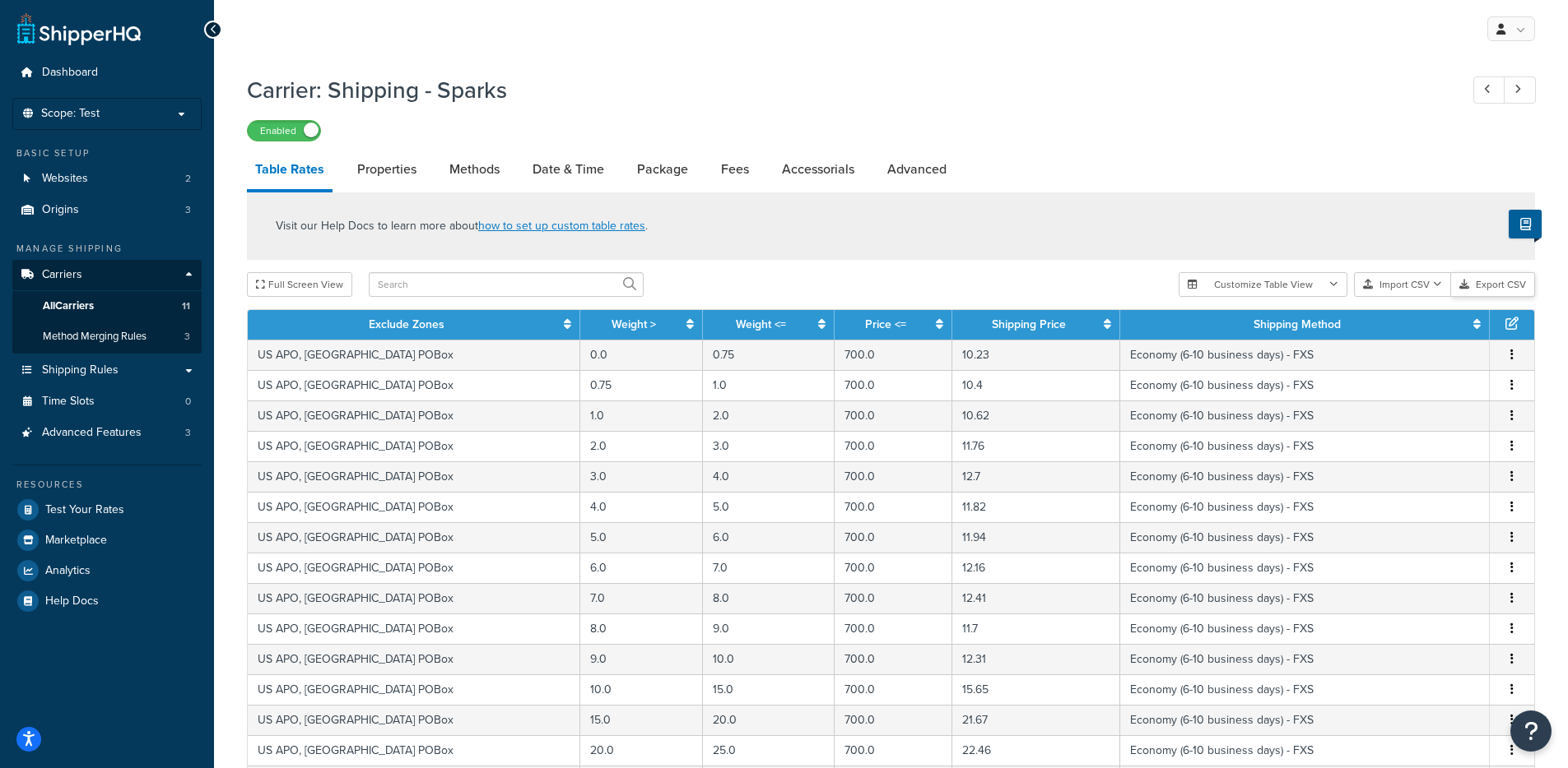
click at [1505, 287] on button "Export CSV" at bounding box center [1492, 285] width 84 height 25
